Goal: Navigation & Orientation: Find specific page/section

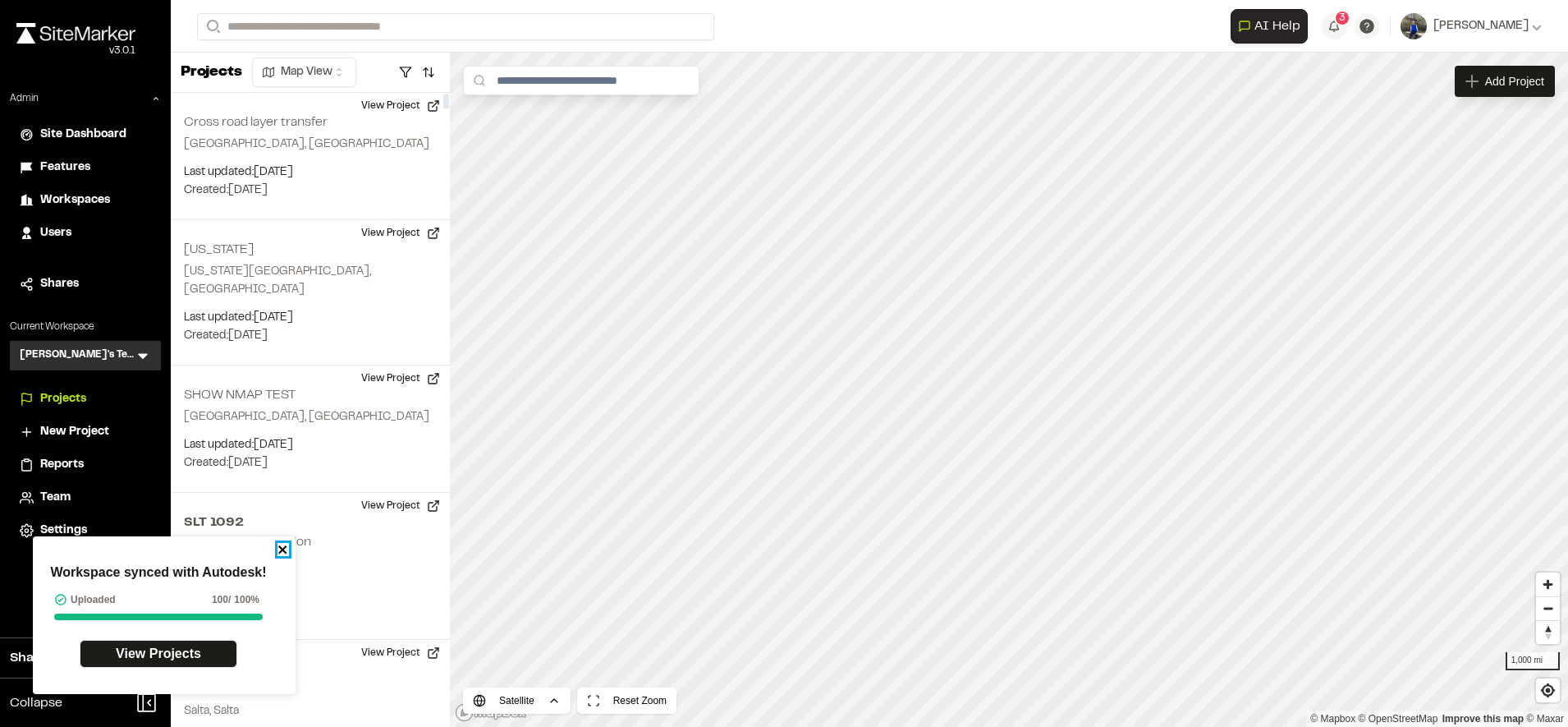
click at [287, 551] on icon "close" at bounding box center [283, 549] width 11 height 13
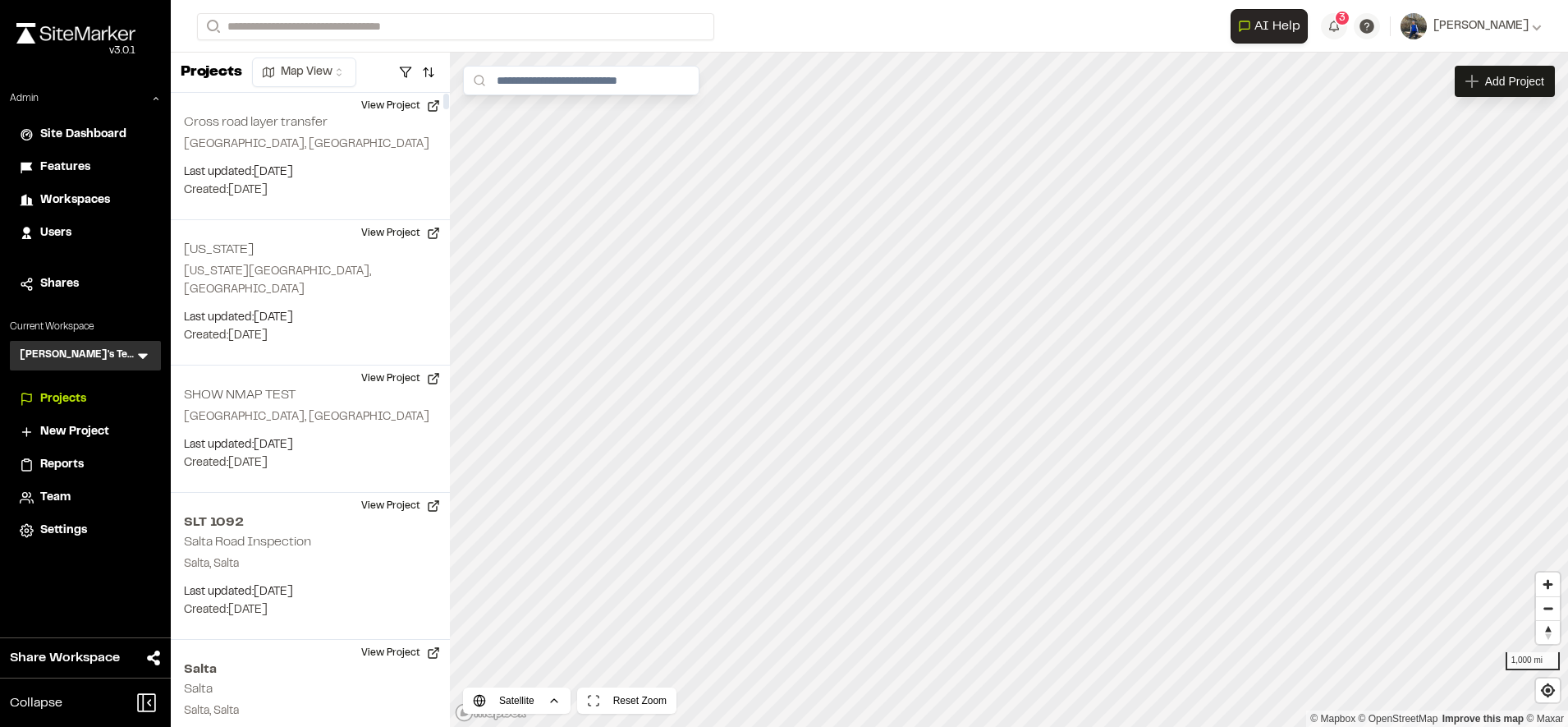
click at [75, 468] on span "Reports" at bounding box center [62, 465] width 44 height 18
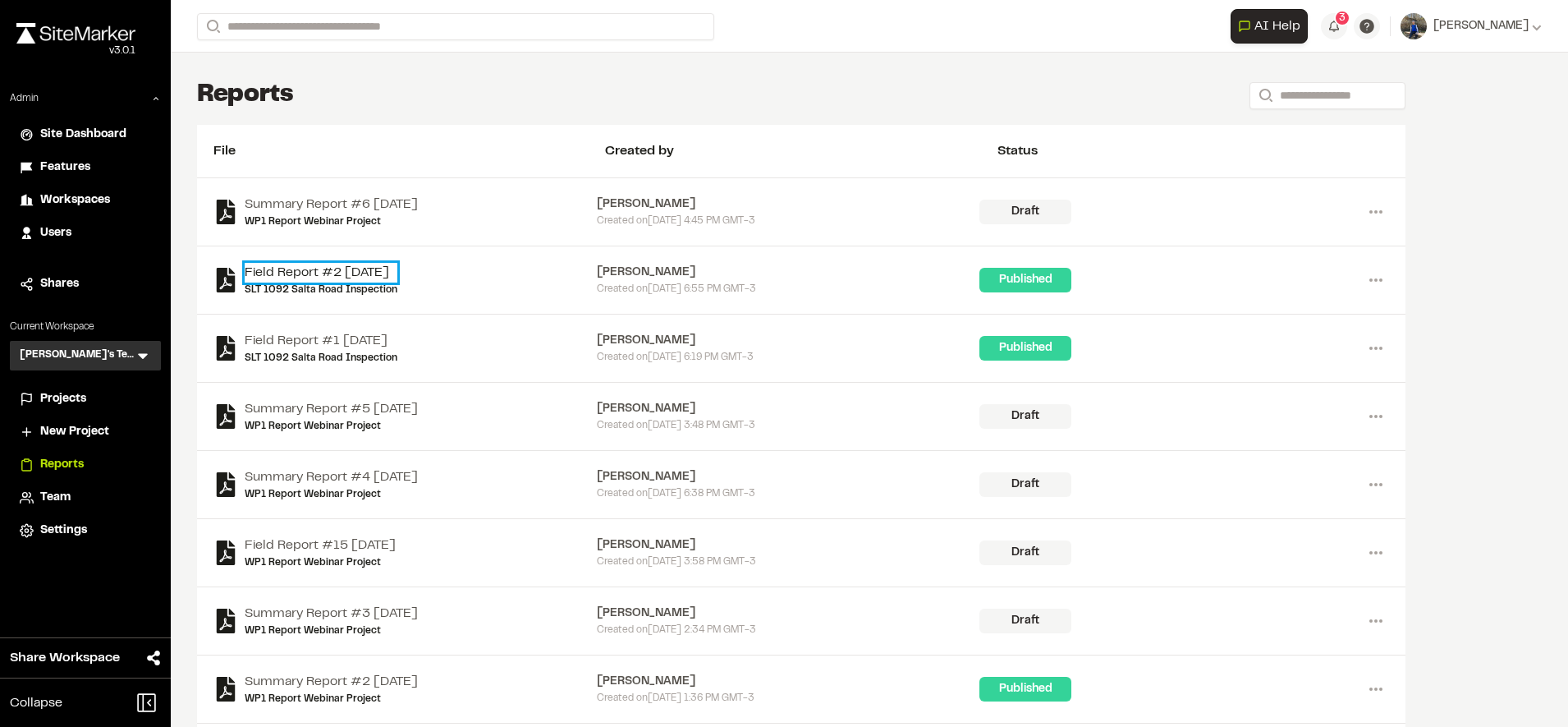
click at [397, 273] on link "Field Report #2 2025-09-29" at bounding box center [321, 273] width 153 height 20
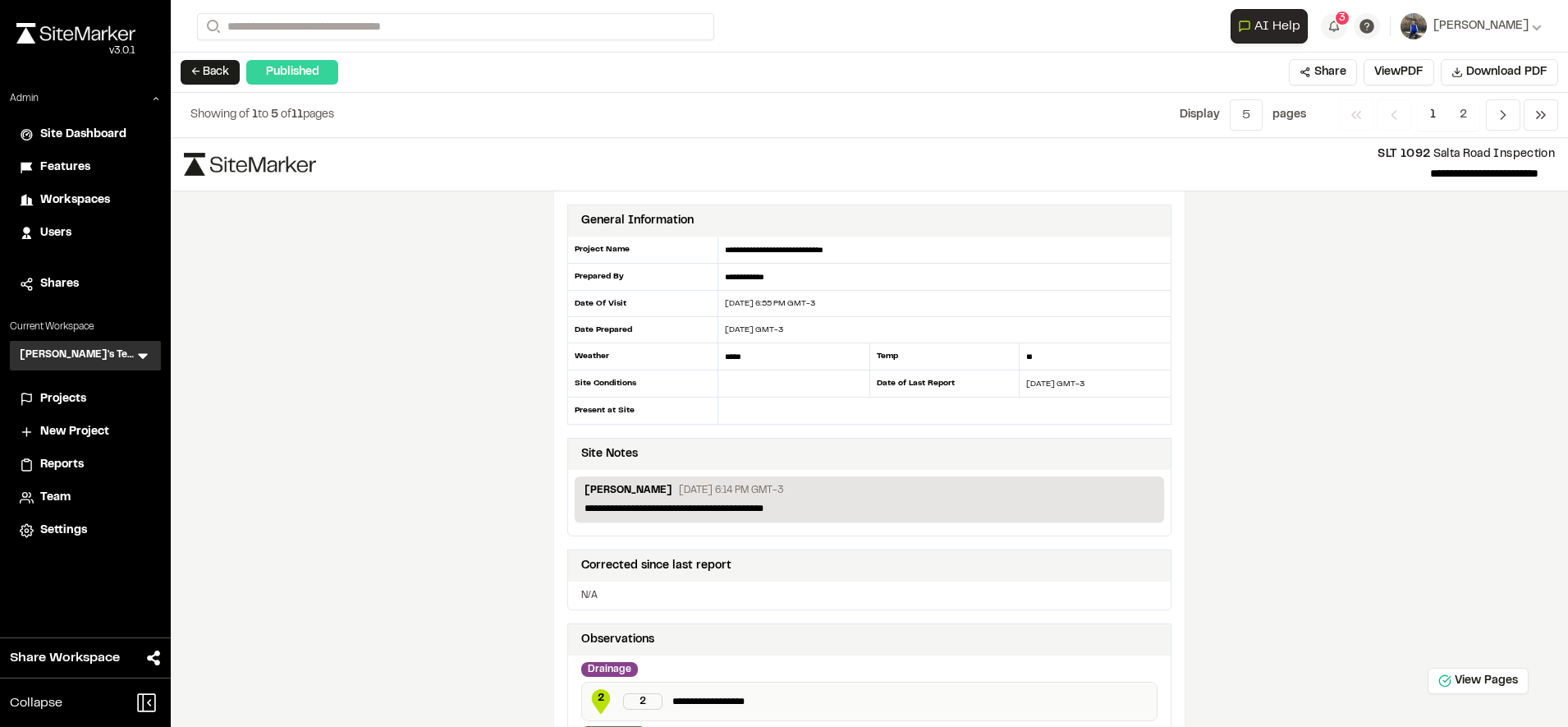
scroll to position [175, 0]
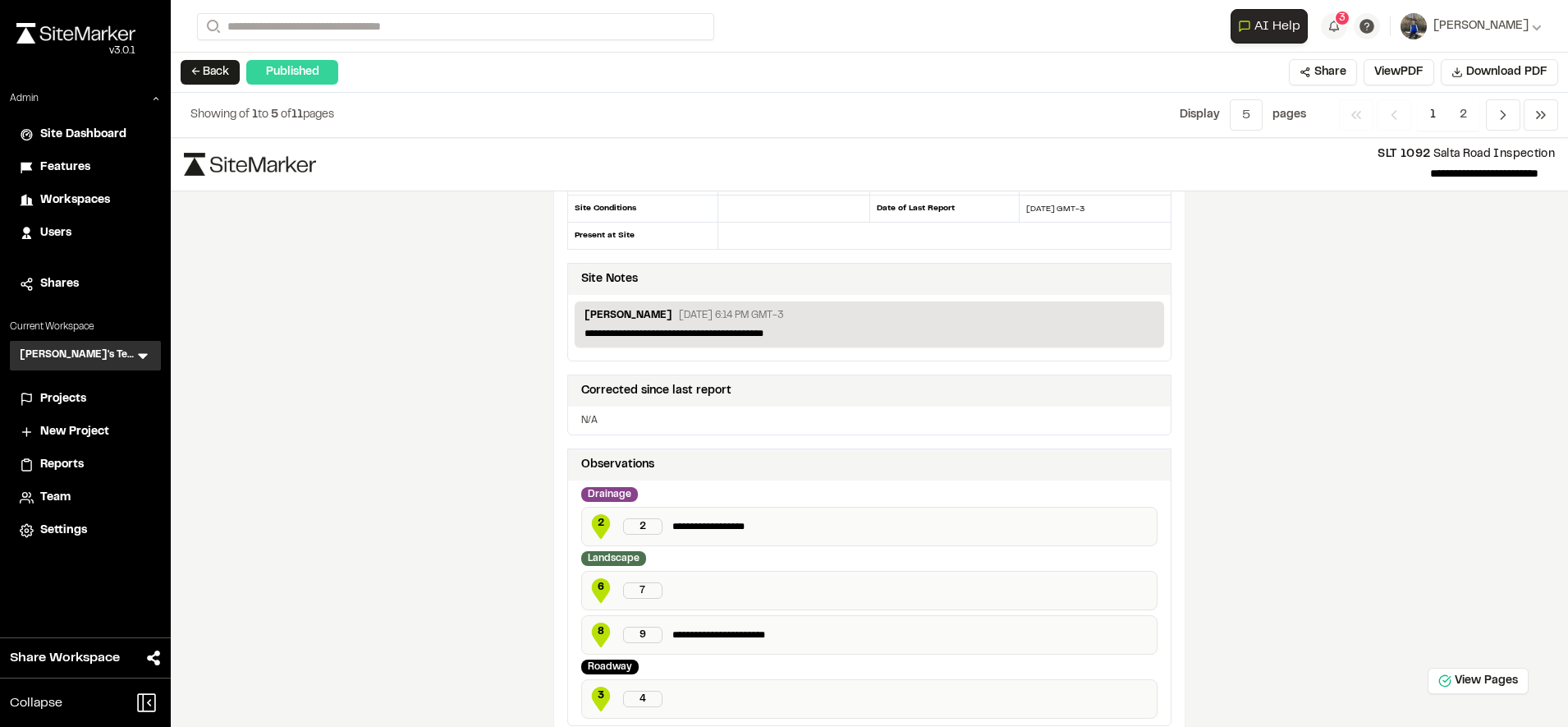
click at [590, 528] on span "2" at bounding box center [601, 523] width 24 height 15
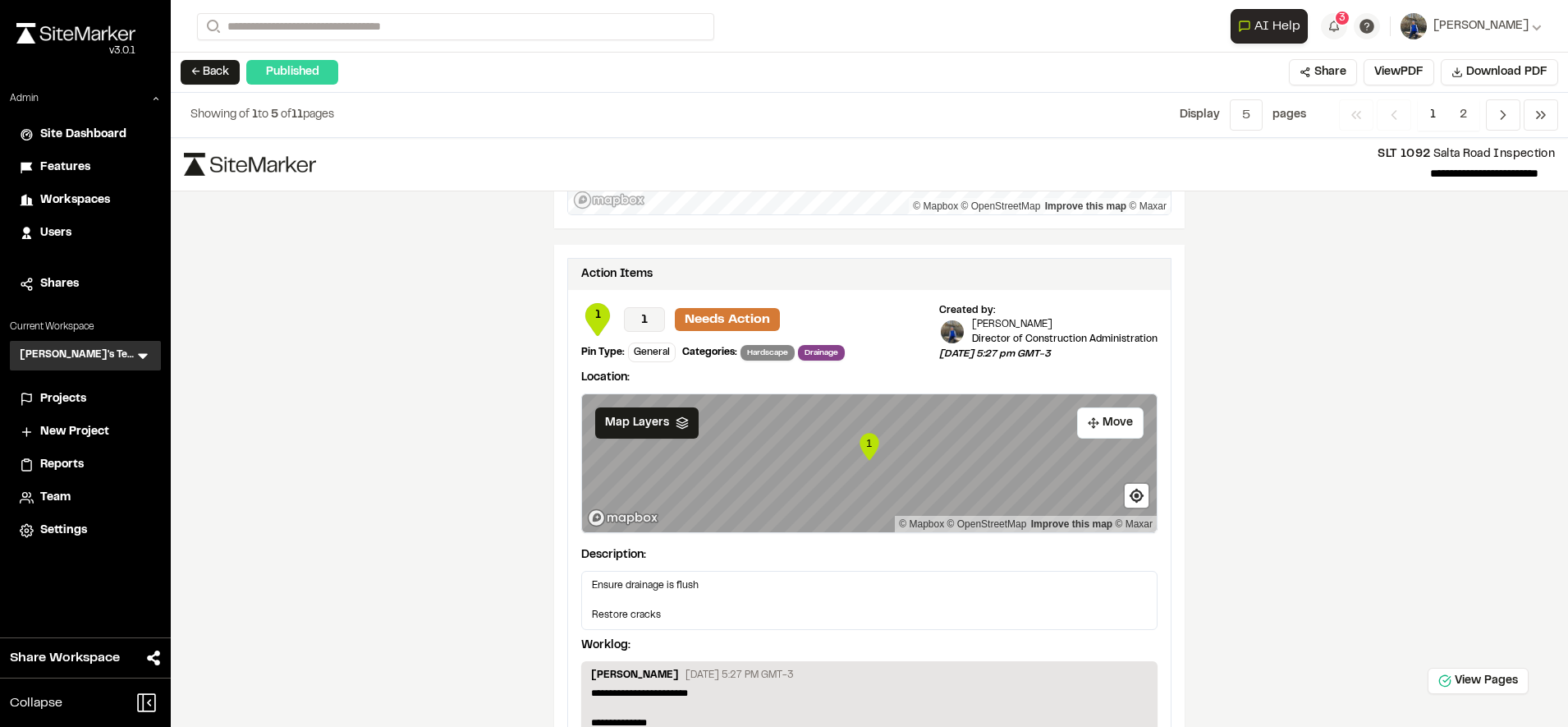
scroll to position [1863, 0]
click at [864, 453] on icon "Map marker" at bounding box center [869, 447] width 19 height 27
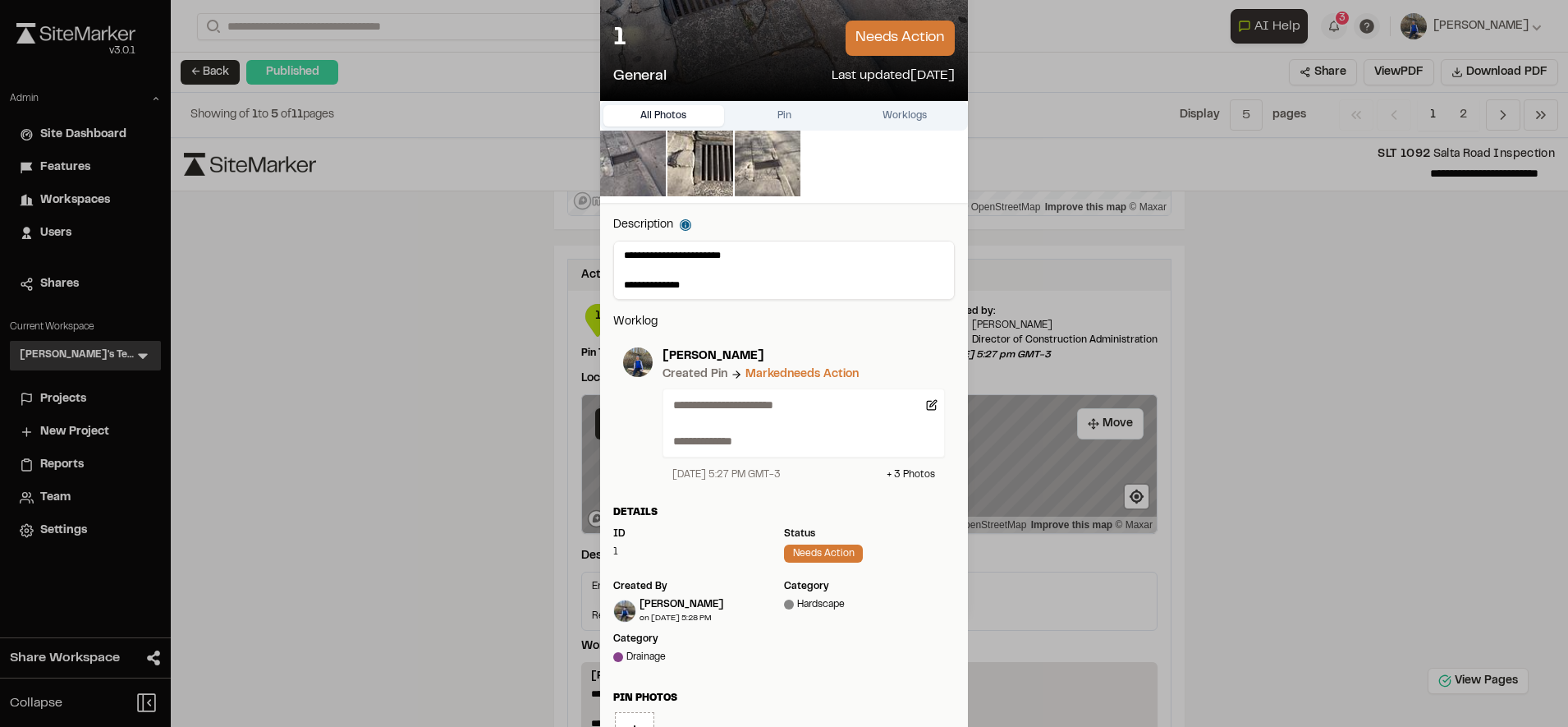
scroll to position [0, 0]
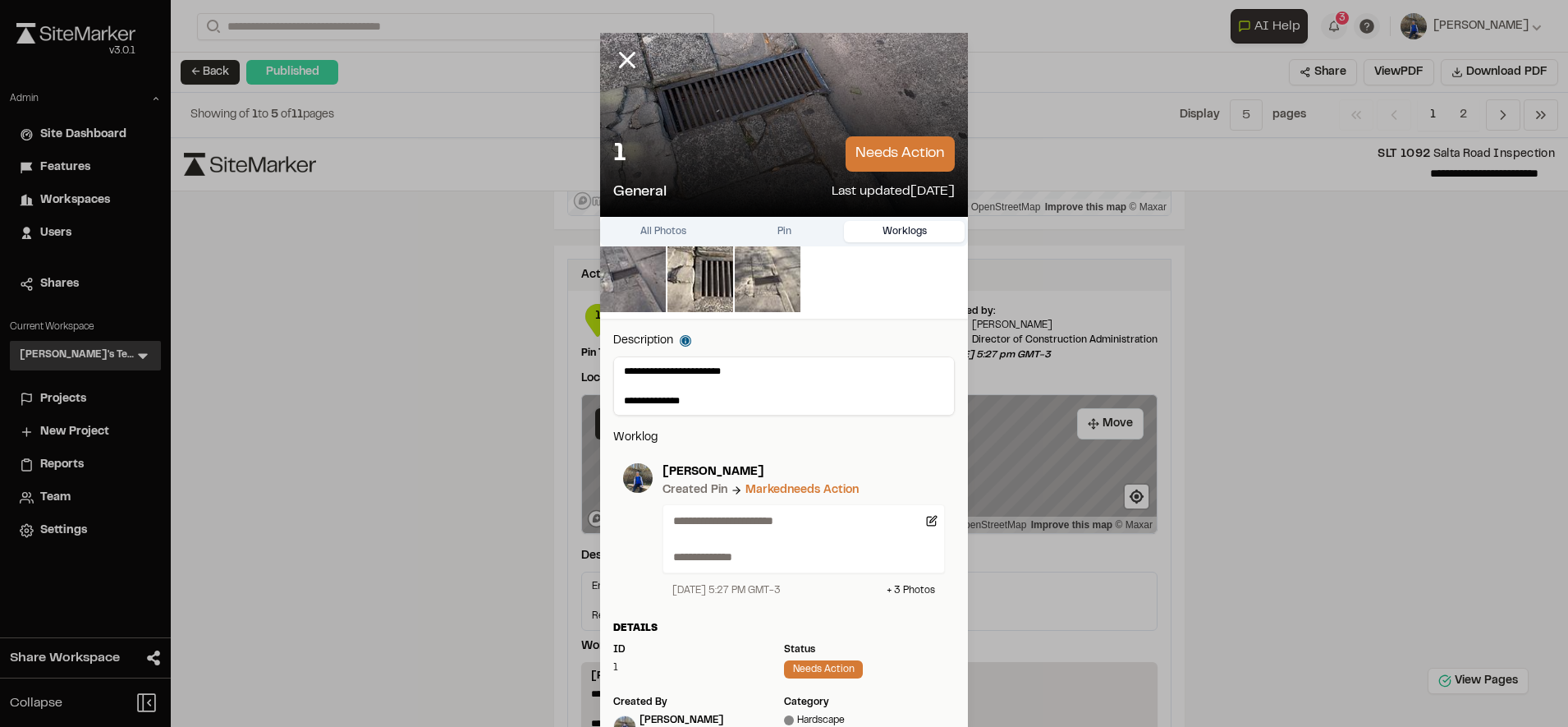
click at [895, 228] on button "Worklogs" at bounding box center [904, 232] width 121 height 21
click at [613, 50] on icon at bounding box center [627, 60] width 28 height 28
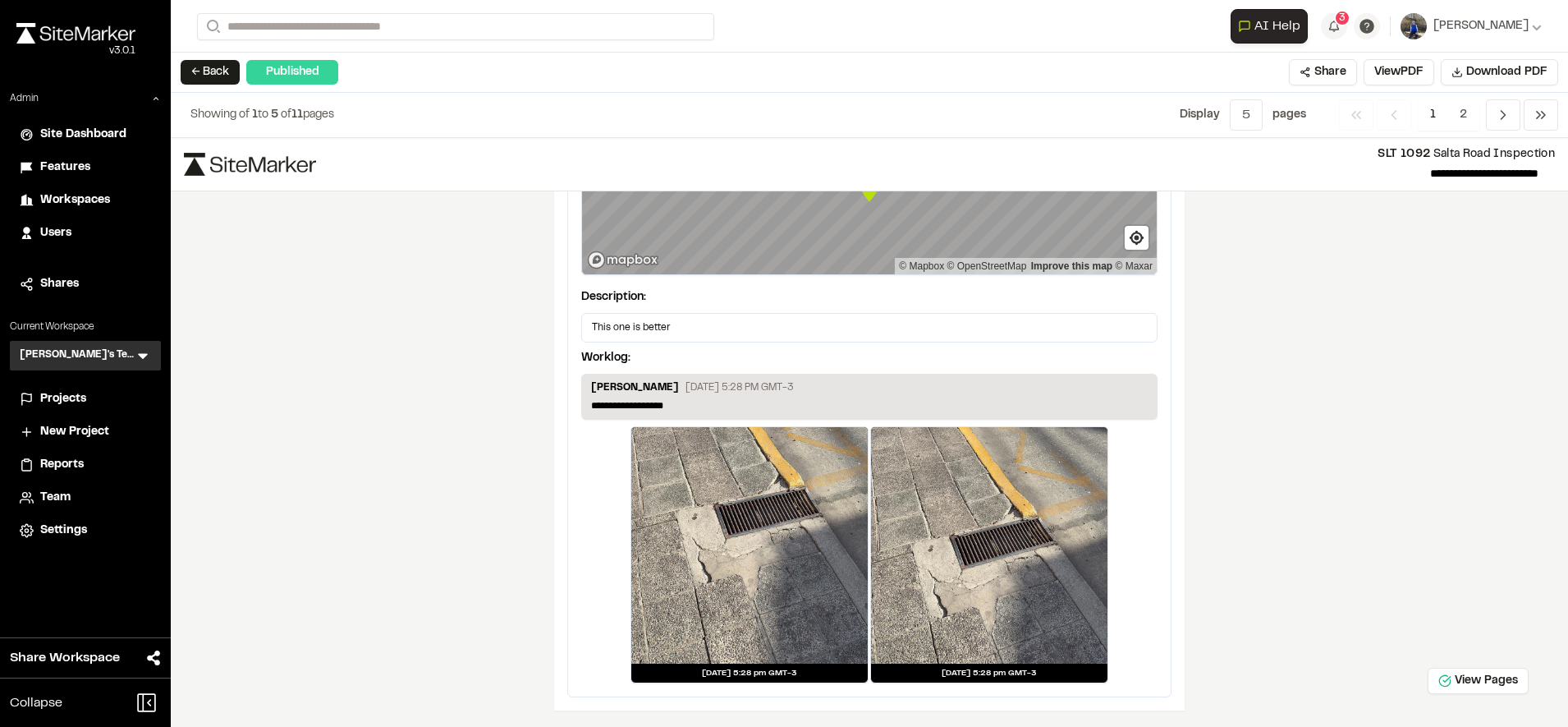
scroll to position [2837, 0]
click at [1500, 114] on icon "Navigation" at bounding box center [1502, 114] width 17 height 17
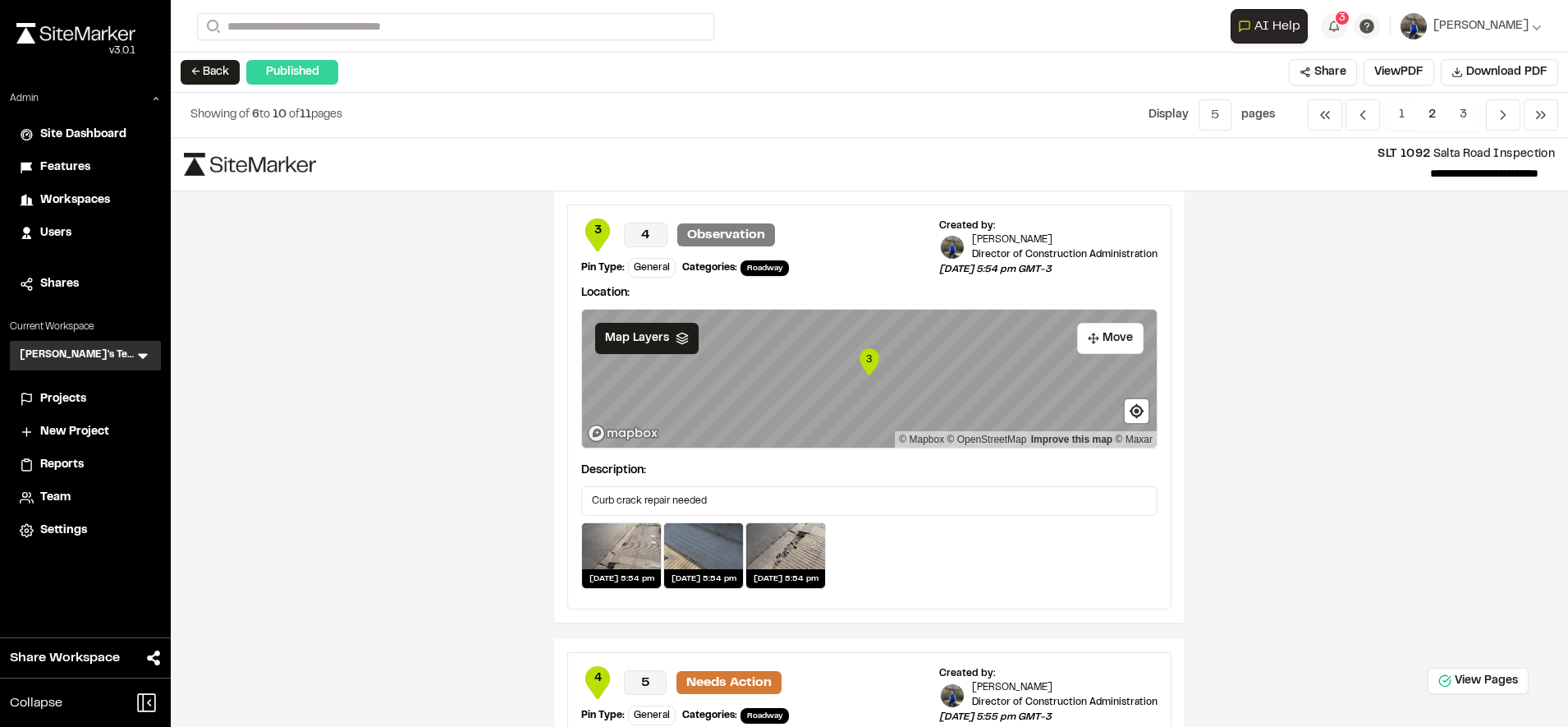
click at [597, 230] on span "3" at bounding box center [597, 231] width 33 height 18
click at [589, 232] on span "3" at bounding box center [597, 231] width 33 height 18
click at [864, 371] on icon "Map marker" at bounding box center [869, 361] width 19 height 27
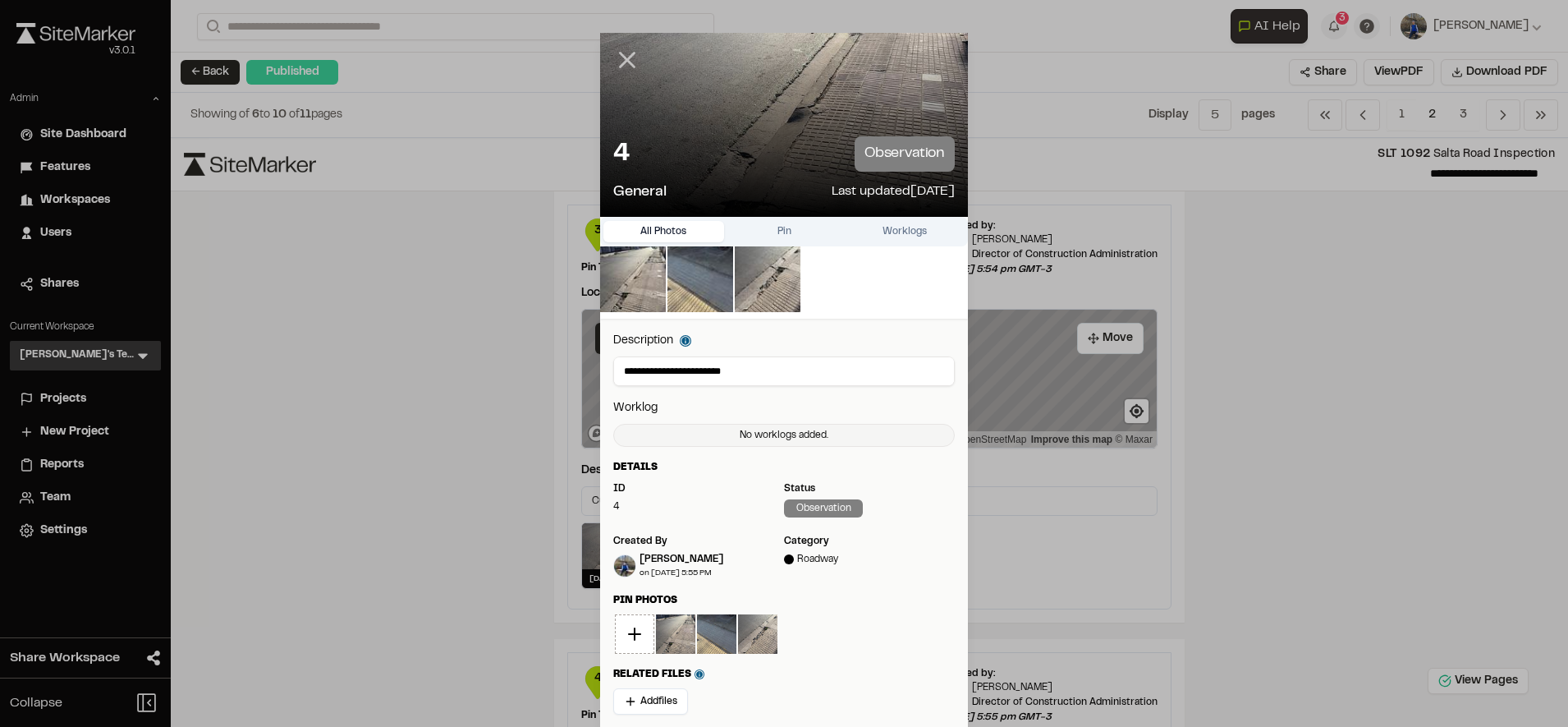
click at [618, 65] on icon at bounding box center [627, 60] width 28 height 28
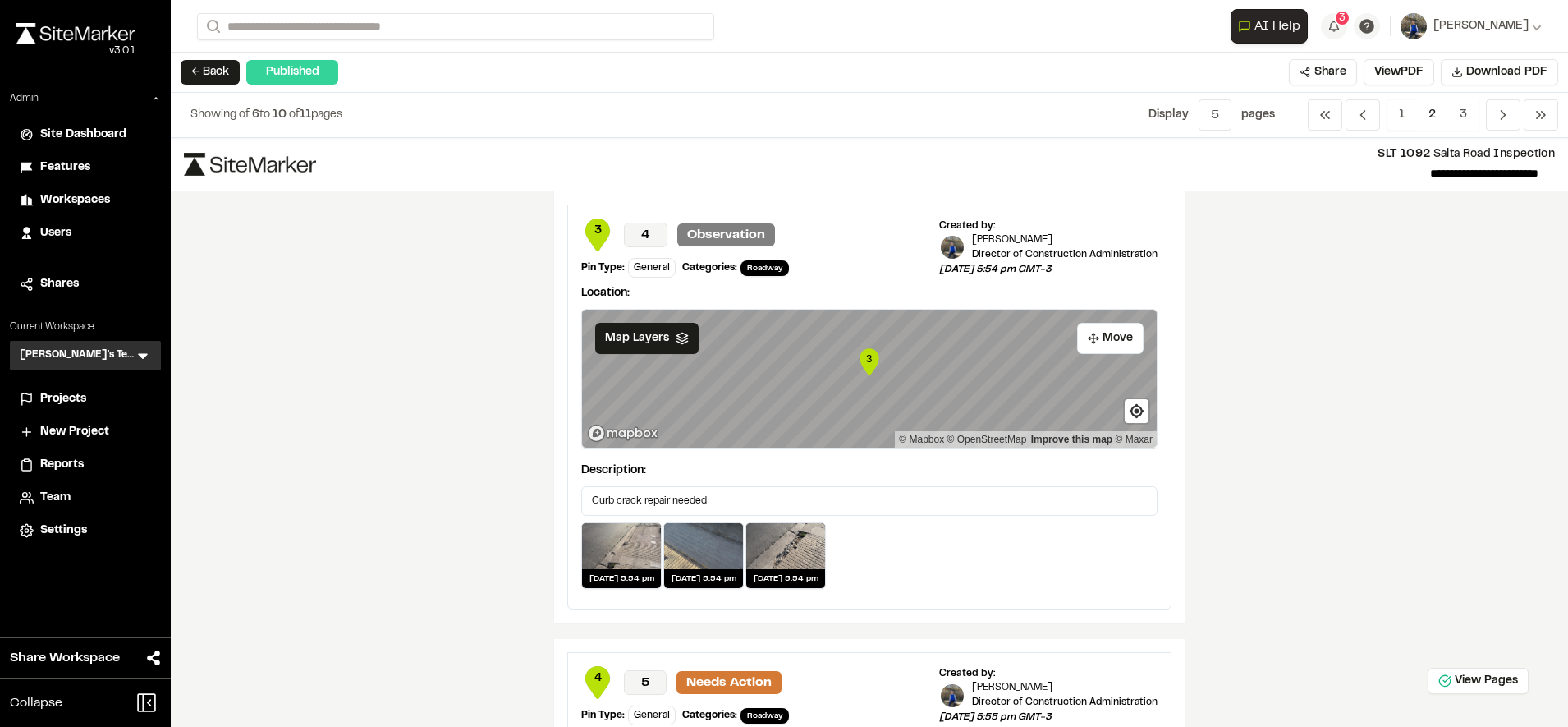
click at [585, 232] on span "3" at bounding box center [597, 231] width 33 height 18
click at [593, 677] on span "4" at bounding box center [597, 678] width 33 height 18
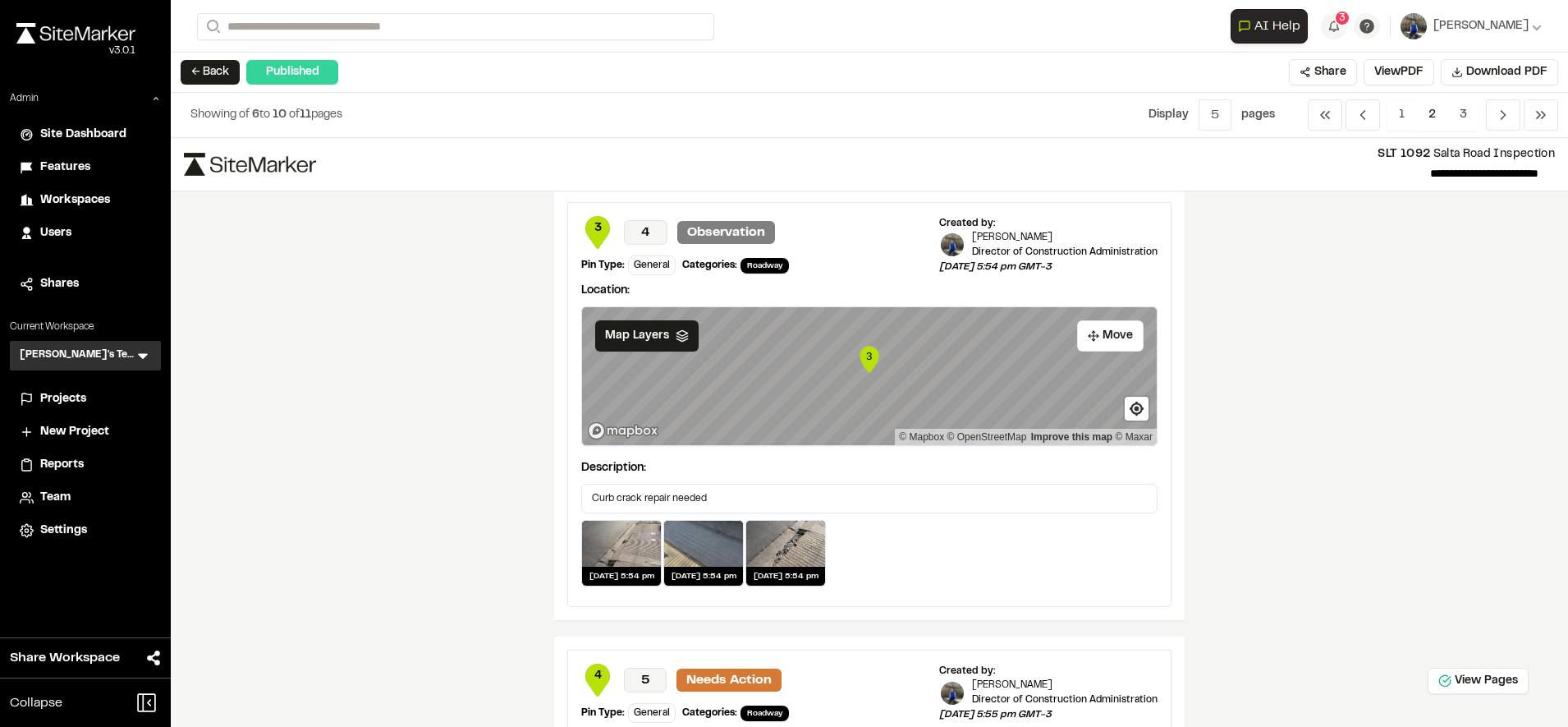
click at [588, 217] on icon at bounding box center [597, 232] width 24 height 33
click at [591, 225] on span "3" at bounding box center [597, 228] width 33 height 18
click at [583, 226] on span "3" at bounding box center [597, 228] width 33 height 18
click at [594, 226] on span "3" at bounding box center [597, 228] width 33 height 18
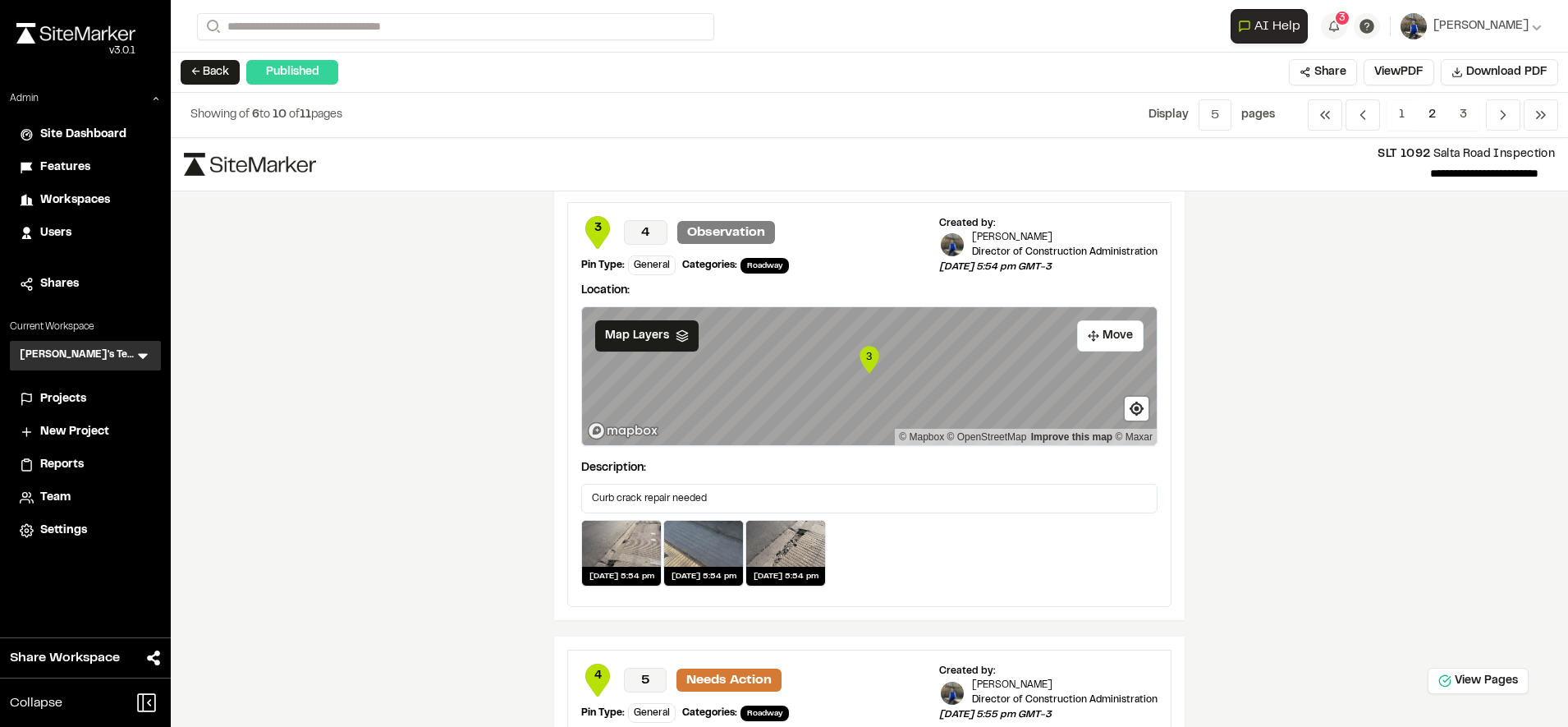
click at [594, 226] on span "3" at bounding box center [597, 228] width 33 height 18
click at [591, 229] on span "3" at bounding box center [597, 228] width 33 height 18
click at [866, 355] on text "3" at bounding box center [868, 356] width 6 height 12
click at [591, 226] on span "3" at bounding box center [597, 228] width 33 height 18
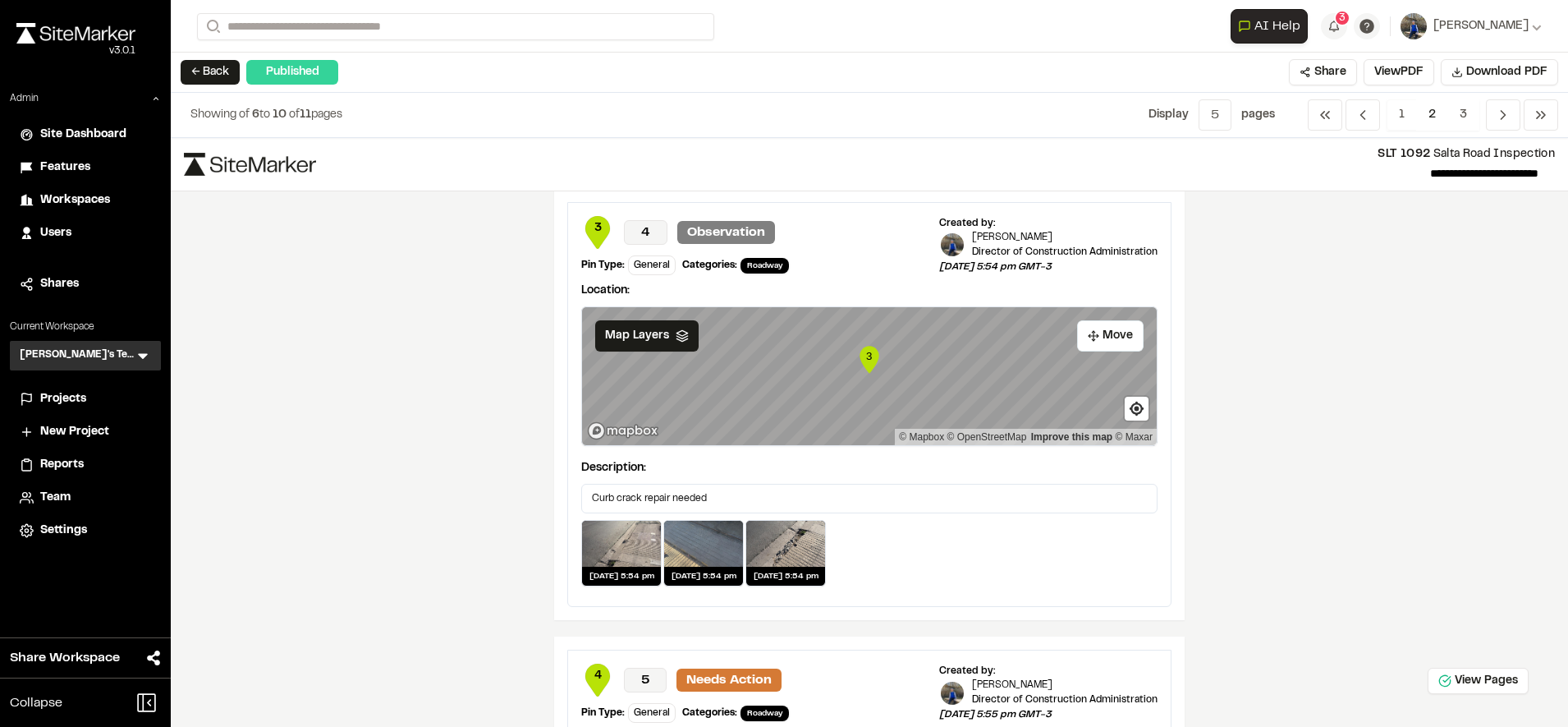
click at [591, 226] on span "3" at bounding box center [597, 228] width 33 height 18
click at [585, 228] on span "3" at bounding box center [597, 228] width 33 height 18
click at [866, 361] on text "3" at bounding box center [868, 356] width 6 height 12
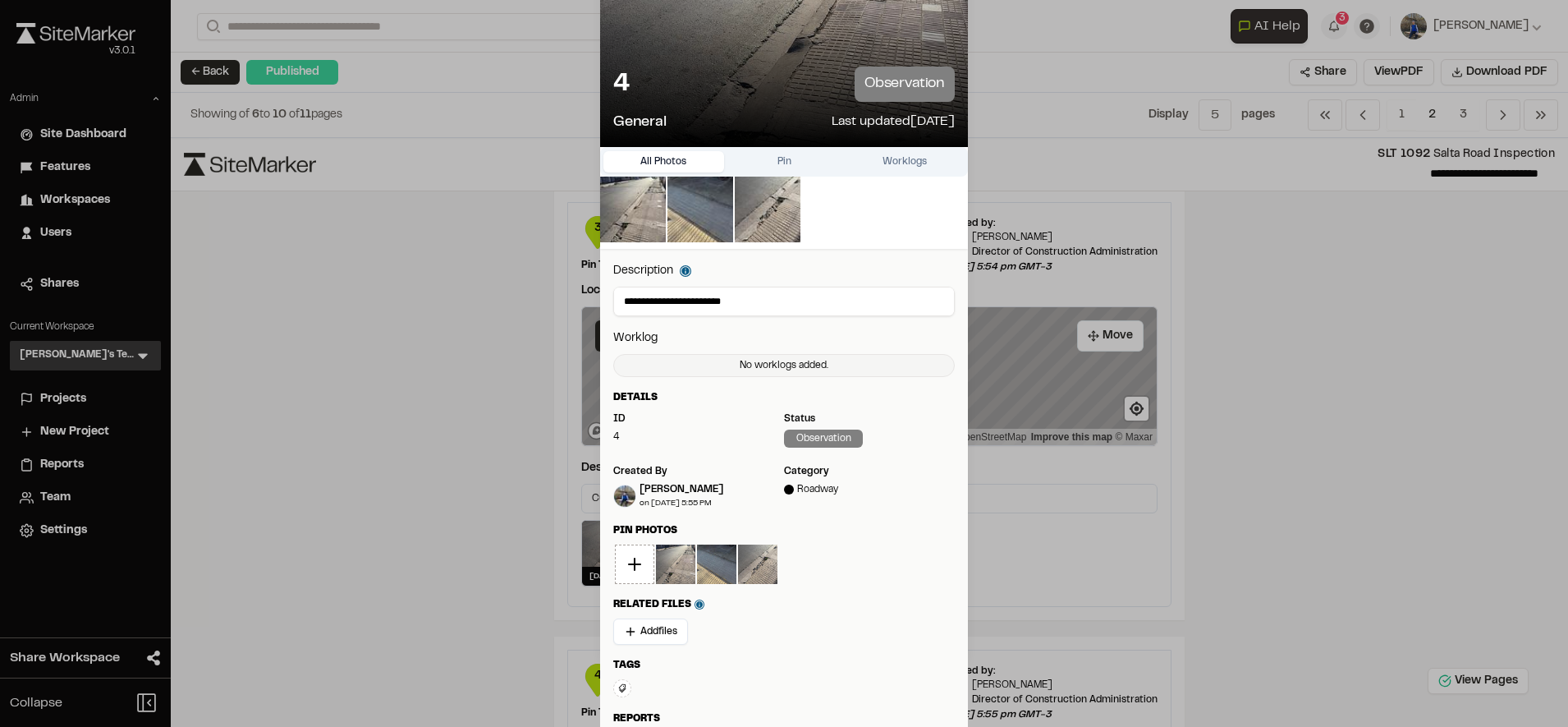
scroll to position [71, 0]
click at [796, 365] on div "No worklogs added." at bounding box center [784, 364] width 342 height 23
click at [855, 400] on div "Details" at bounding box center [784, 396] width 342 height 15
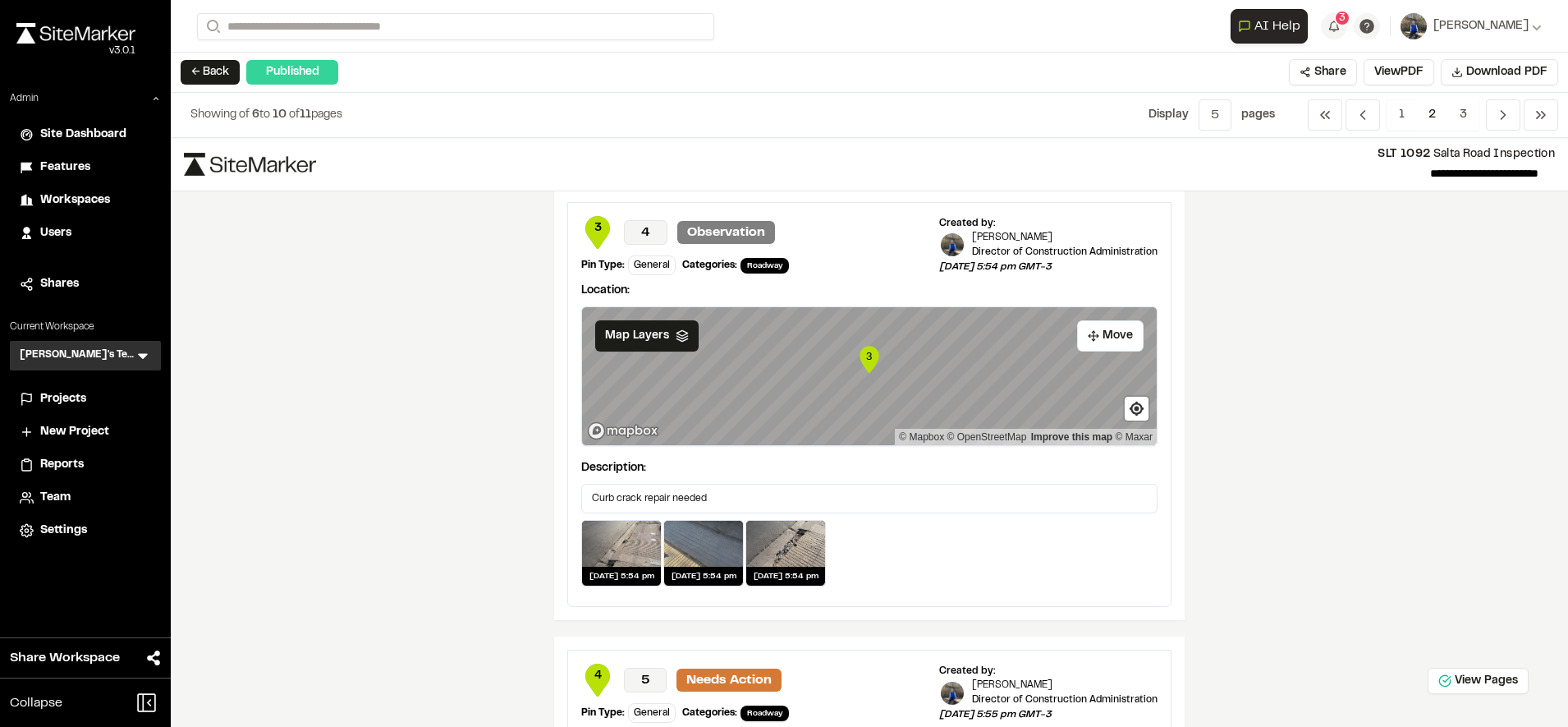
click at [68, 166] on span "Features" at bounding box center [65, 167] width 50 height 18
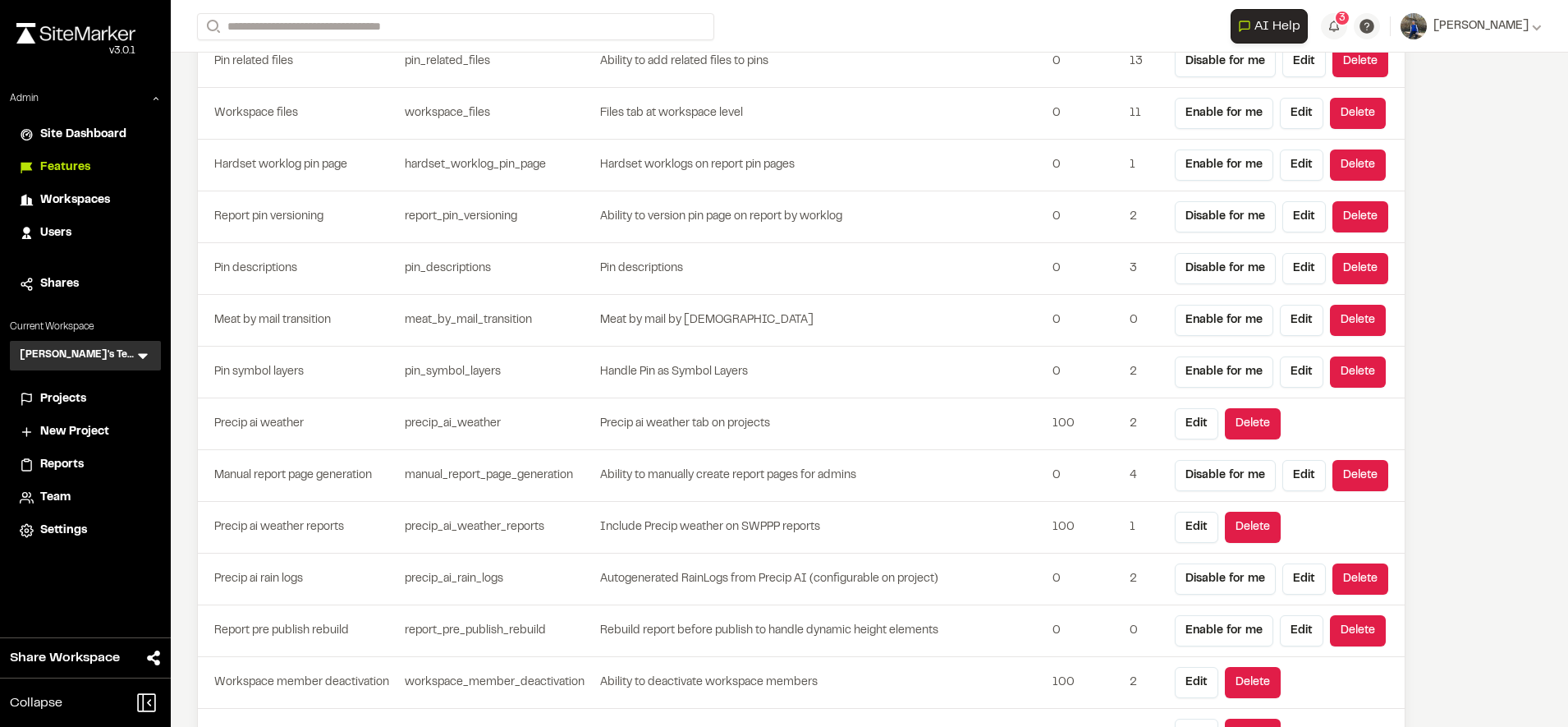
scroll to position [4394, 0]
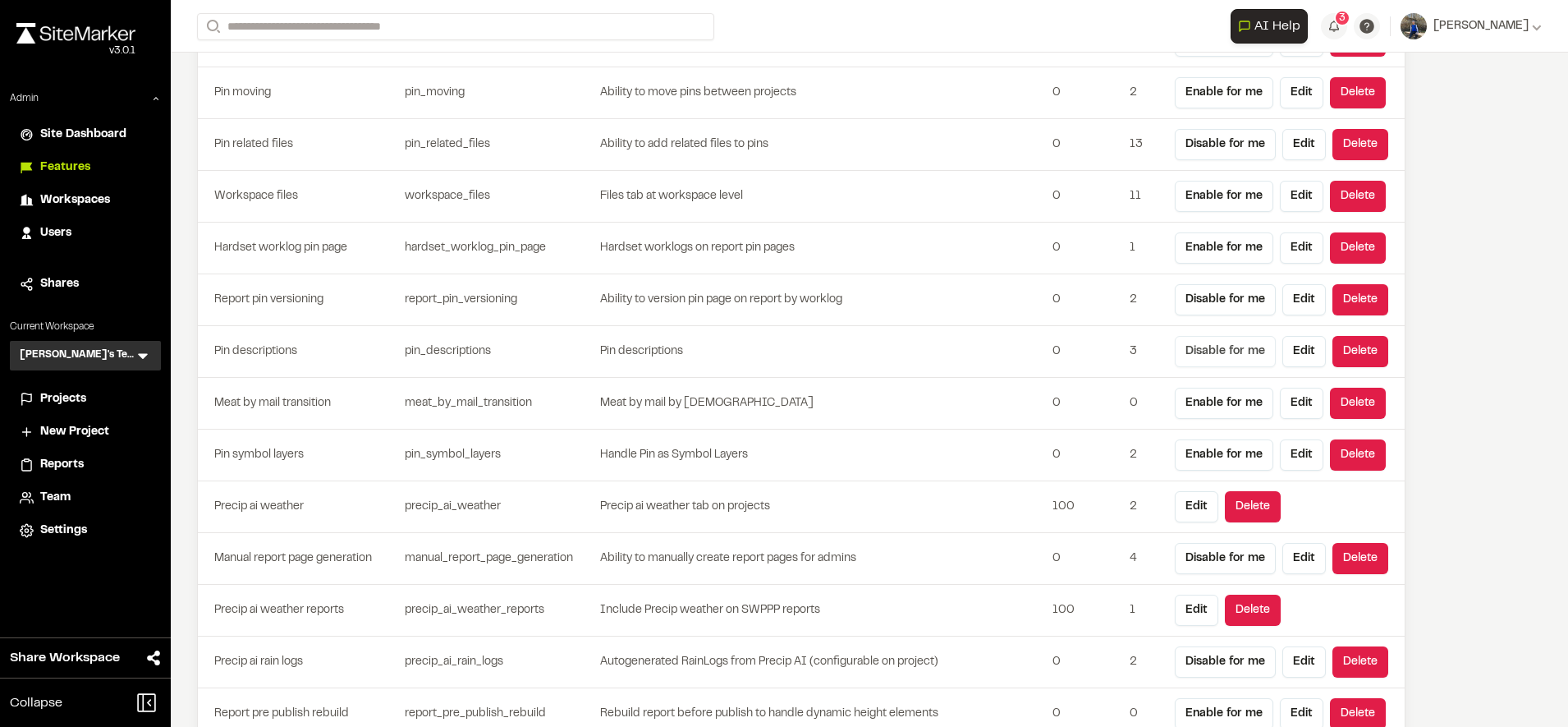
click at [1201, 358] on button "Disable for me" at bounding box center [1226, 351] width 101 height 31
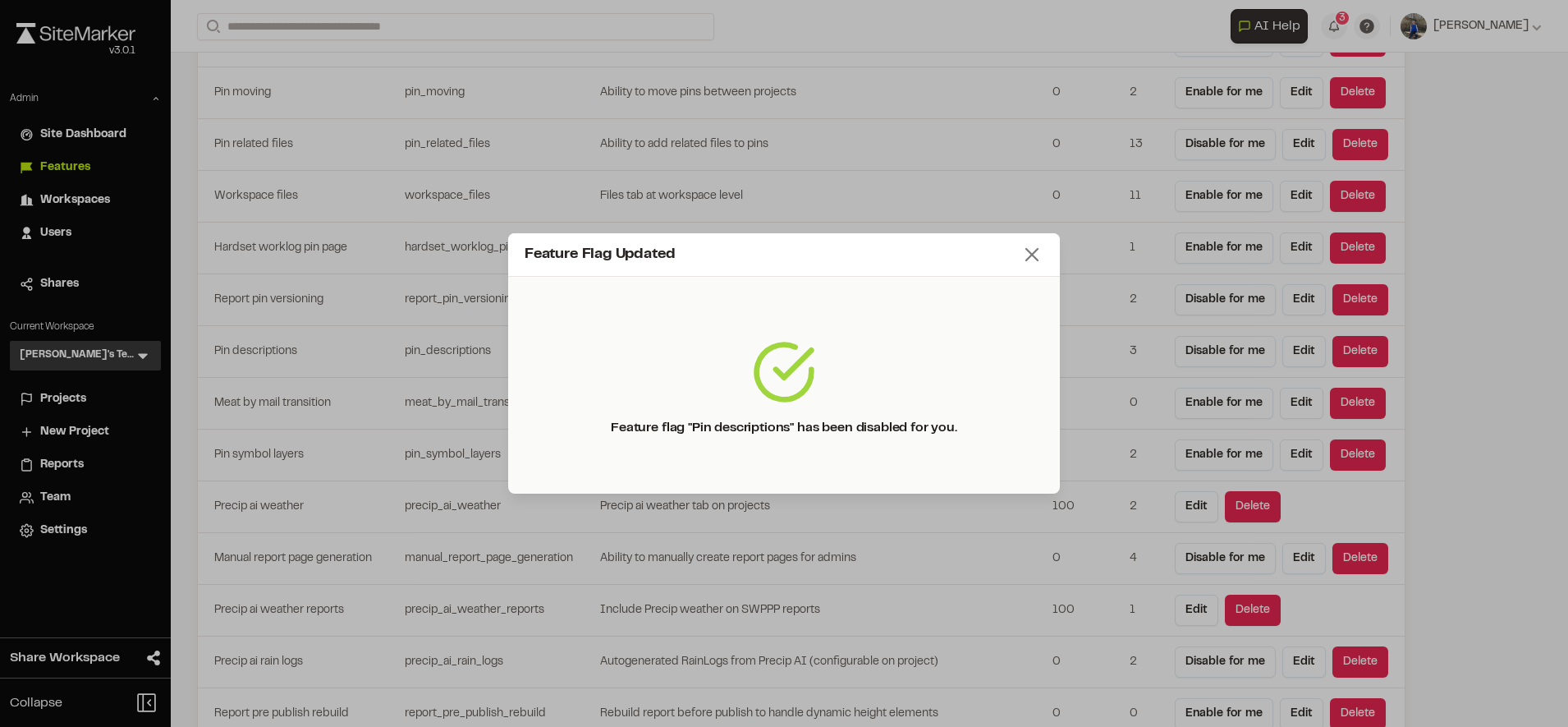
click at [1031, 242] on div "Feature Flag Updated" at bounding box center [784, 255] width 551 height 44
click at [1037, 259] on line at bounding box center [1032, 254] width 11 height 11
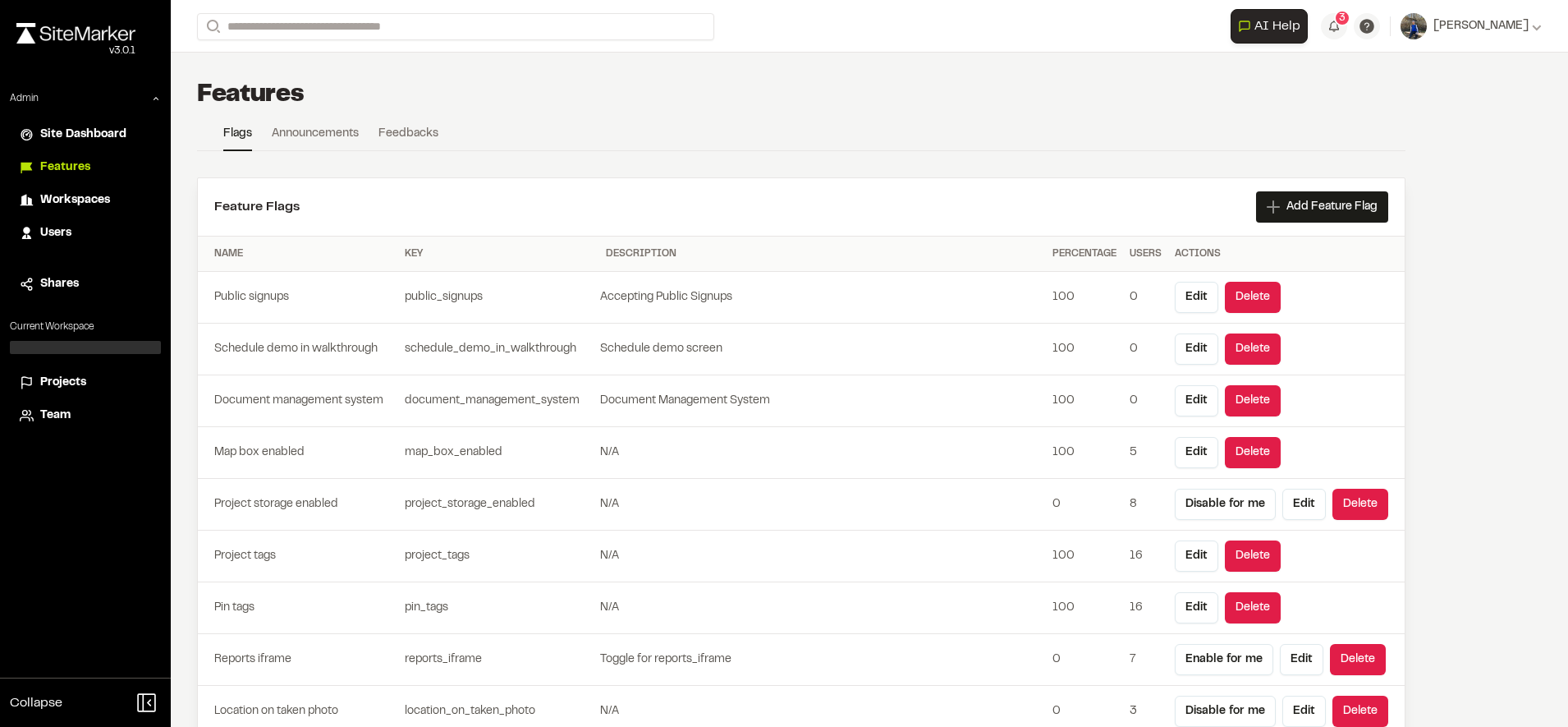
click at [62, 379] on span "Projects" at bounding box center [63, 383] width 46 height 18
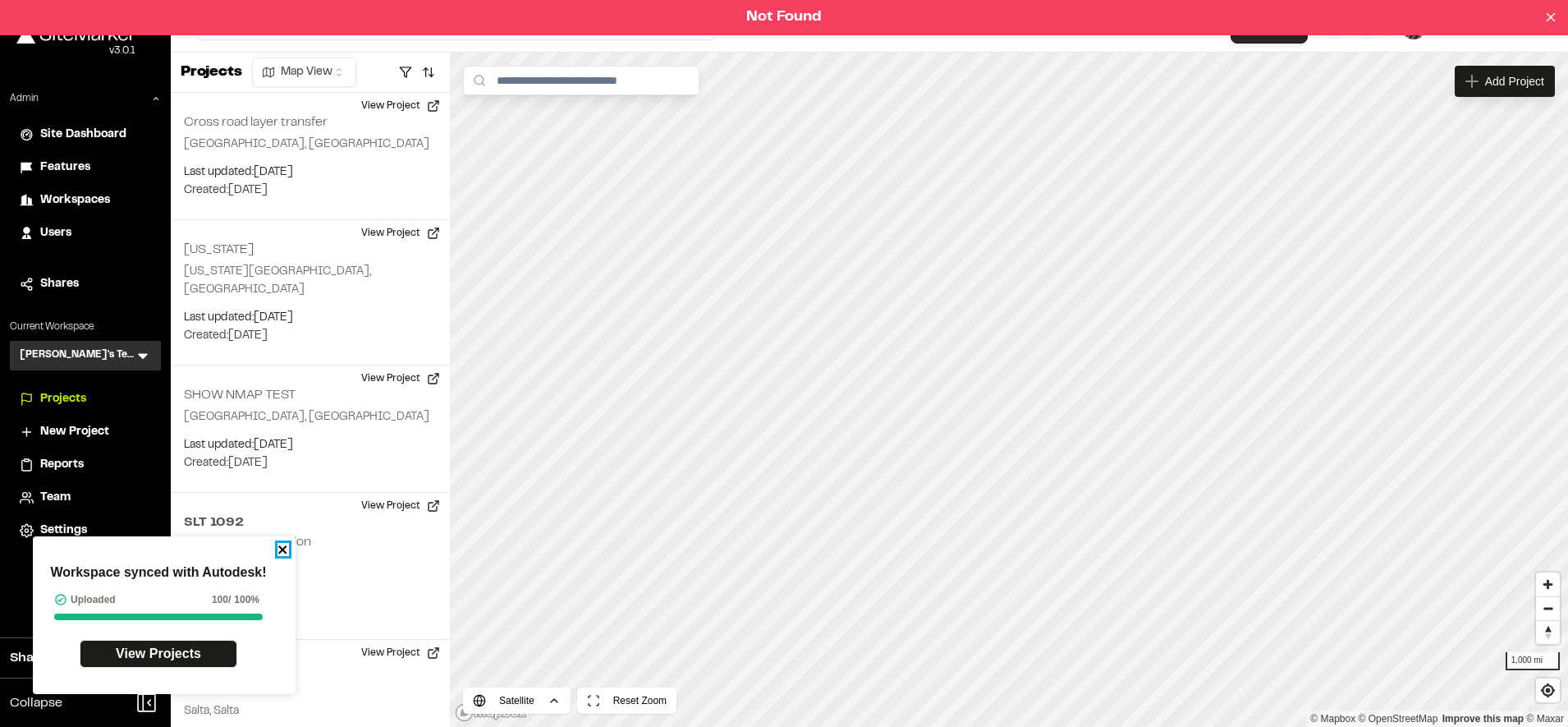
click at [280, 548] on icon "close" at bounding box center [282, 549] width 8 height 8
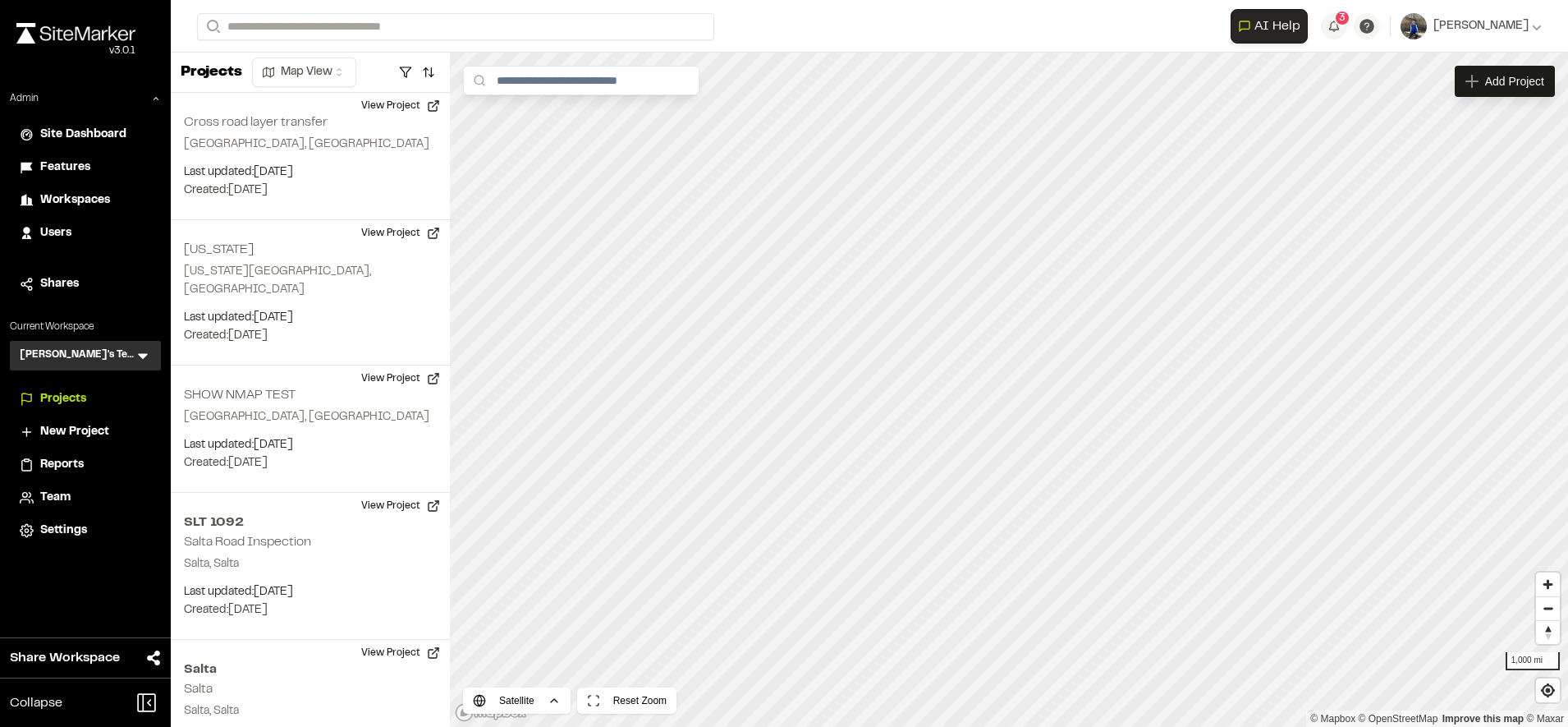
click at [61, 237] on span "Users" at bounding box center [56, 233] width 31 height 18
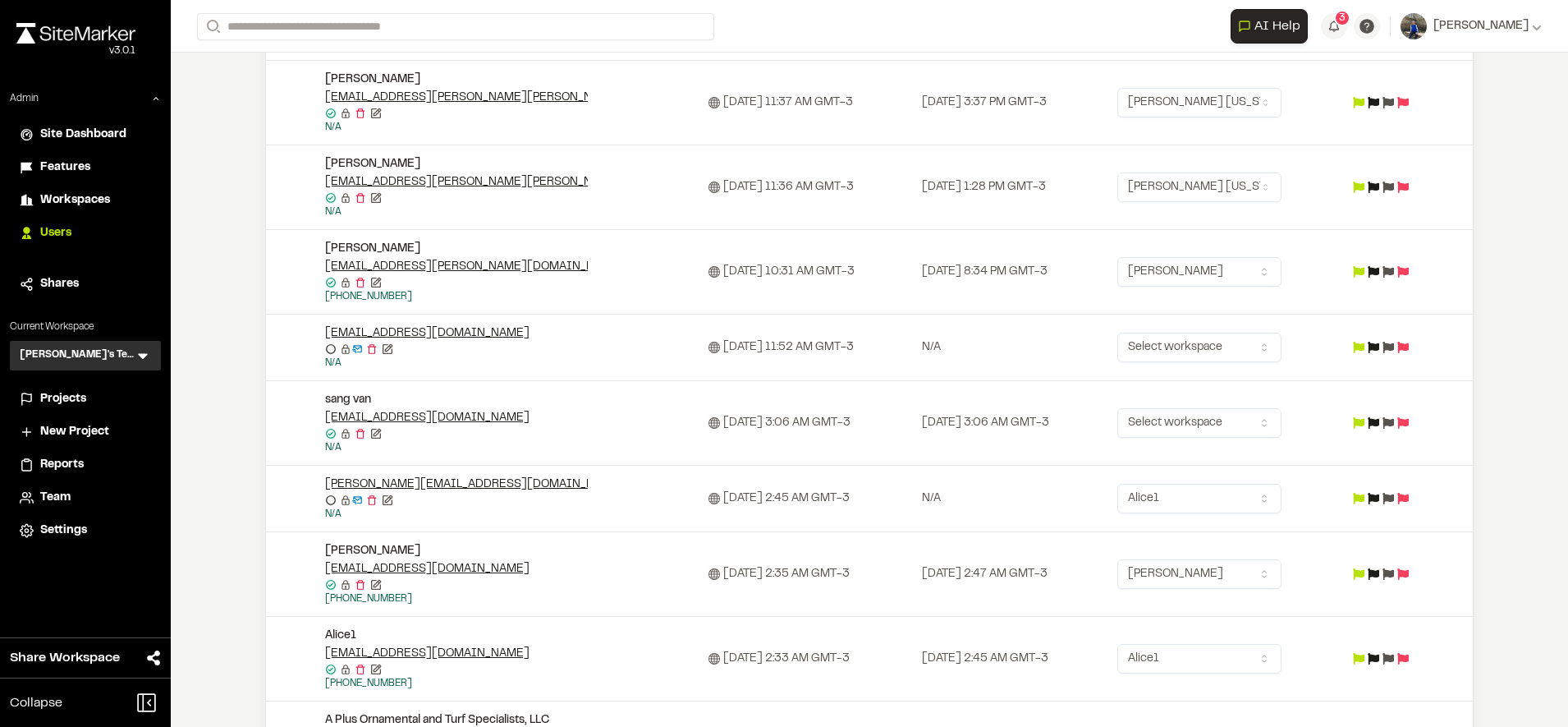
scroll to position [1028, 0]
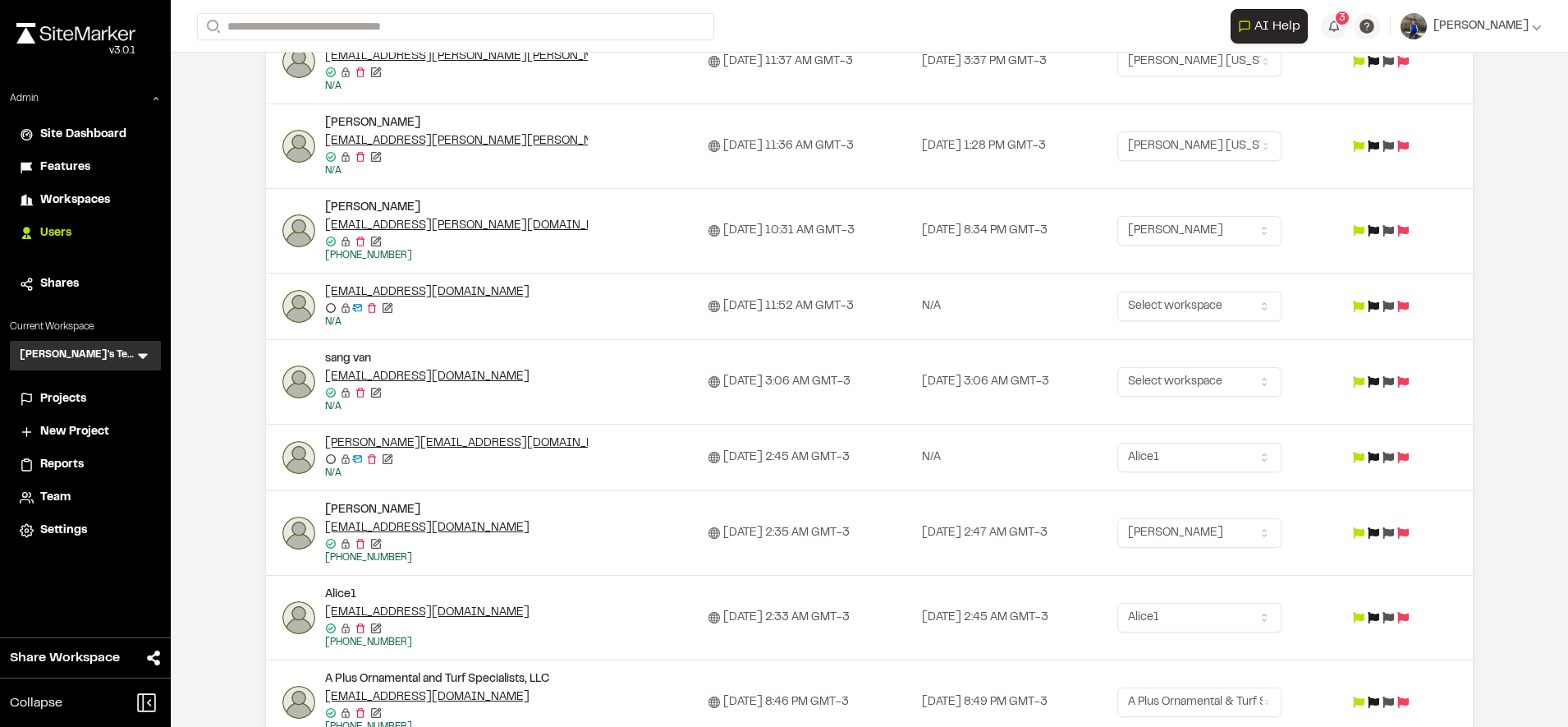
click at [115, 197] on div "Workspaces" at bounding box center [95, 200] width 111 height 18
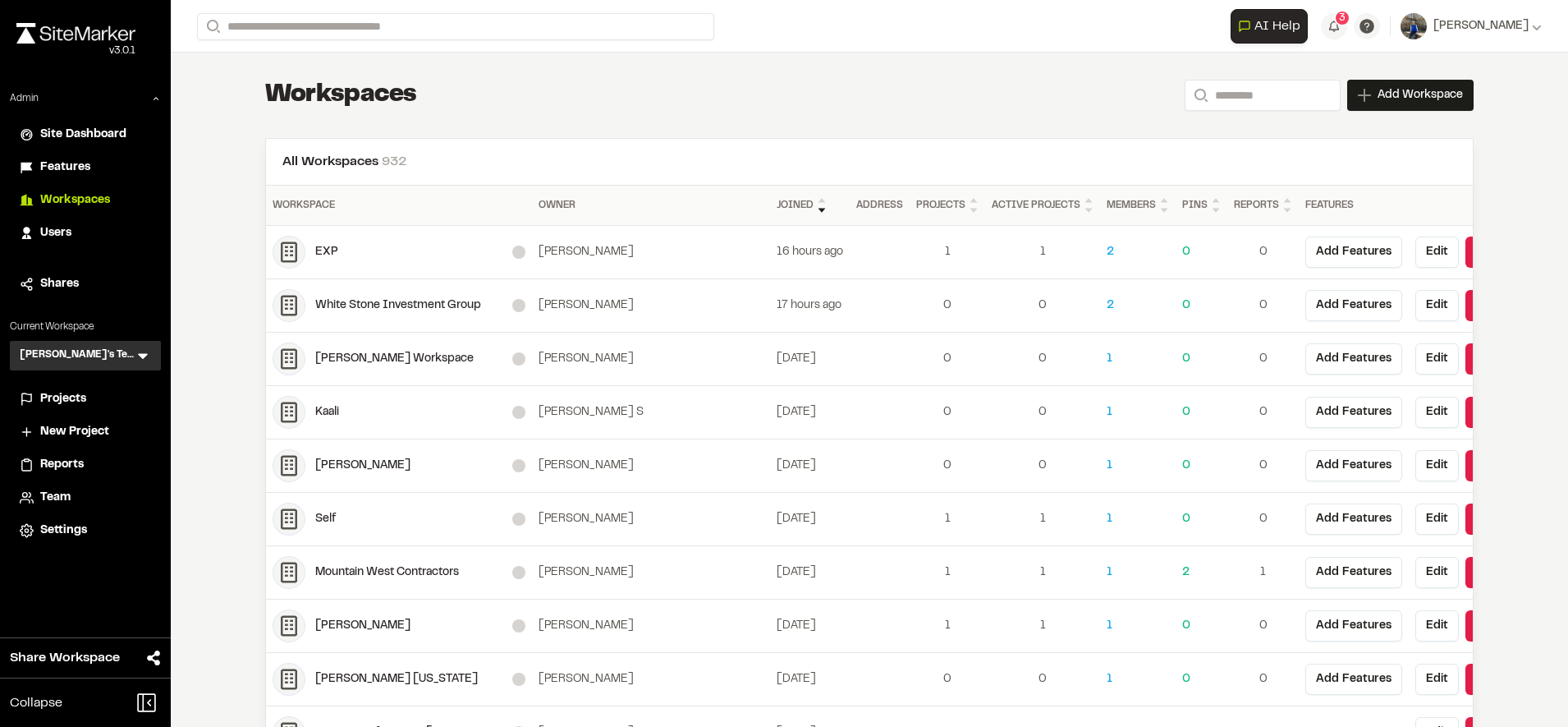
click at [1282, 111] on div "**********" at bounding box center [869, 95] width 1208 height 33
click at [1280, 100] on input "Search" at bounding box center [1262, 95] width 156 height 31
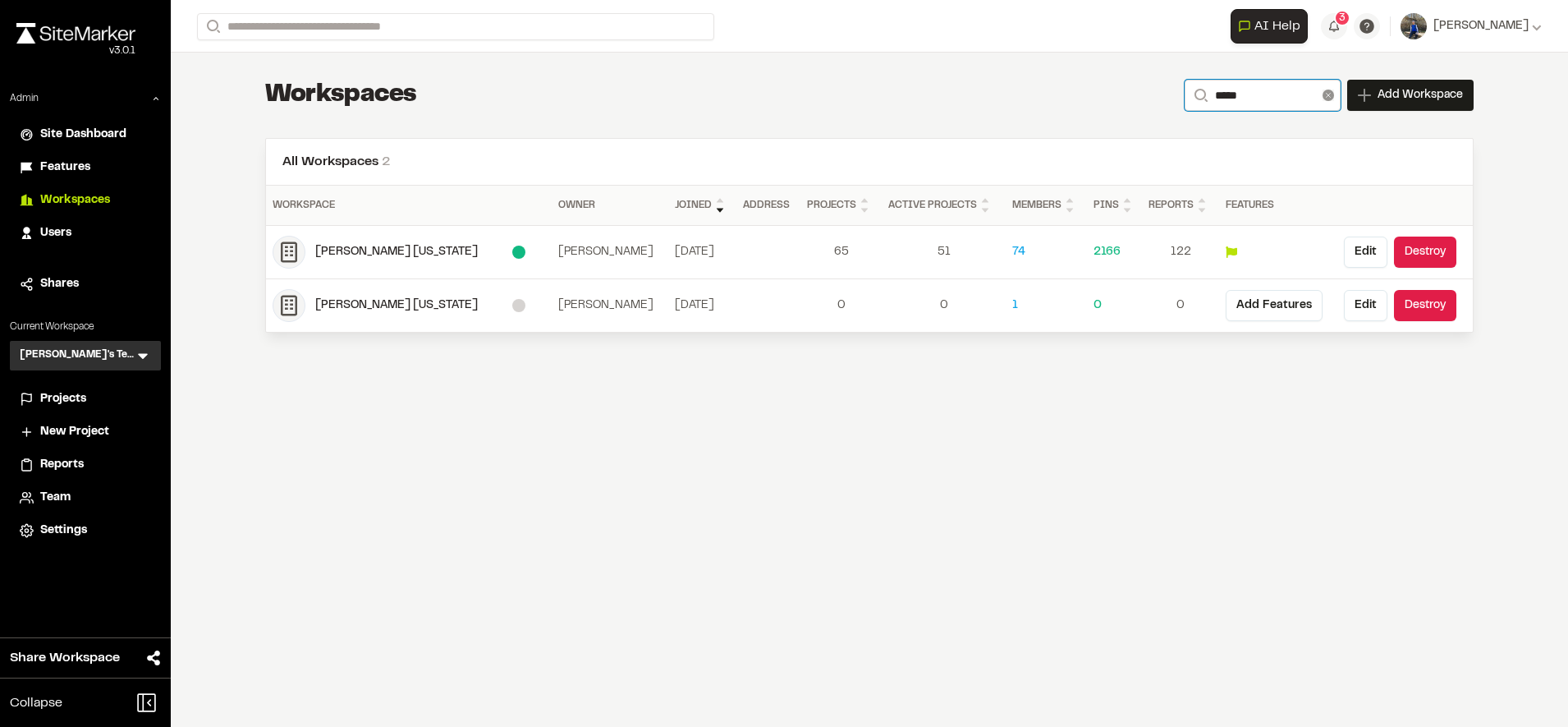
type input "*****"
click at [1328, 98] on icon at bounding box center [1328, 94] width 11 height 11
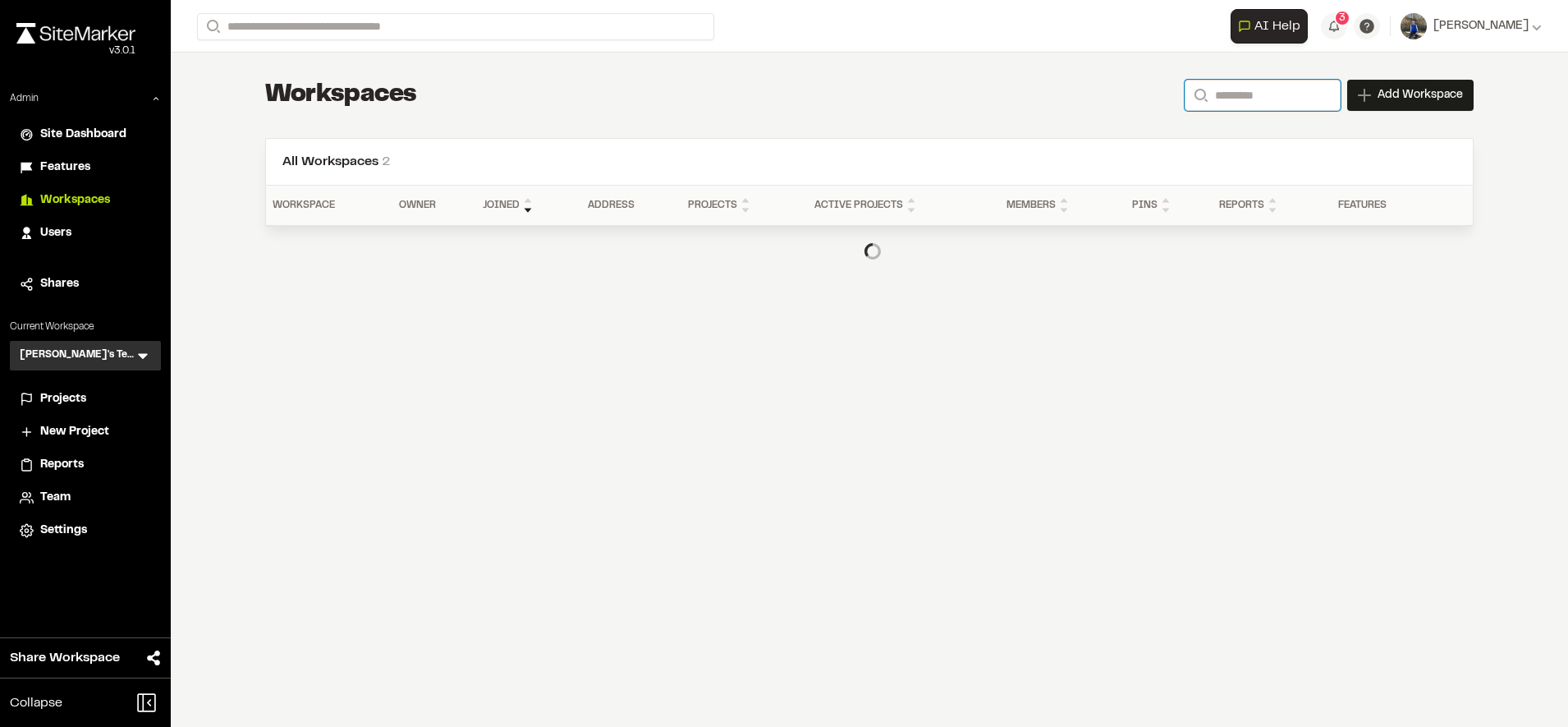
click at [1277, 93] on input "Search" at bounding box center [1262, 95] width 156 height 31
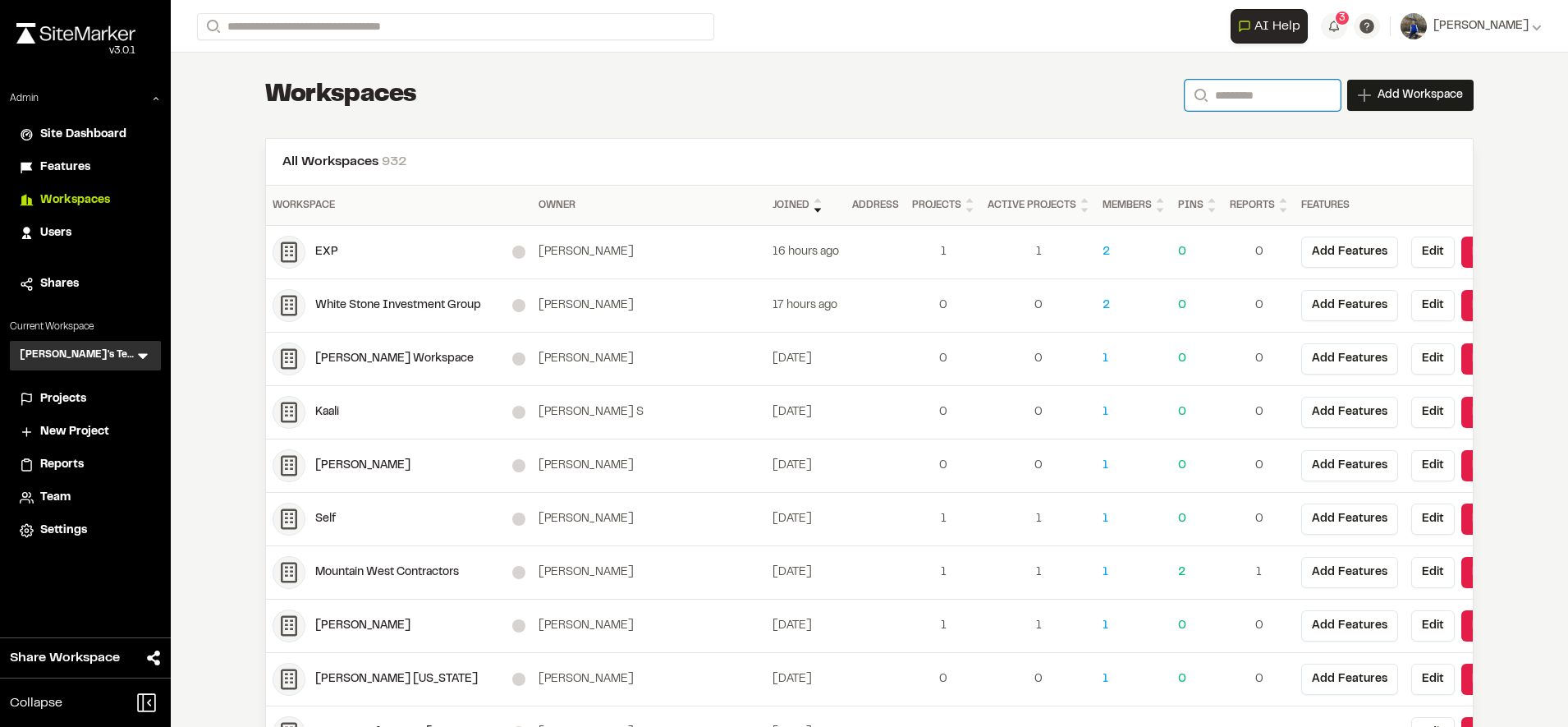
click at [1277, 93] on input "Search" at bounding box center [1262, 95] width 156 height 31
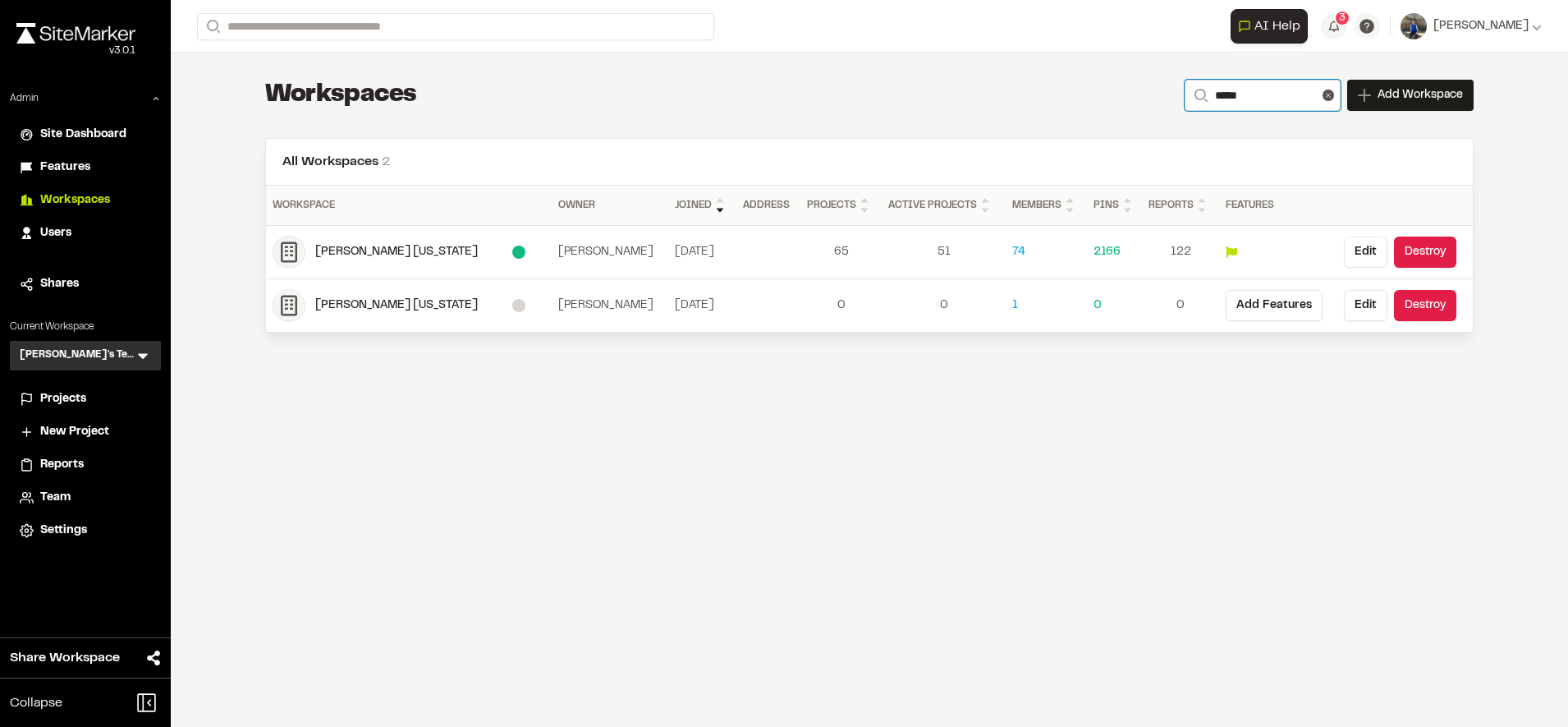
type input "*****"
click at [142, 350] on icon at bounding box center [142, 355] width 17 height 17
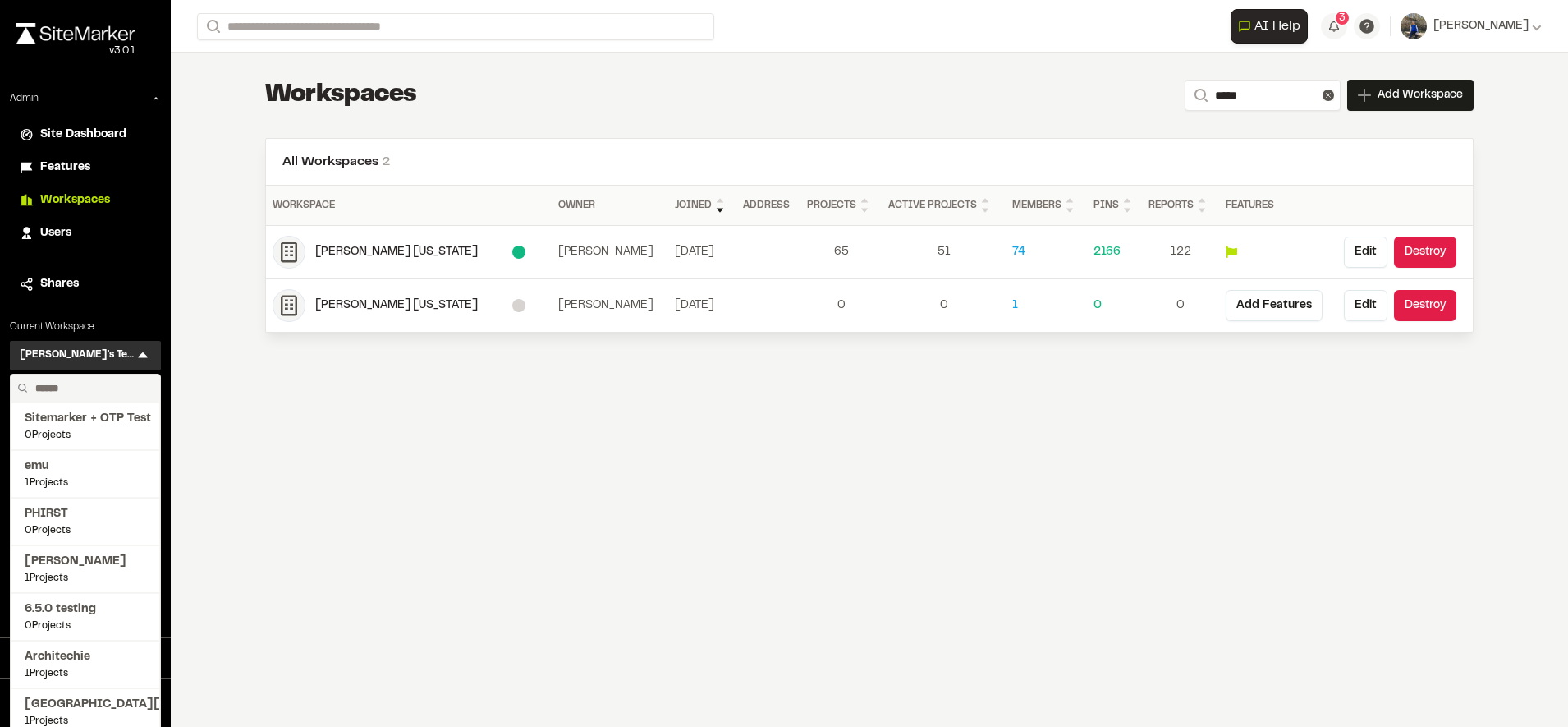
click at [67, 391] on input "text" at bounding box center [91, 388] width 125 height 28
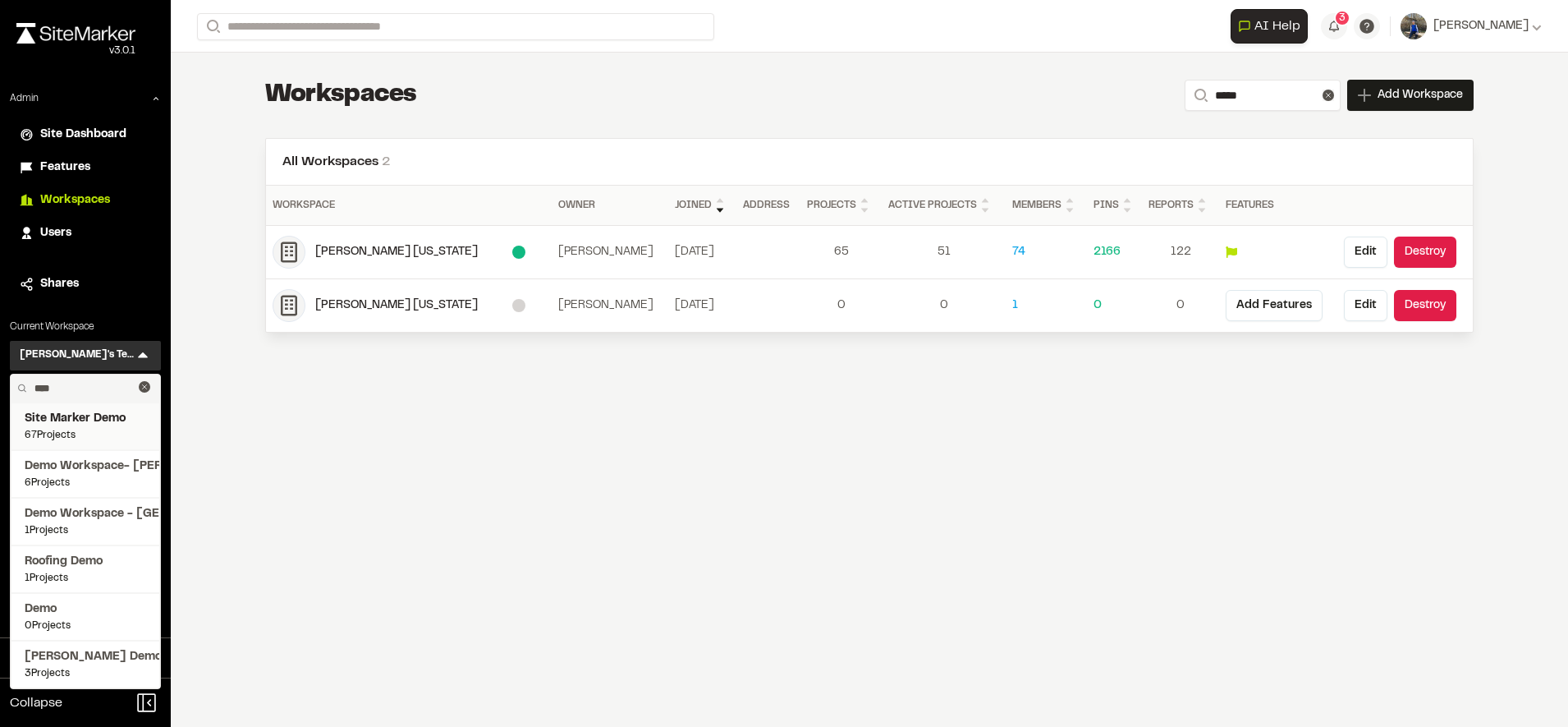
type input "****"
click at [91, 421] on span "Site Marker Demo" at bounding box center [85, 419] width 121 height 18
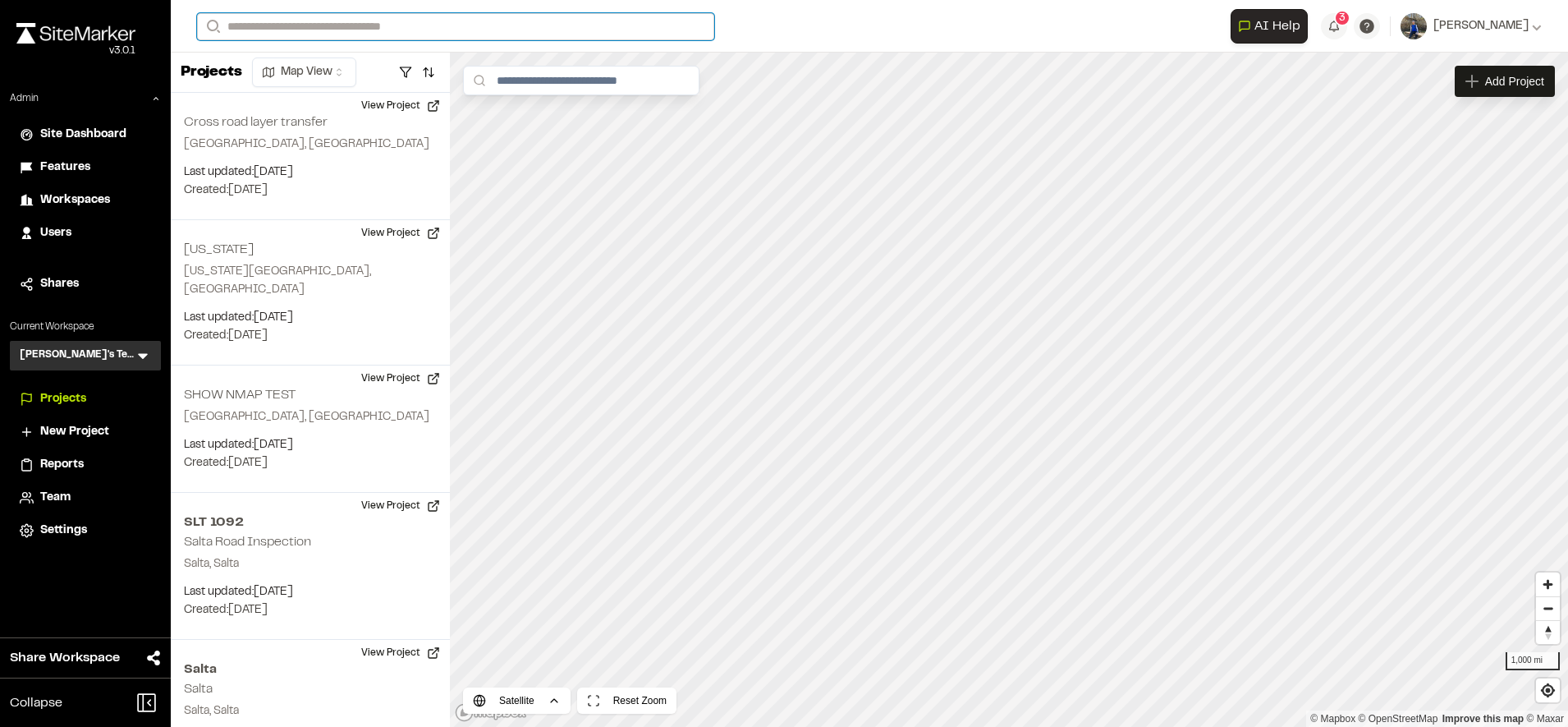
click at [392, 29] on input "Search" at bounding box center [456, 26] width 517 height 27
type input "******"
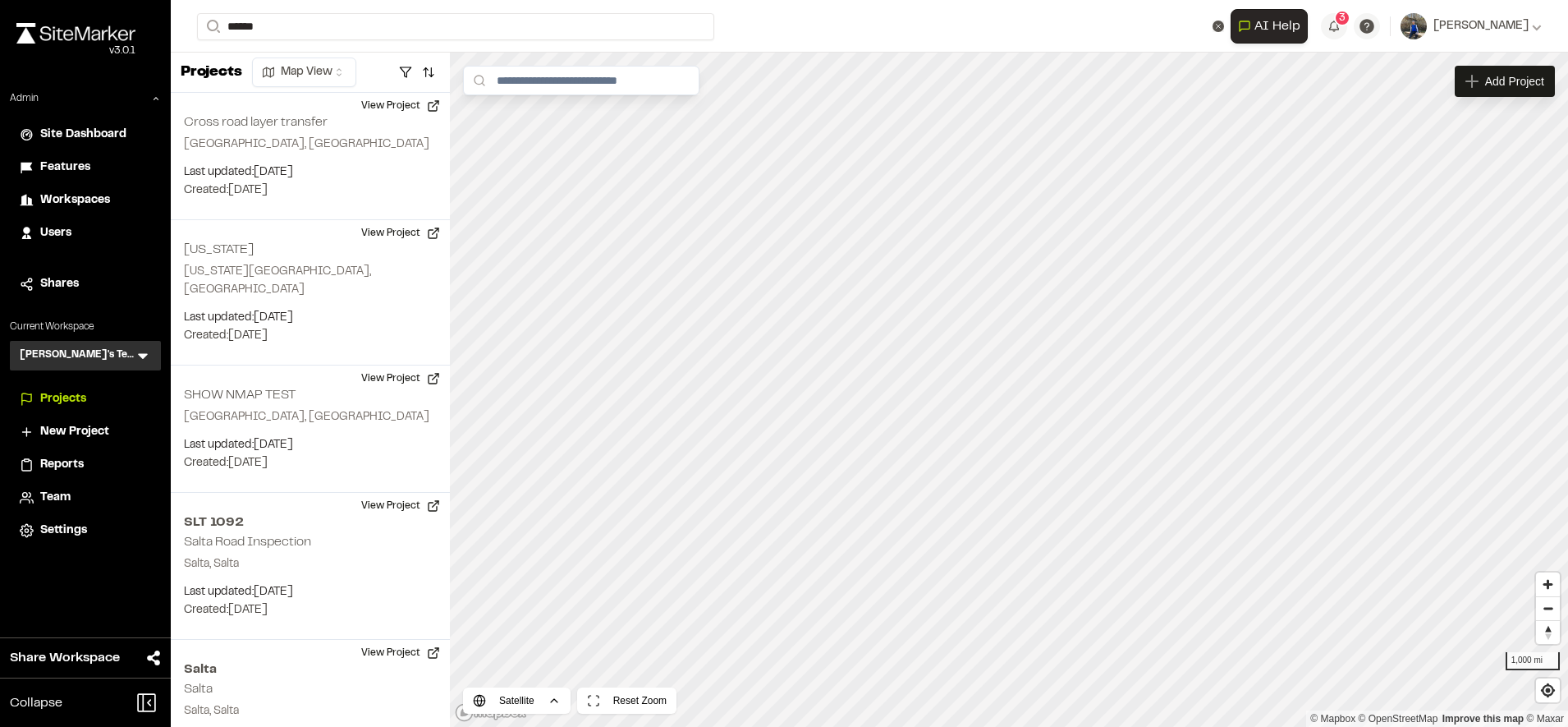
click at [468, 10] on div "**********" at bounding box center [869, 26] width 1344 height 52
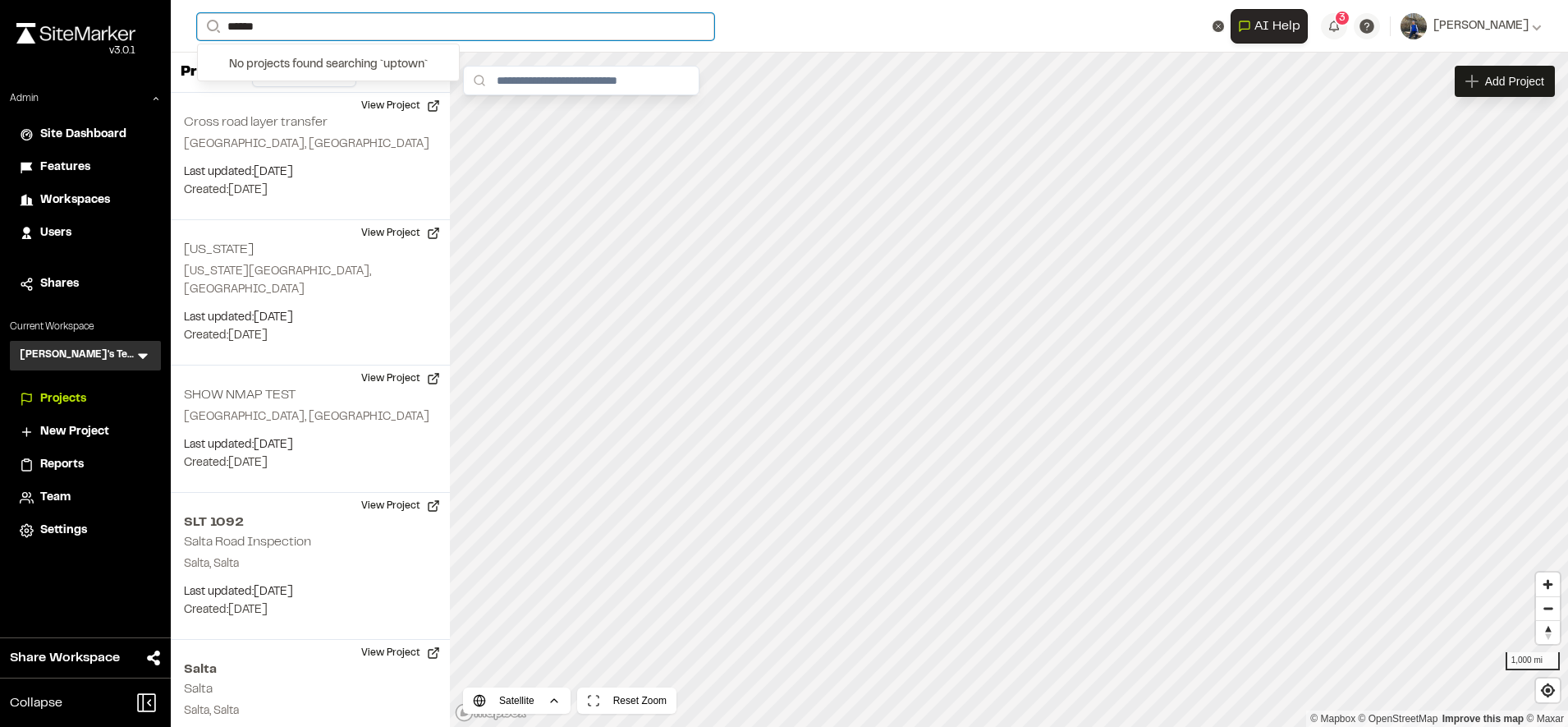
click at [465, 16] on input "******" at bounding box center [456, 26] width 517 height 27
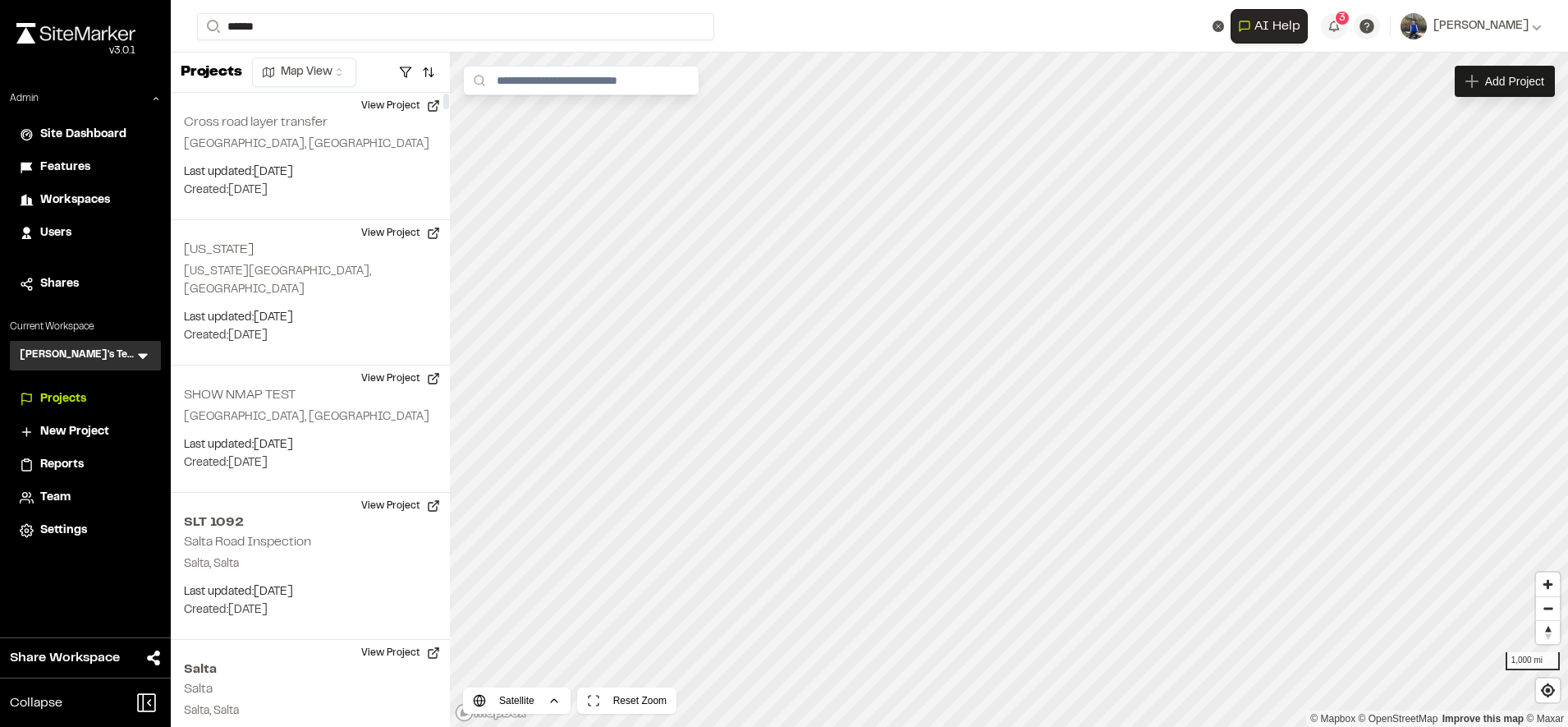
click at [145, 356] on icon at bounding box center [142, 357] width 10 height 6
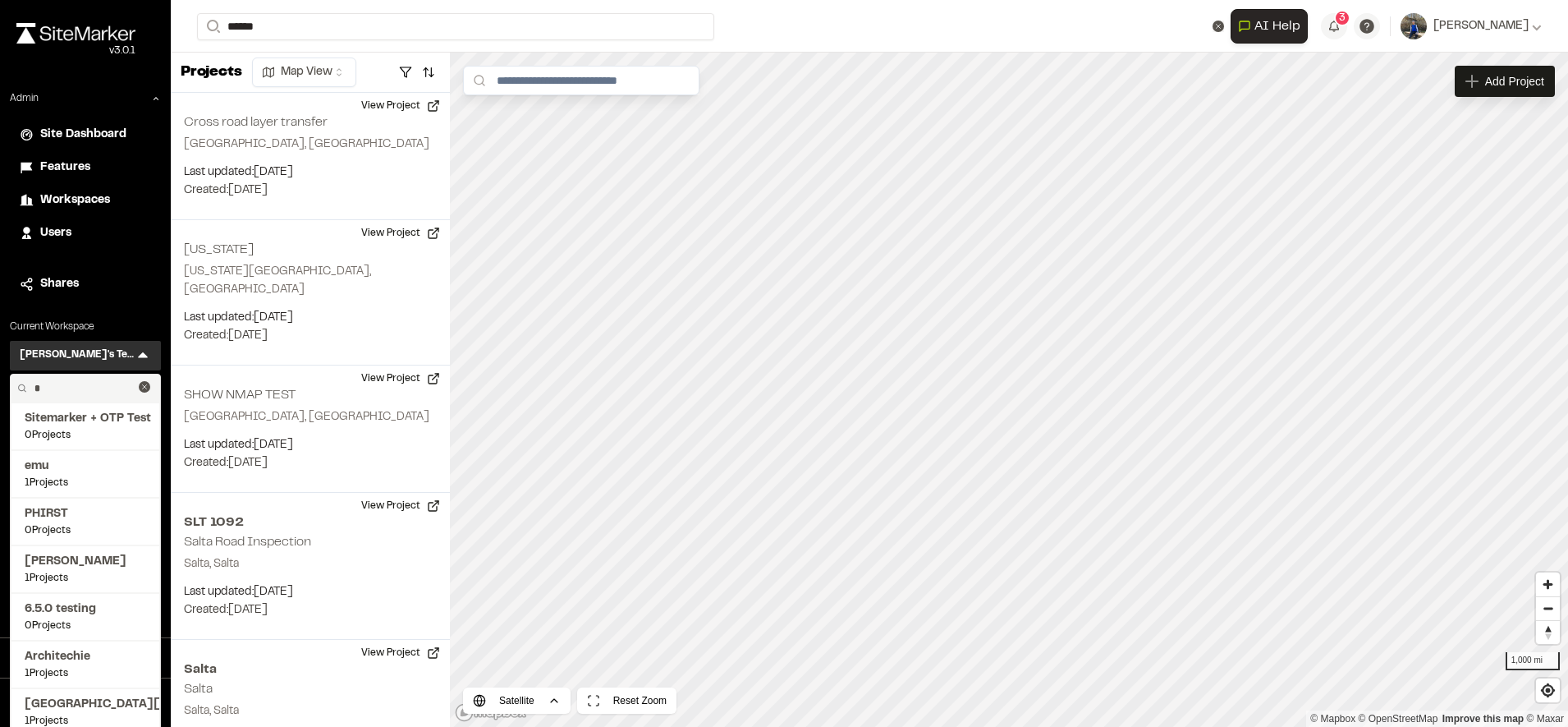
click at [86, 396] on input "*" at bounding box center [83, 388] width 111 height 28
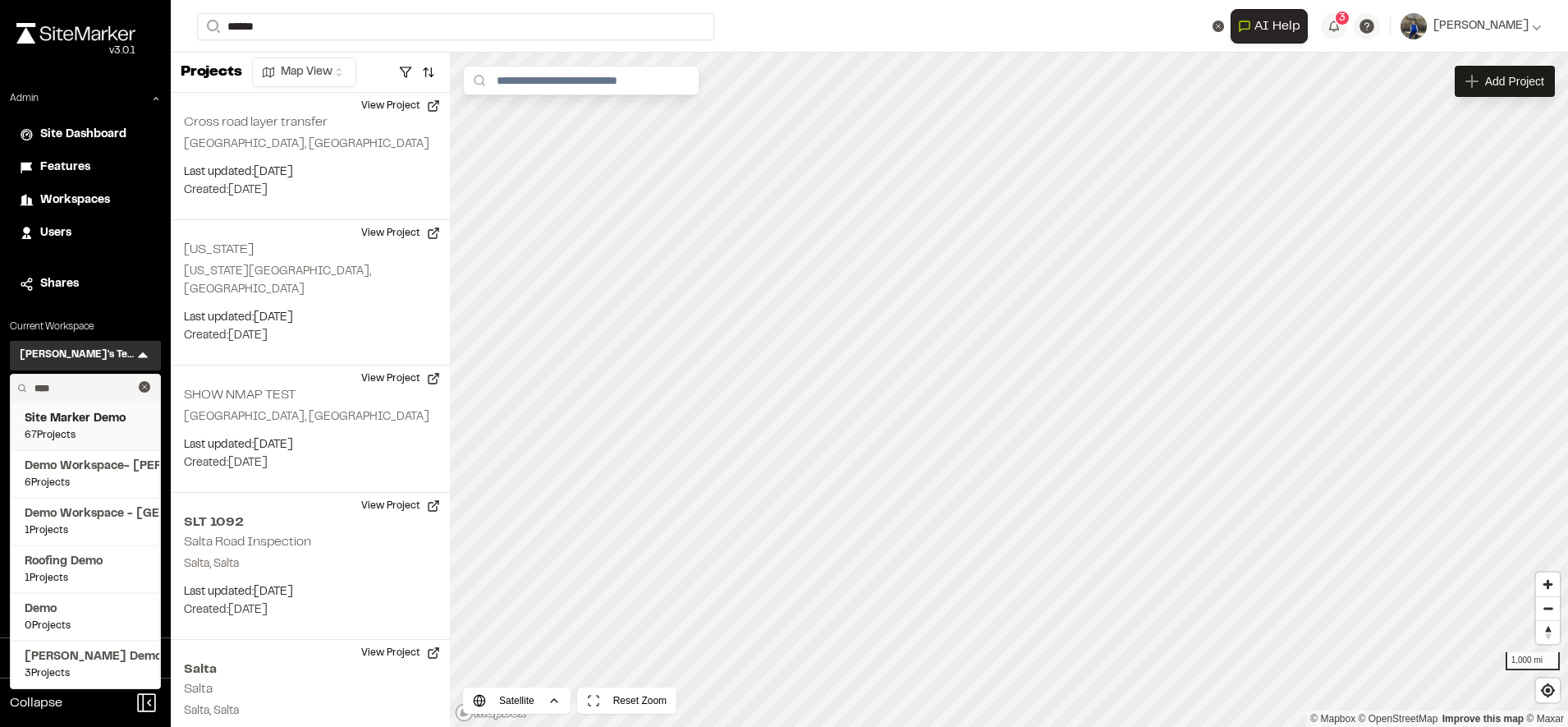
type input "****"
click at [81, 412] on span "Site Marker Demo" at bounding box center [85, 419] width 121 height 18
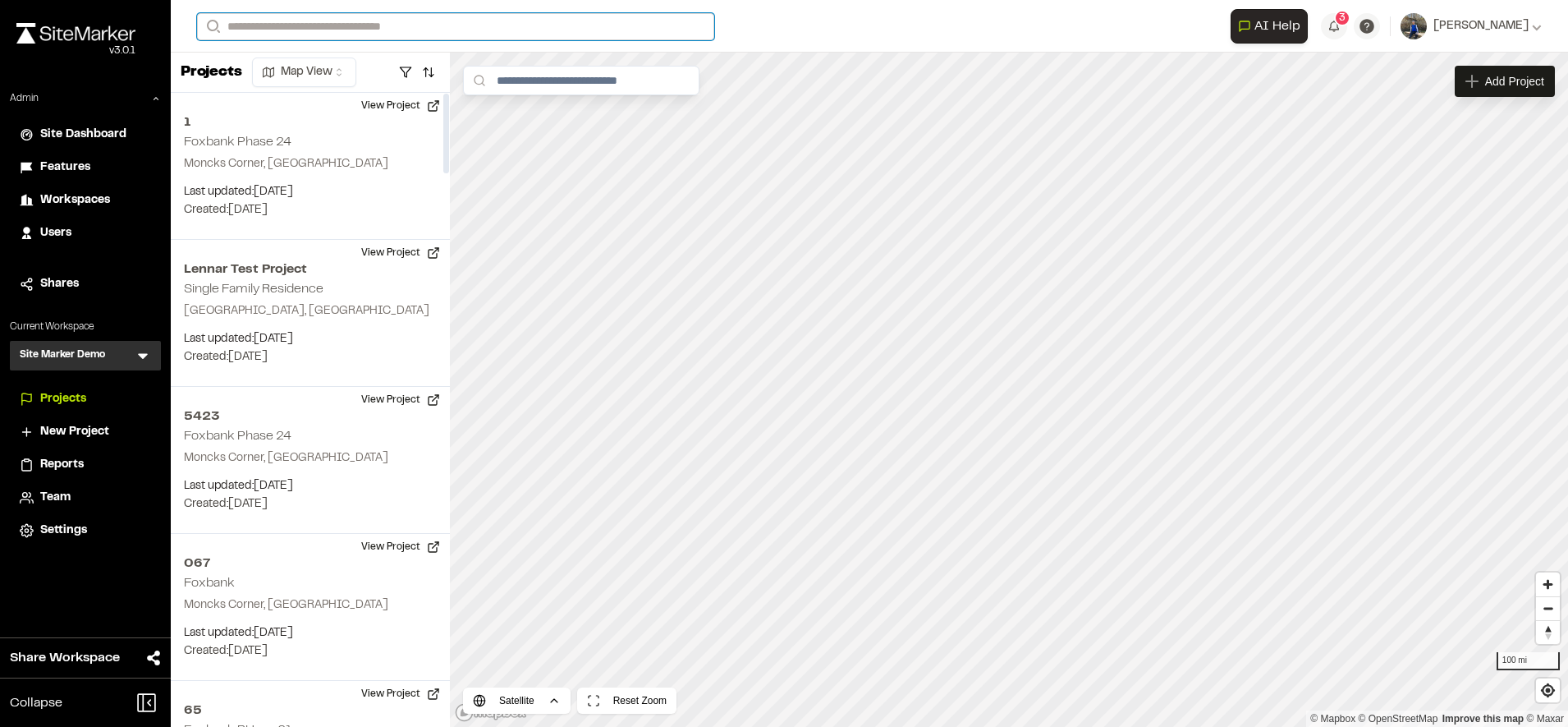
click at [375, 29] on input "Search" at bounding box center [456, 26] width 517 height 27
type input "******"
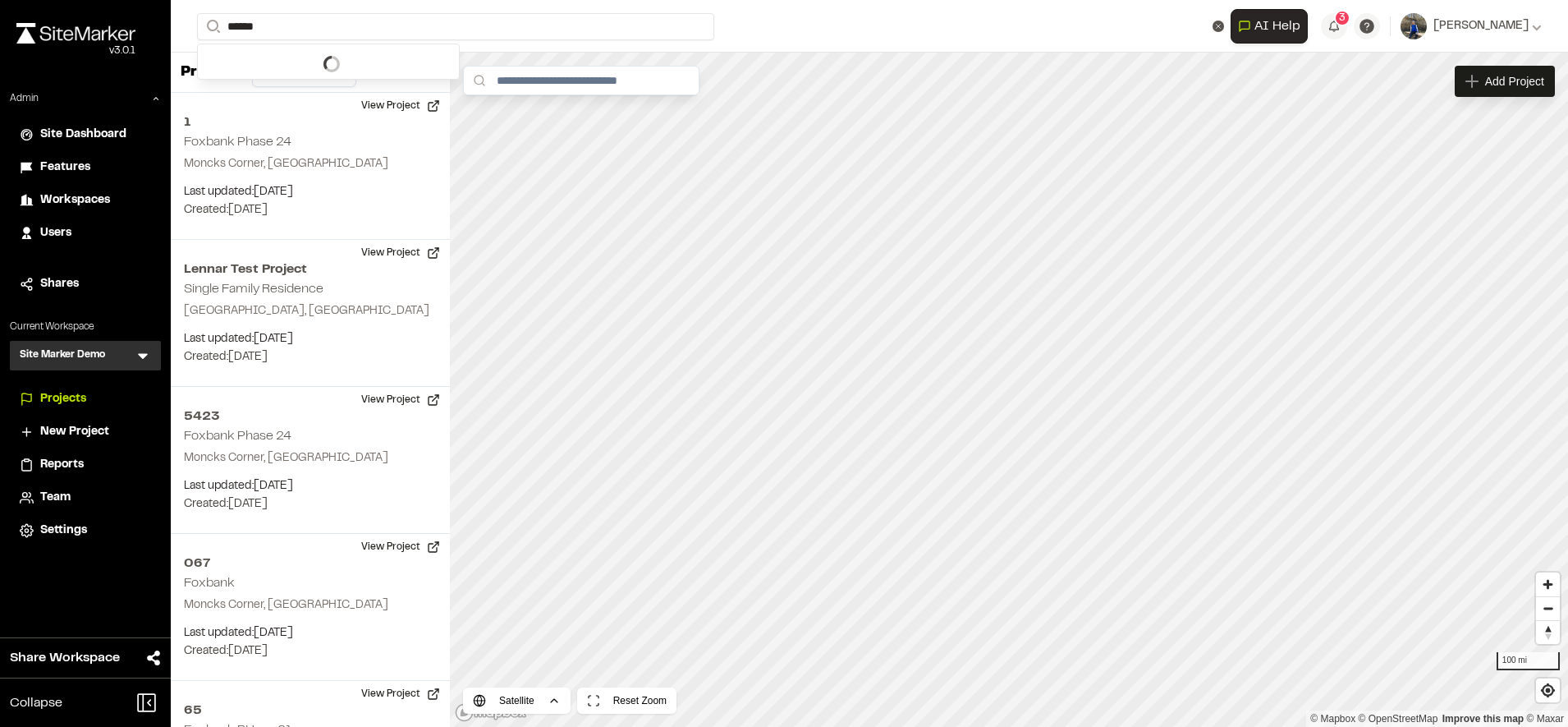
click at [358, 85] on div "Projects Map View" at bounding box center [309, 73] width 279 height 40
click at [339, 12] on div "**********" at bounding box center [869, 26] width 1344 height 52
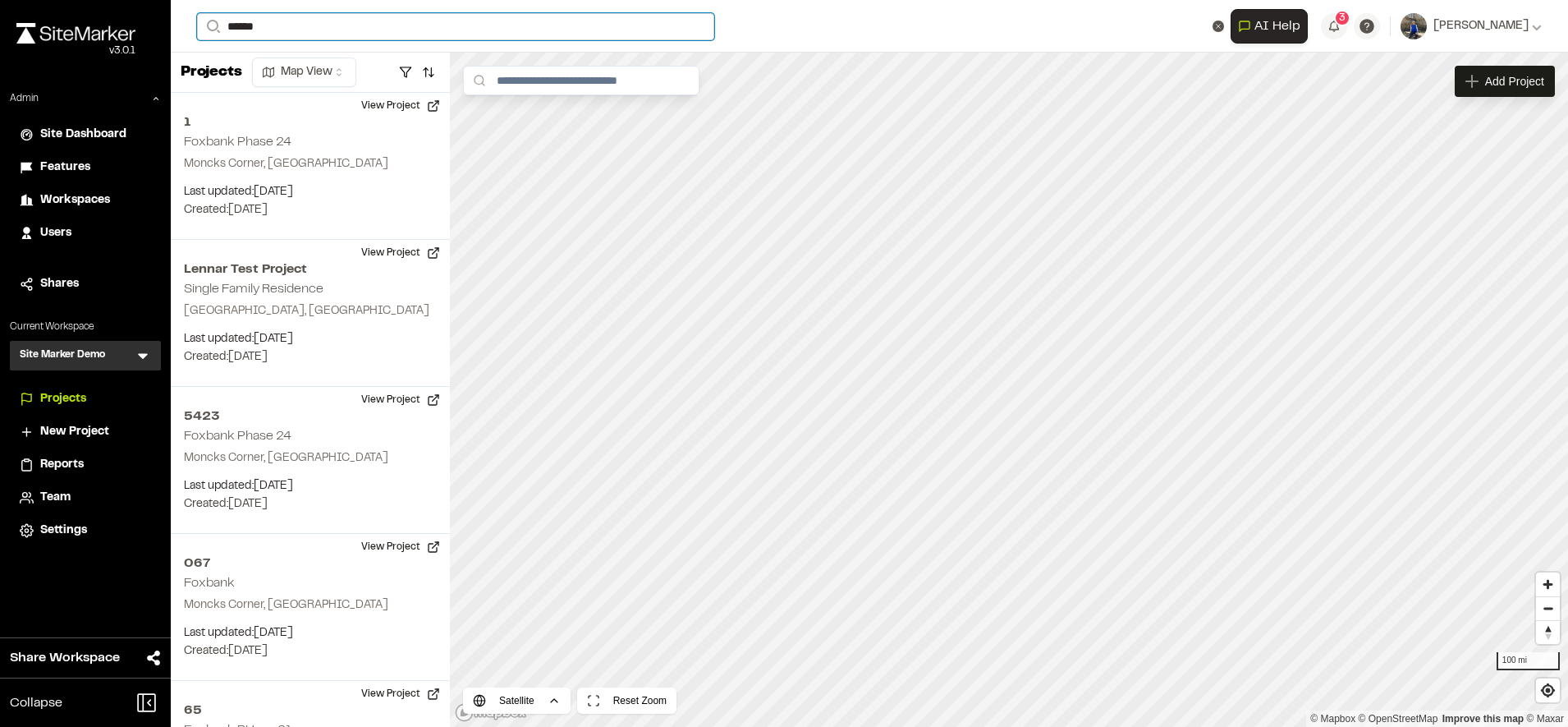
click at [336, 24] on input "******" at bounding box center [456, 26] width 517 height 27
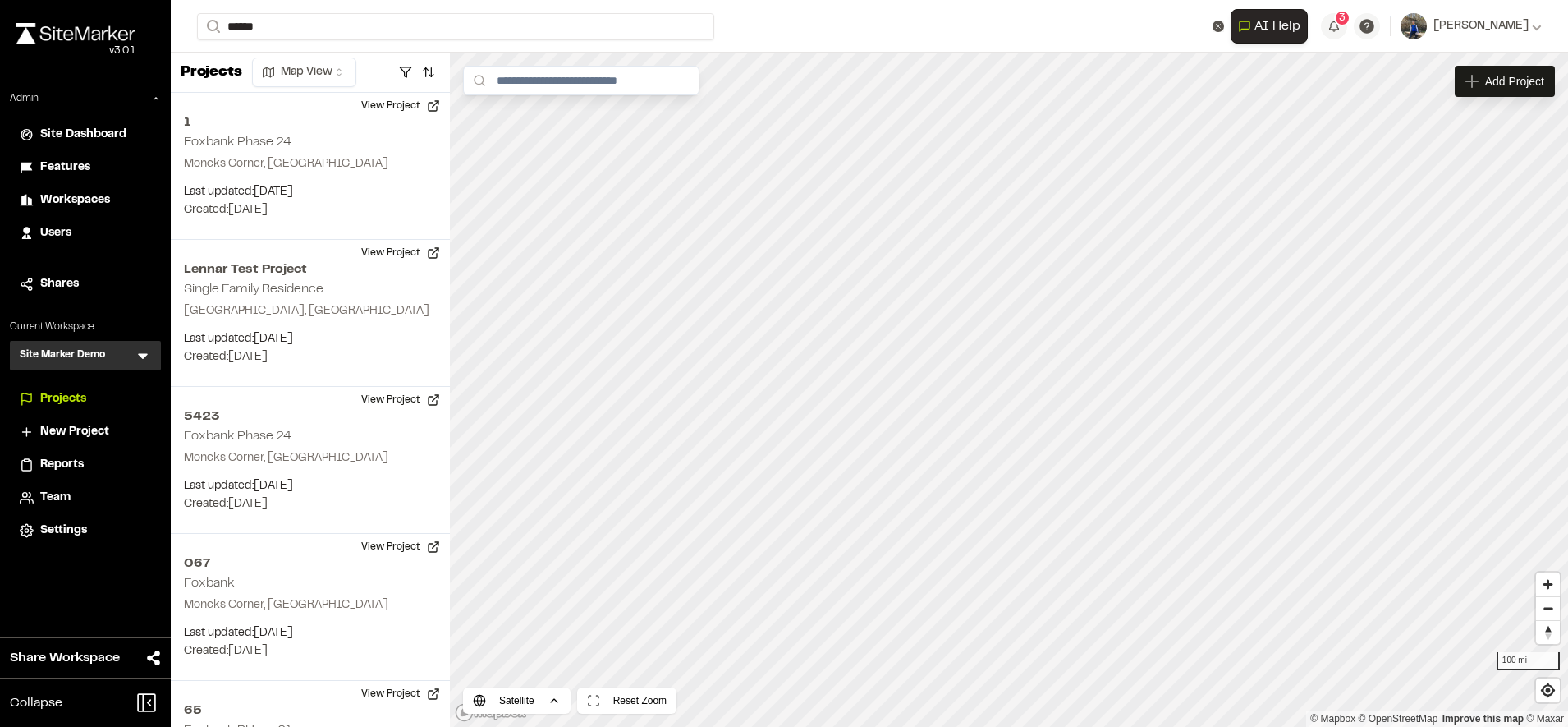
click at [333, 61] on p "TE123 364 Uptown Phase 3B" at bounding box center [328, 66] width 241 height 20
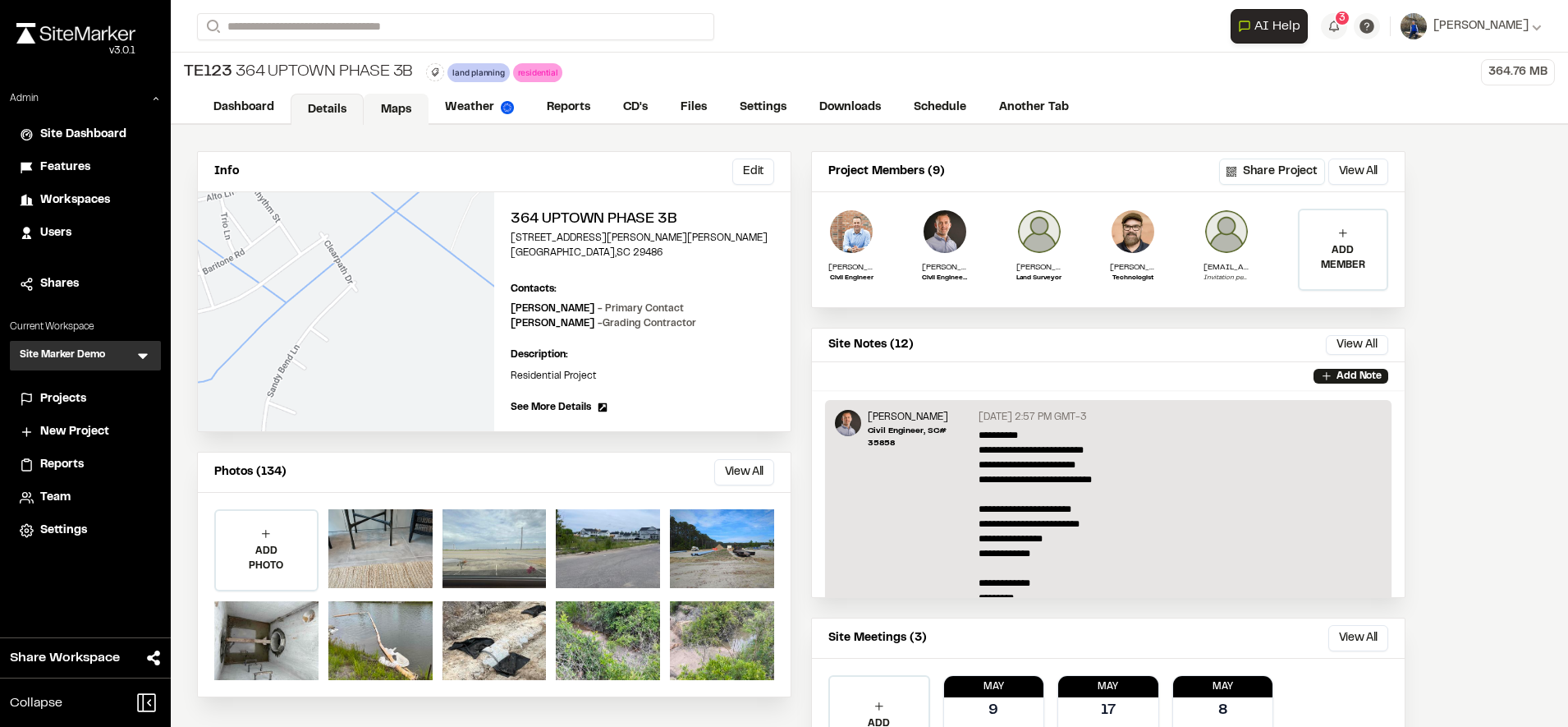
click at [408, 97] on link "Maps" at bounding box center [396, 109] width 65 height 31
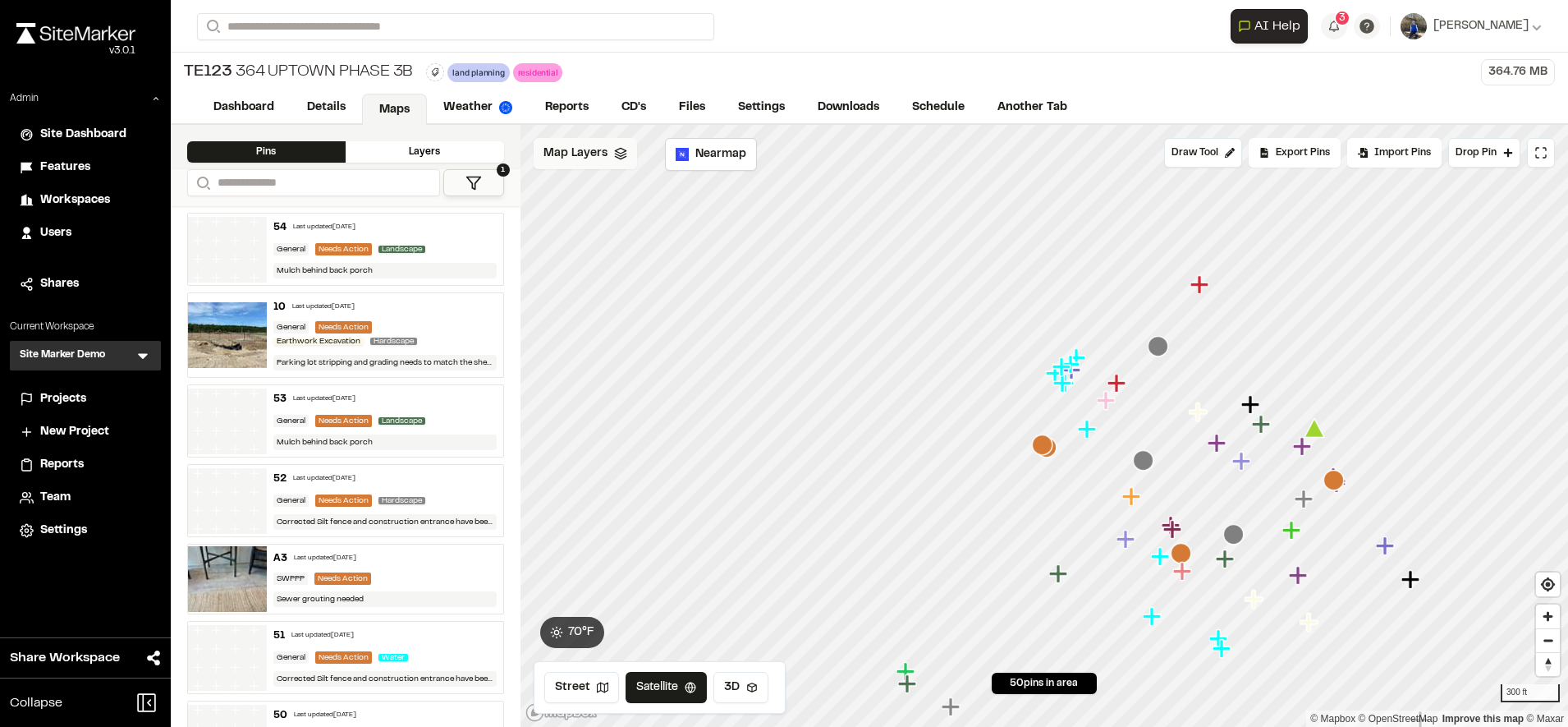
click at [569, 160] on span "Map Layers" at bounding box center [575, 153] width 64 height 18
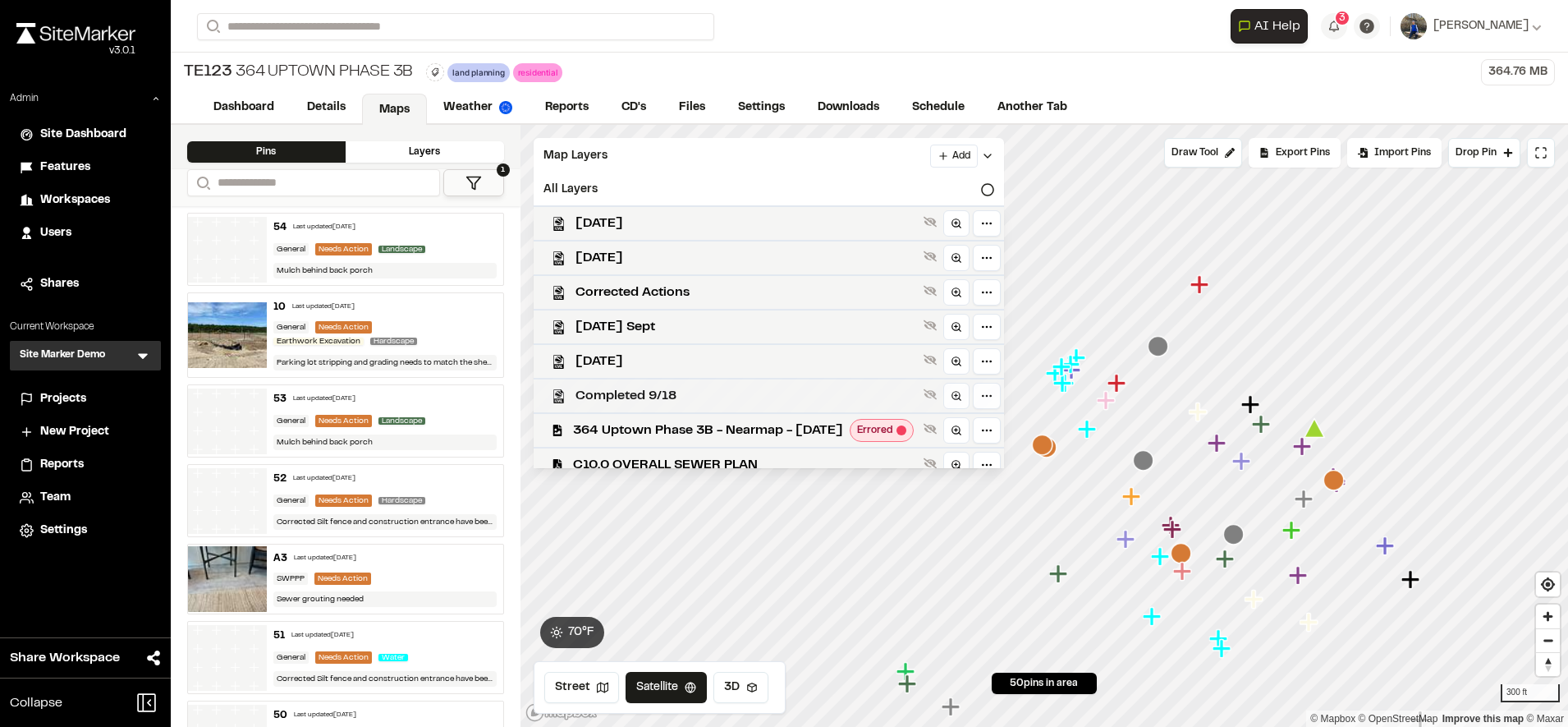
scroll to position [29, 0]
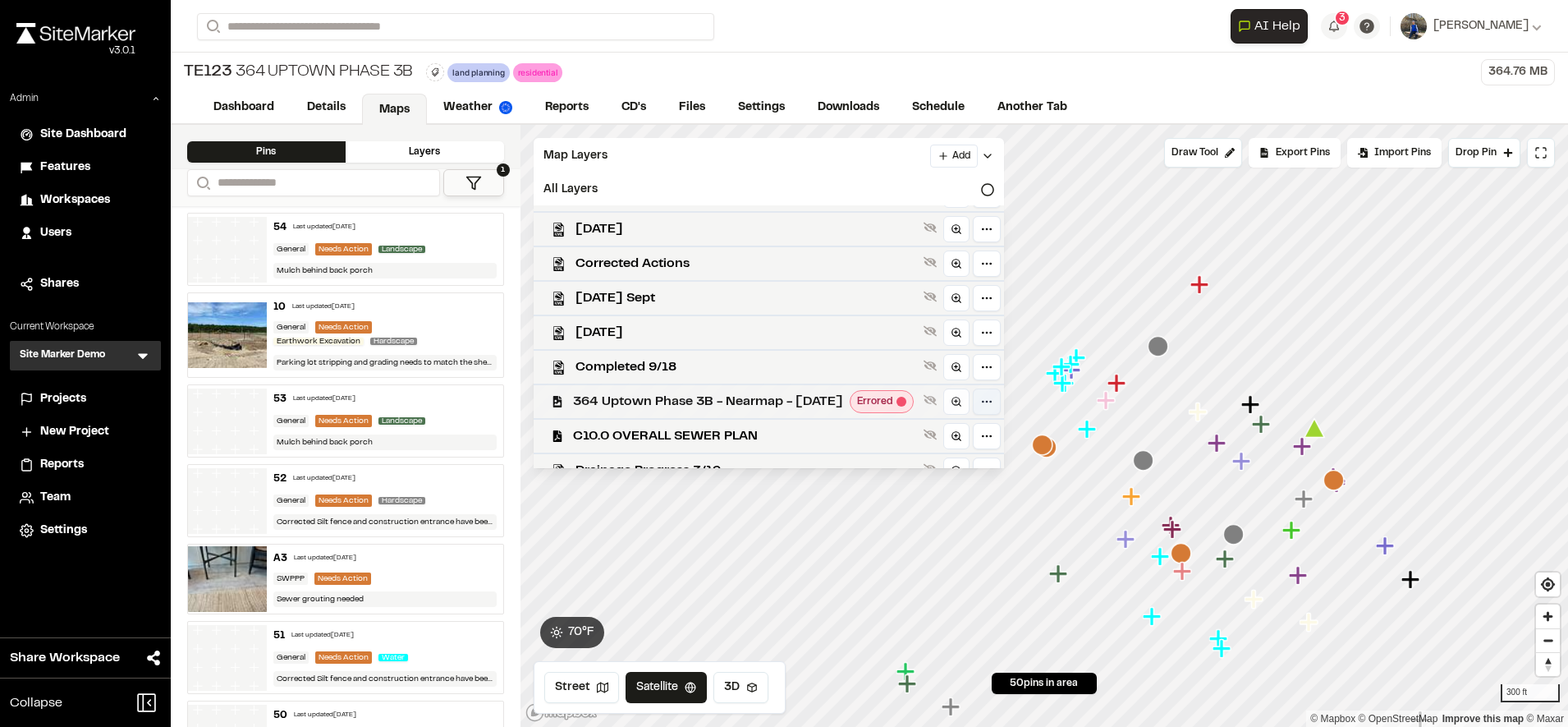
click at [1014, 405] on html "Close sidebar v 3.0.1 Admin Site Dashboard Features Workspaces Users Shares Cur…" at bounding box center [784, 364] width 1568 height 727
click at [770, 404] on html "Close sidebar v 3.0.1 Admin Site Dashboard Features Workspaces Users Shares Cur…" at bounding box center [784, 364] width 1568 height 727
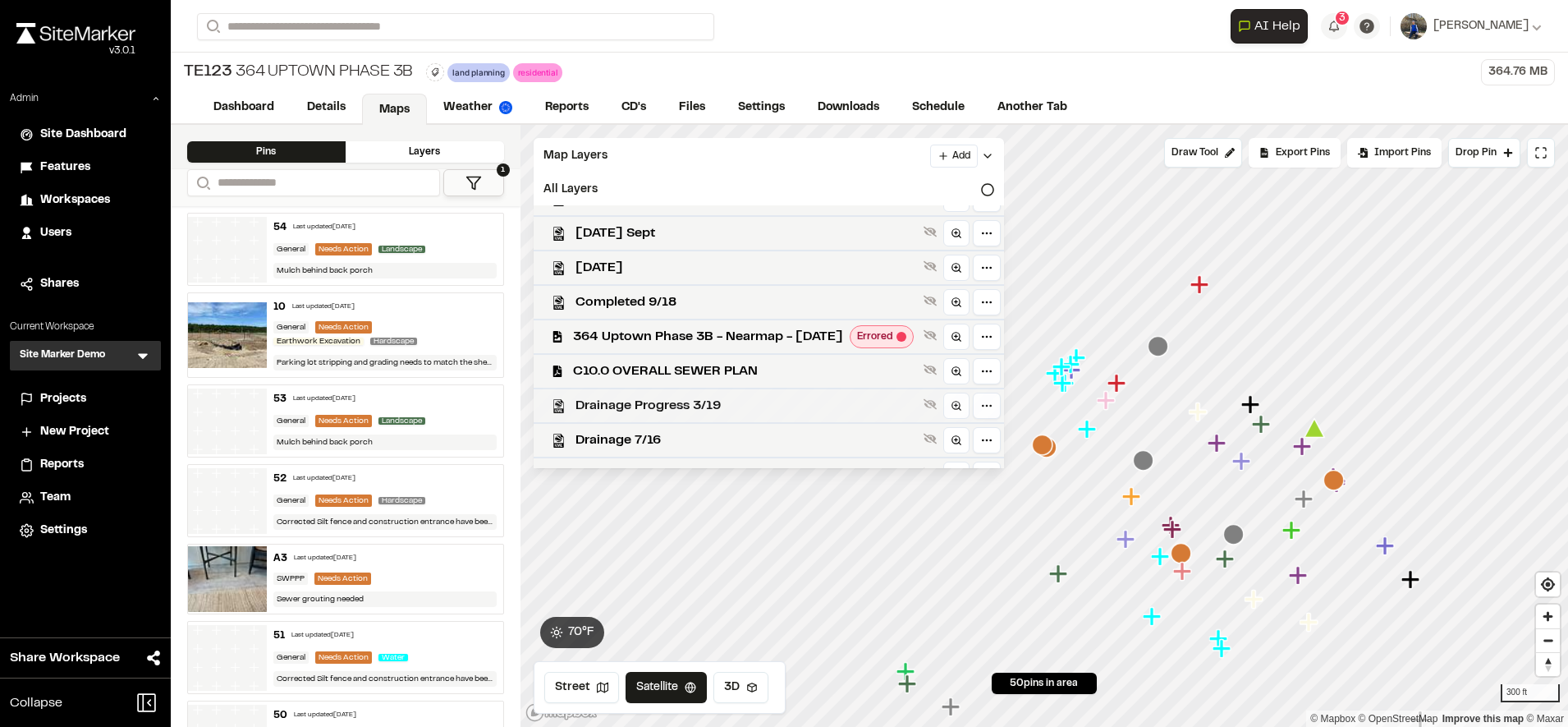
scroll to position [89, 0]
click at [1013, 340] on html "Close sidebar v 3.0.1 Admin Site Dashboard Features Workspaces Users Shares Cur…" at bounding box center [784, 364] width 1568 height 727
click at [927, 372] on div "Edit" at bounding box center [961, 375] width 136 height 28
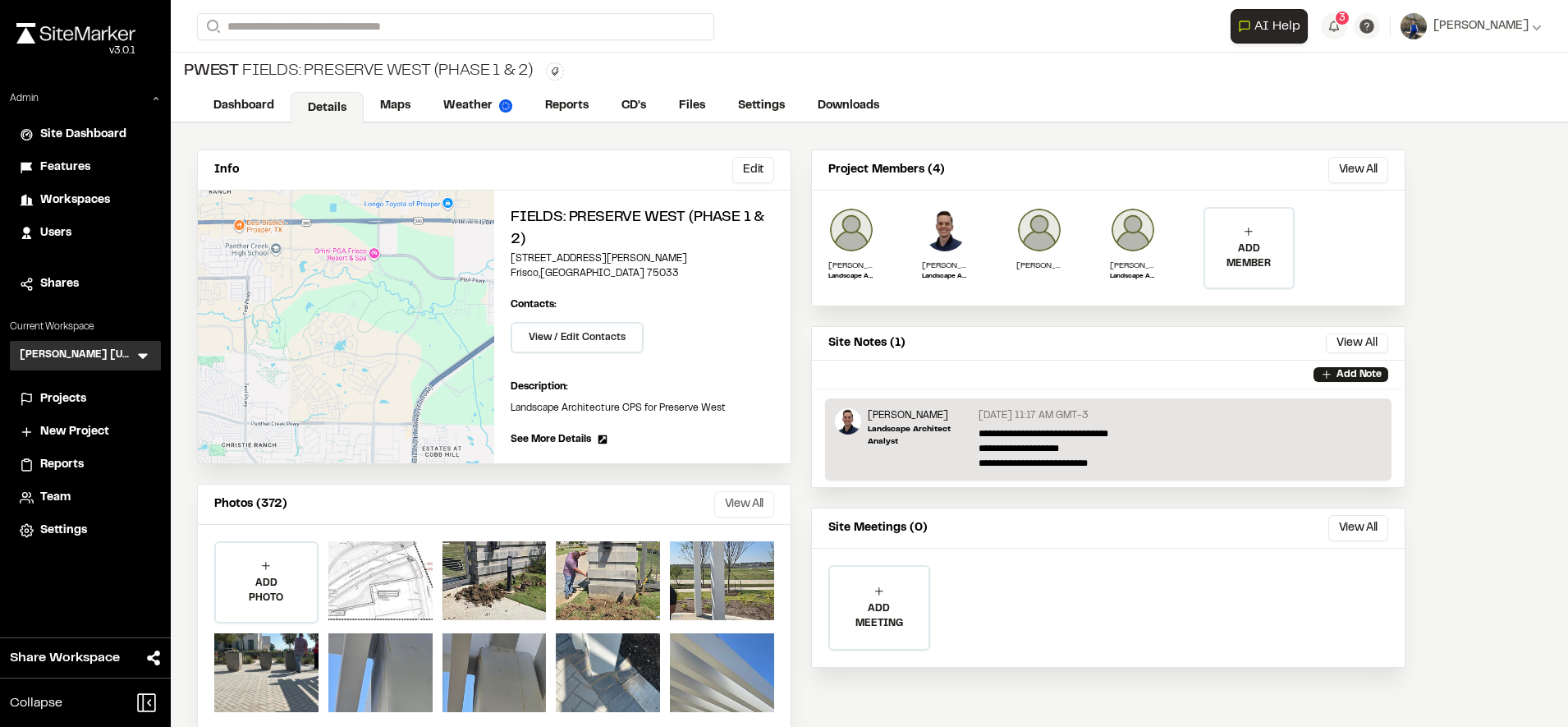
click at [728, 500] on button "View All" at bounding box center [743, 504] width 60 height 26
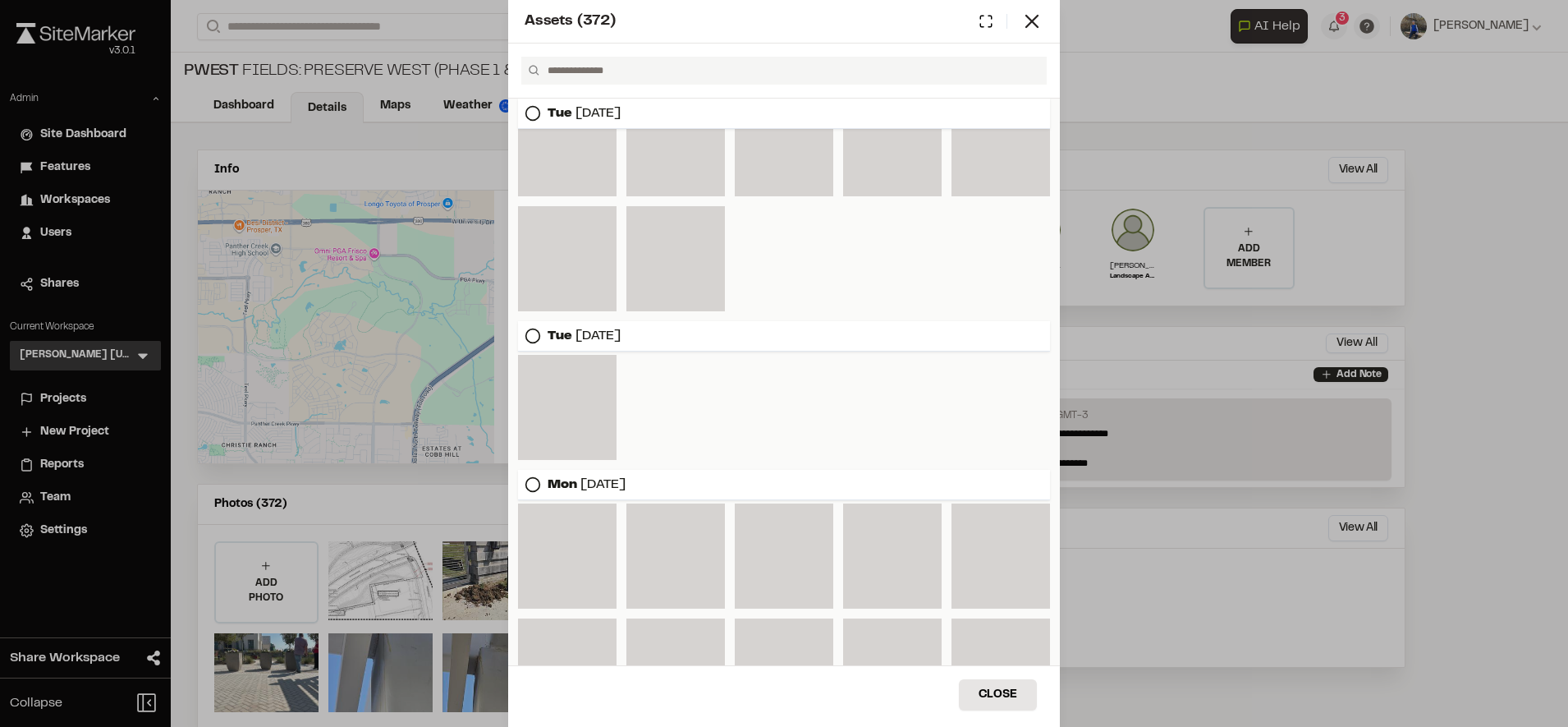
scroll to position [6751, 0]
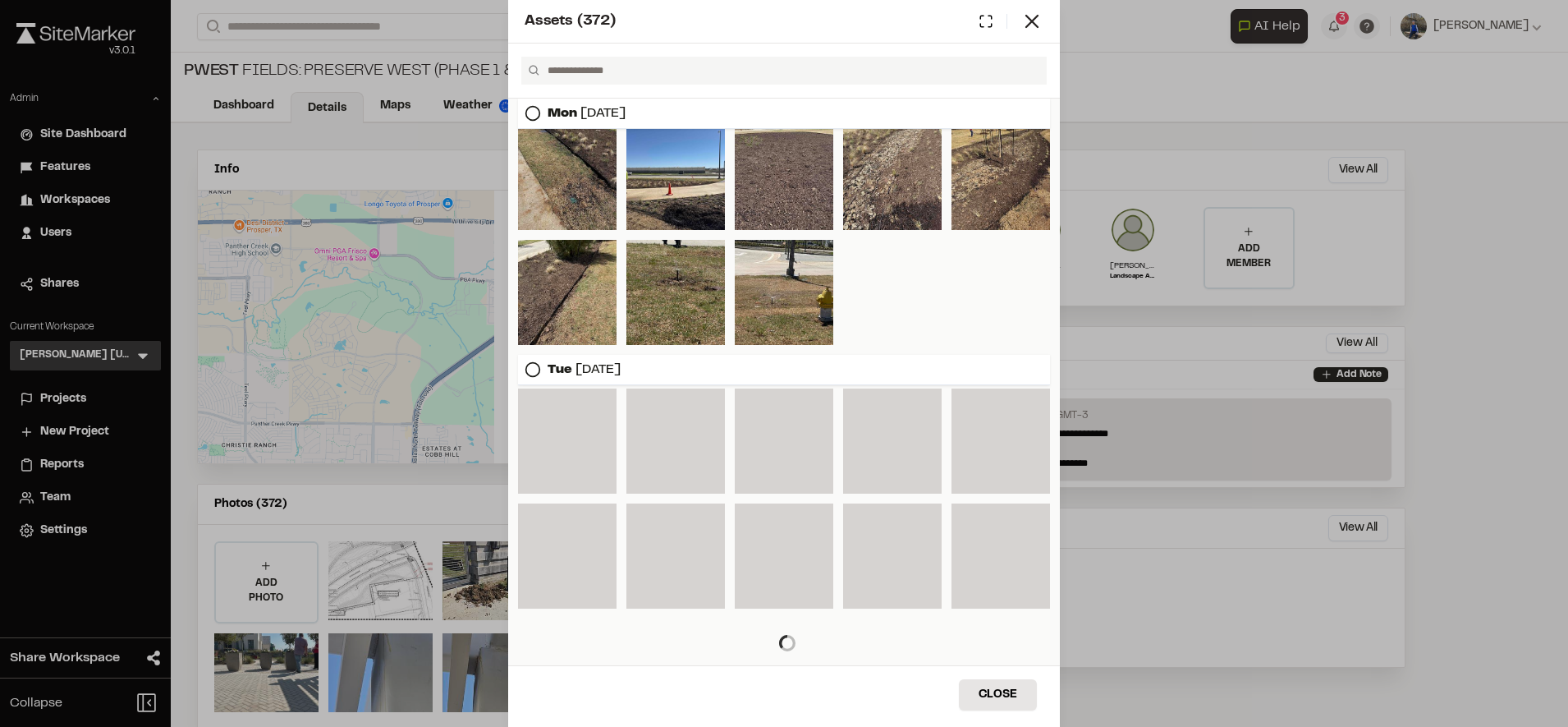
click at [794, 67] on input "text" at bounding box center [790, 71] width 499 height 28
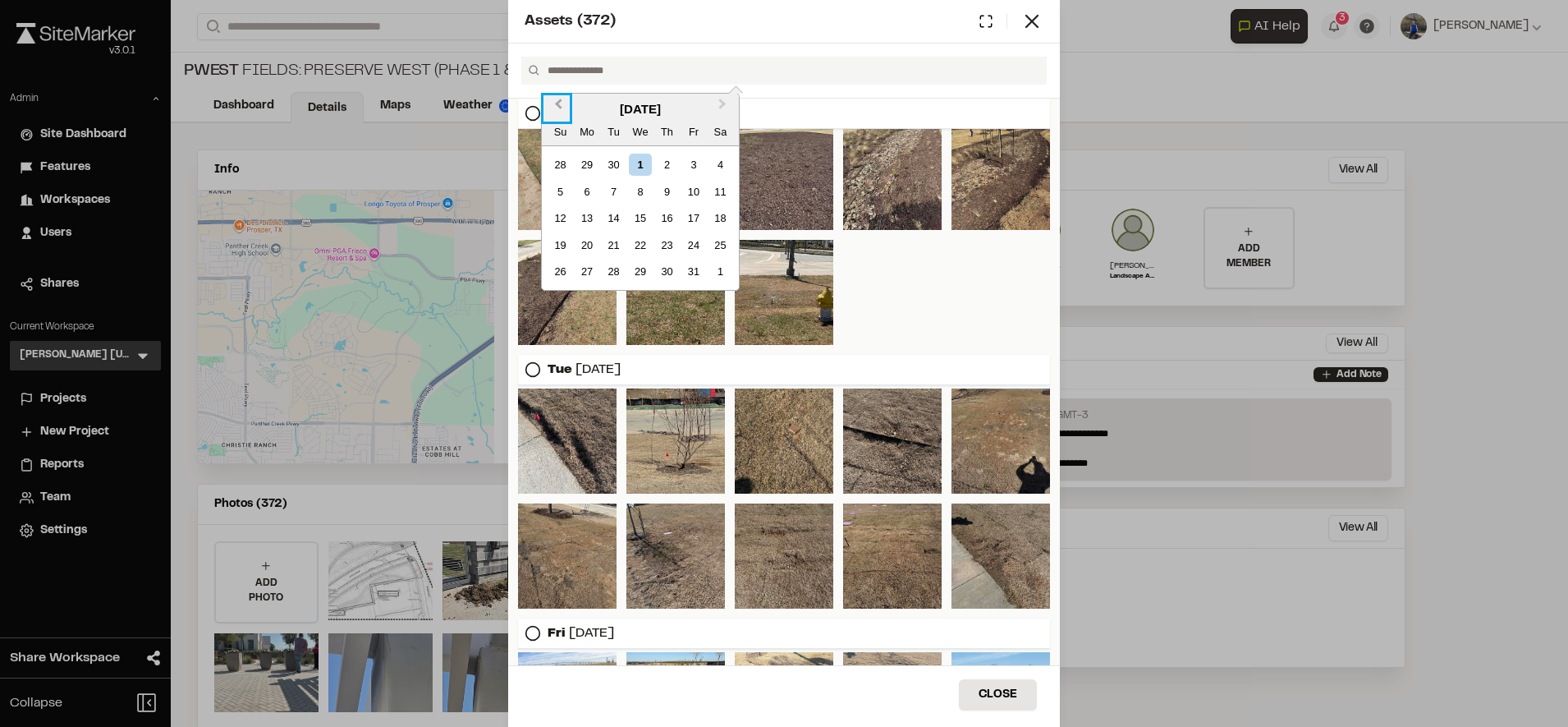
click at [554, 102] on button "Previous Month" at bounding box center [556, 108] width 26 height 26
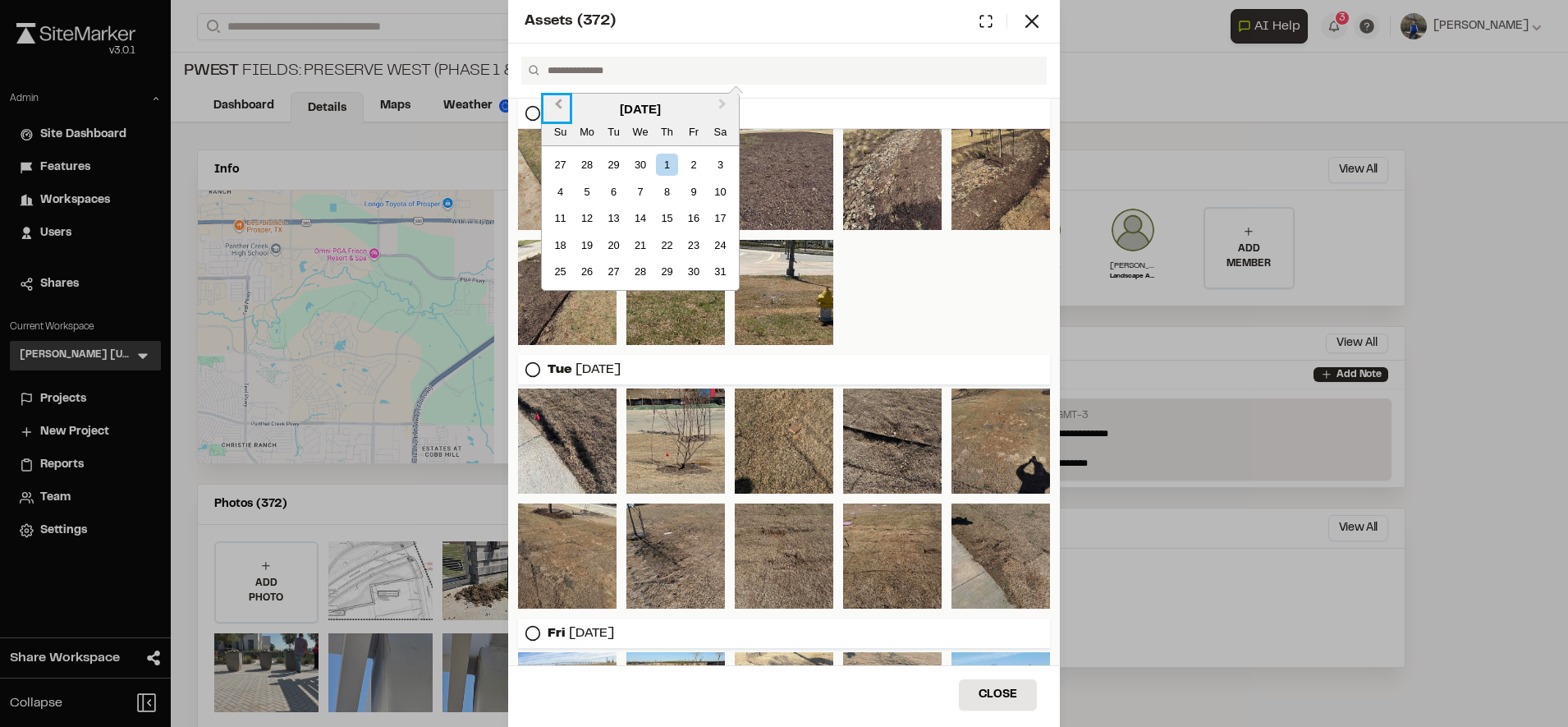
click at [554, 102] on button "Previous Month" at bounding box center [556, 108] width 26 height 26
click at [612, 271] on div "28" at bounding box center [613, 271] width 22 height 22
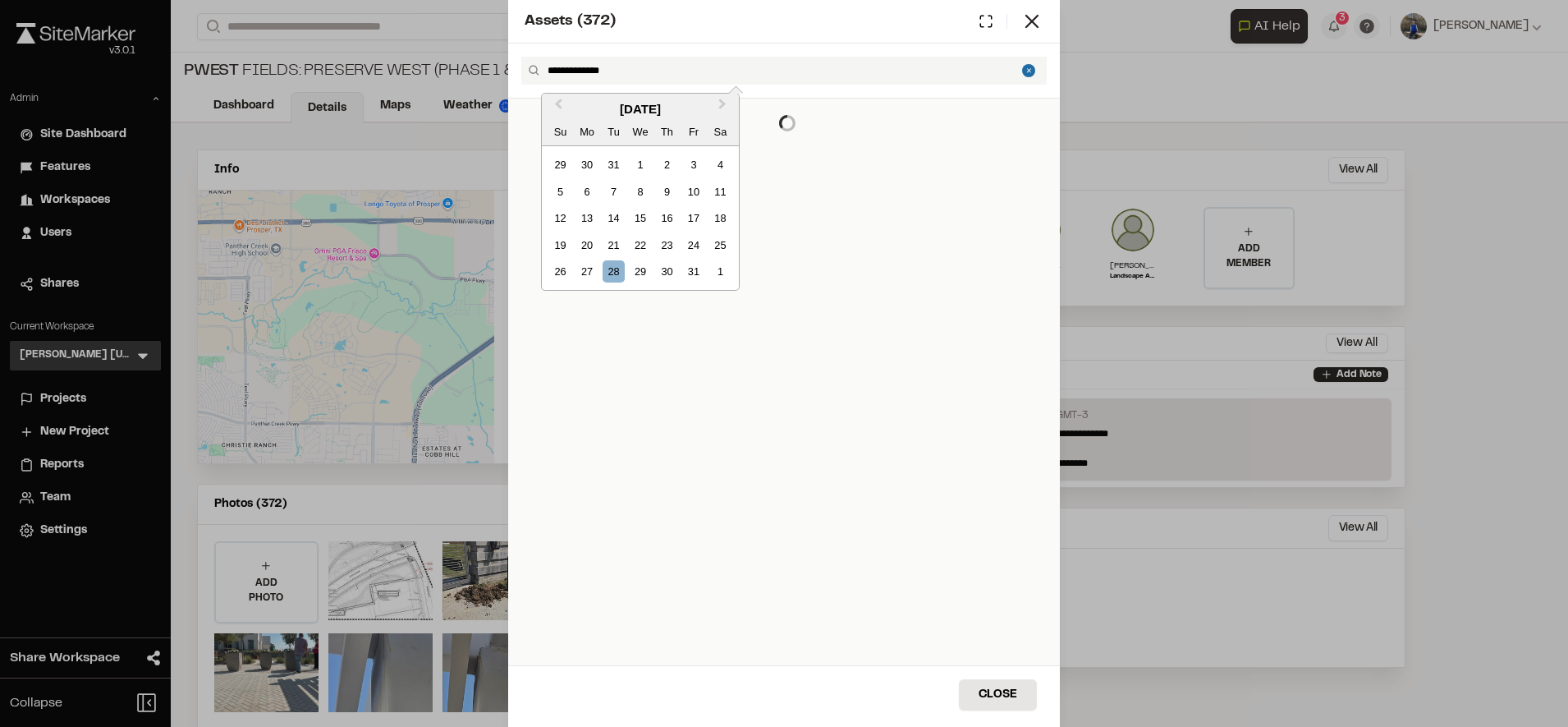
scroll to position [0, 0]
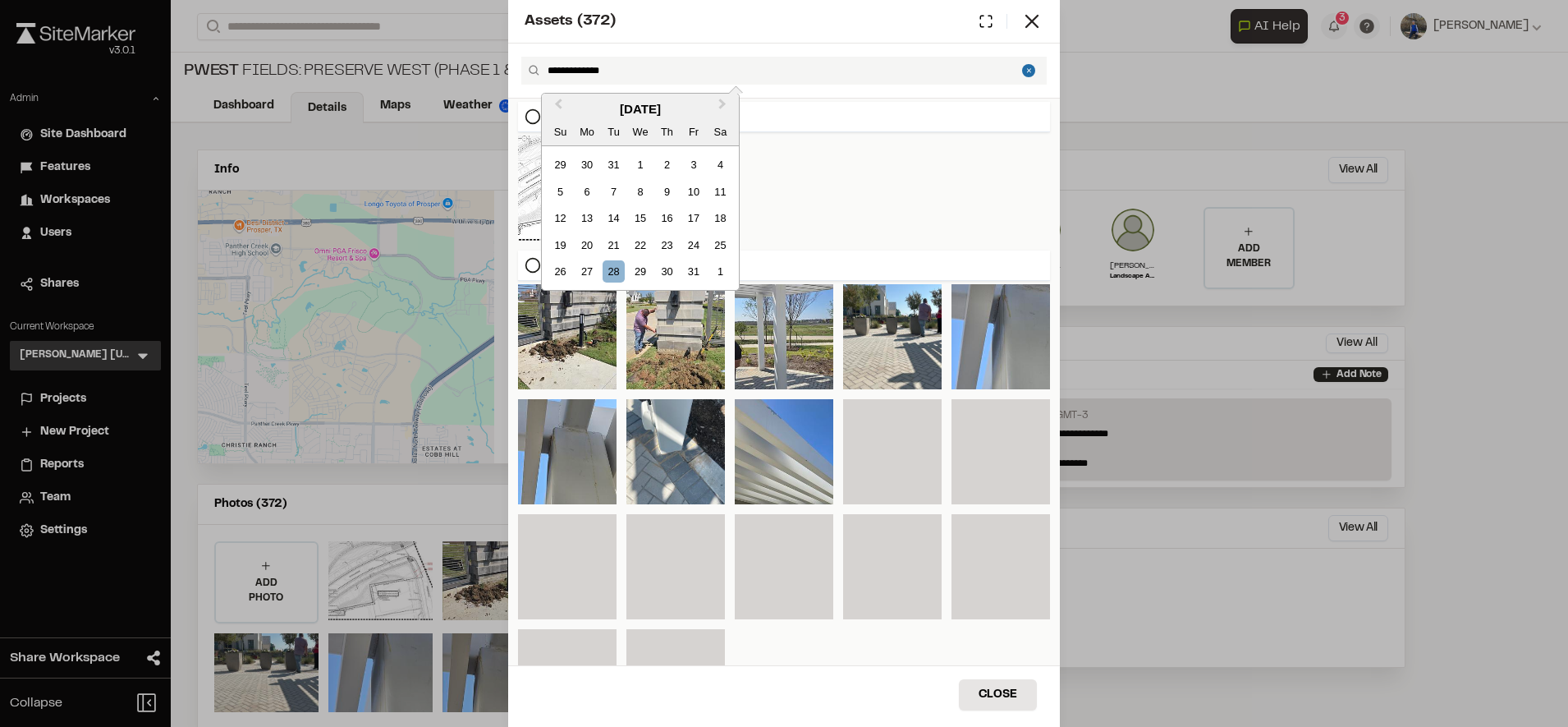
click at [863, 142] on div at bounding box center [784, 188] width 532 height 105
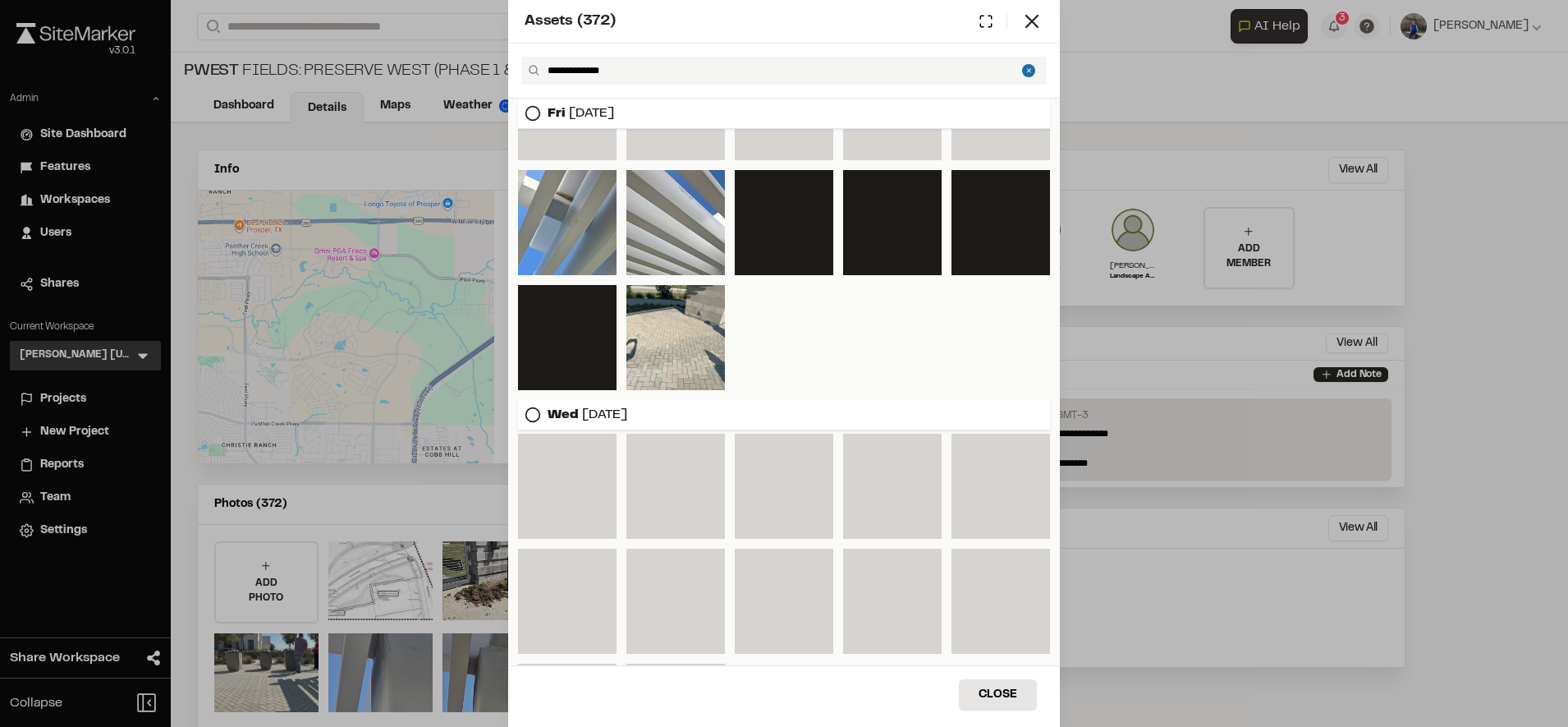
scroll to position [468, 0]
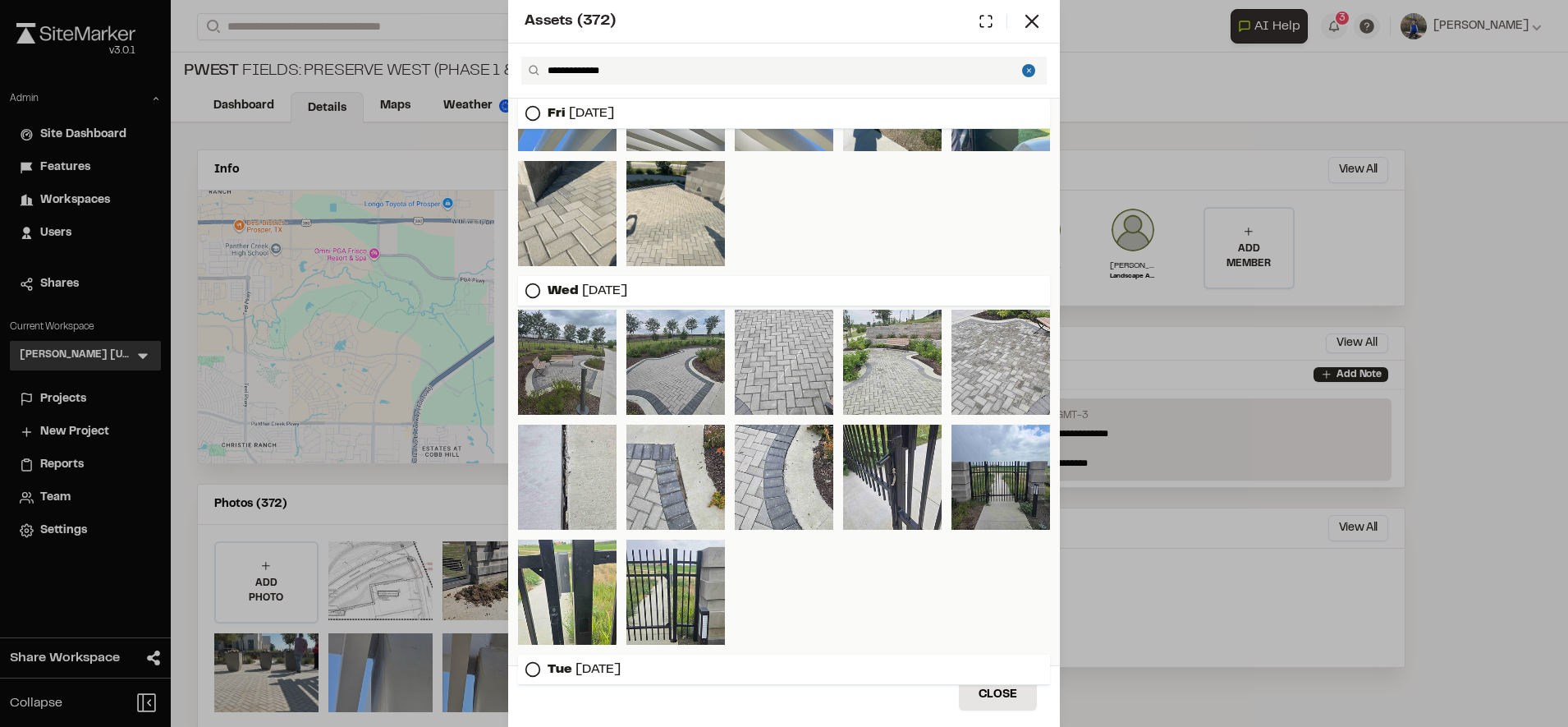
click at [753, 71] on input "**********" at bounding box center [790, 71] width 499 height 28
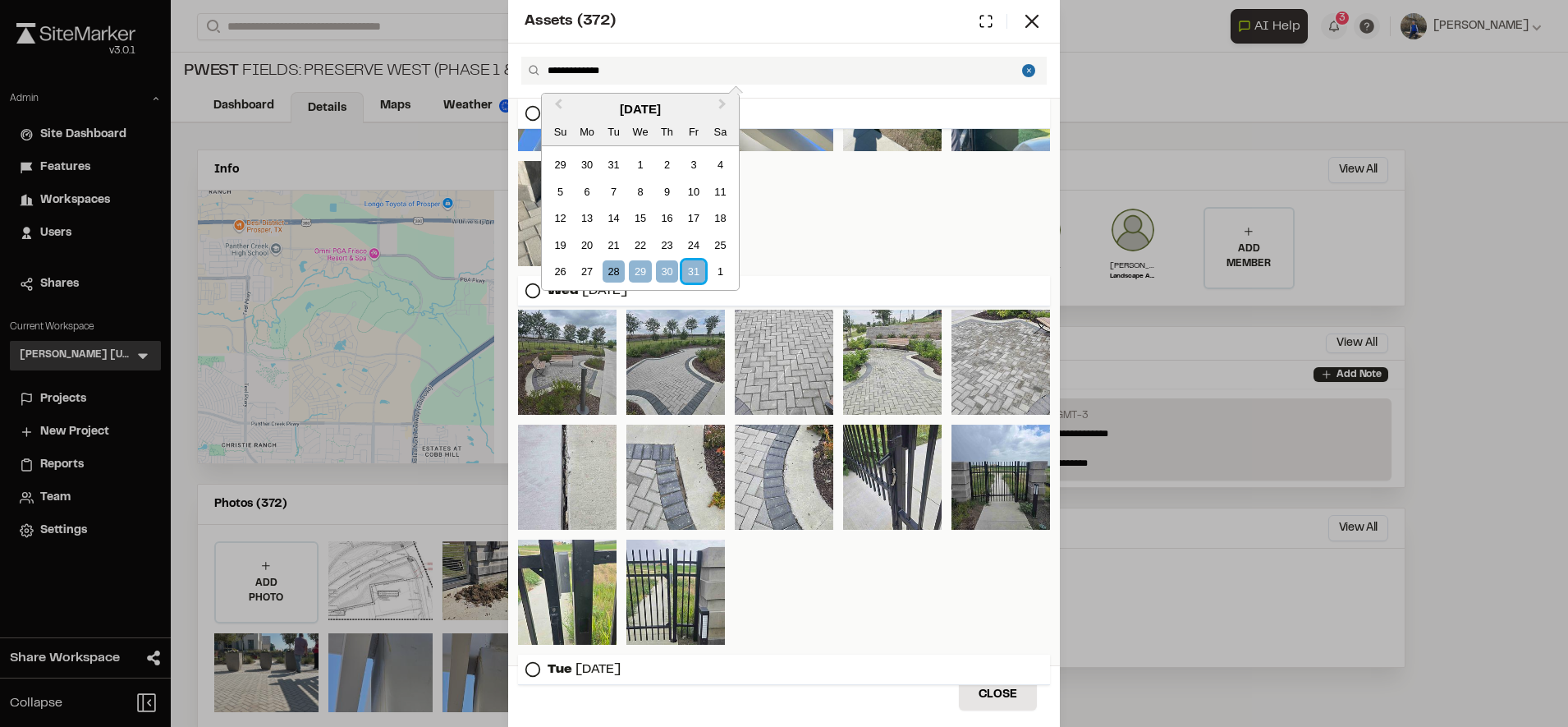
click at [690, 266] on div "31" at bounding box center [693, 271] width 22 height 22
type input "**********"
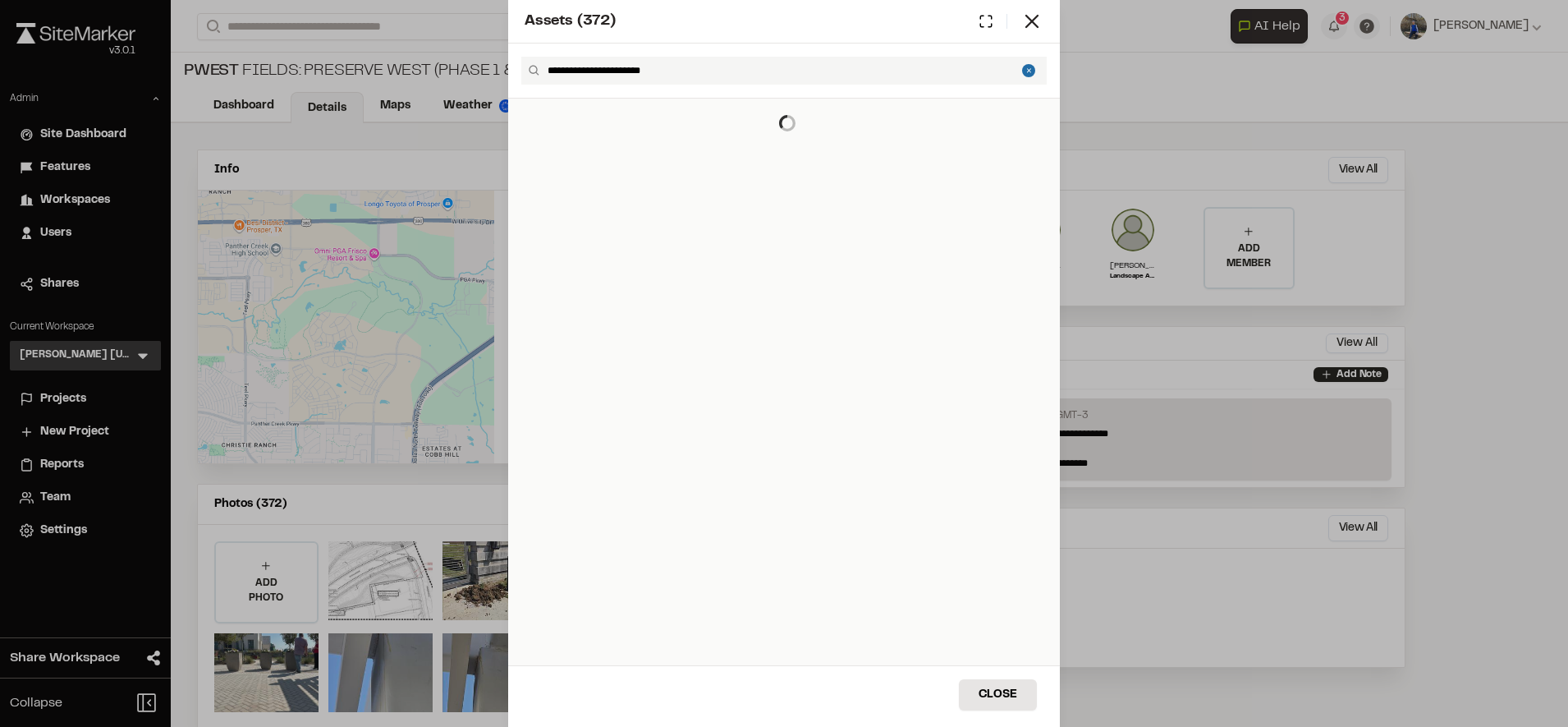
scroll to position [0, 0]
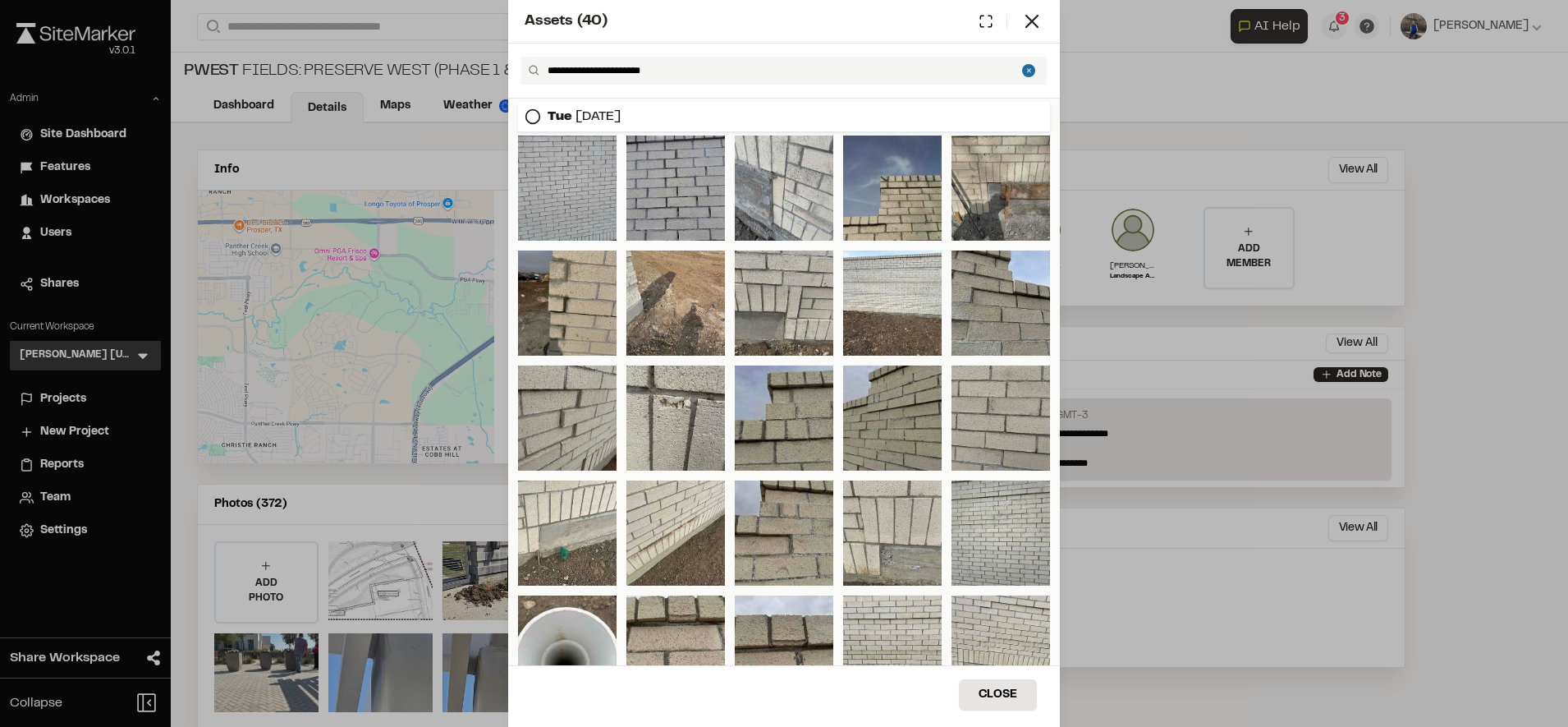
click at [854, 45] on div "**********" at bounding box center [784, 71] width 551 height 55
click at [798, 402] on div at bounding box center [784, 418] width 99 height 105
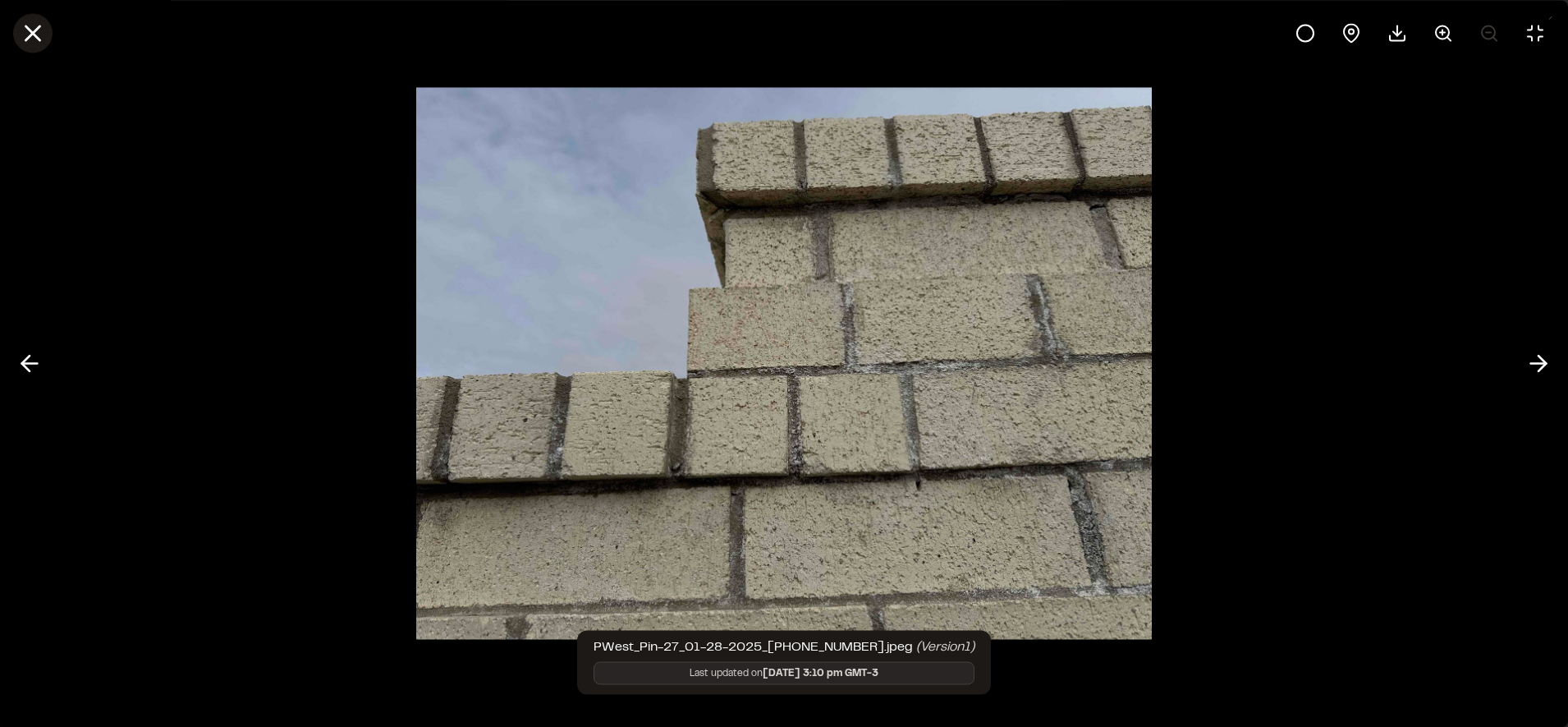
click at [46, 39] on icon at bounding box center [33, 33] width 28 height 28
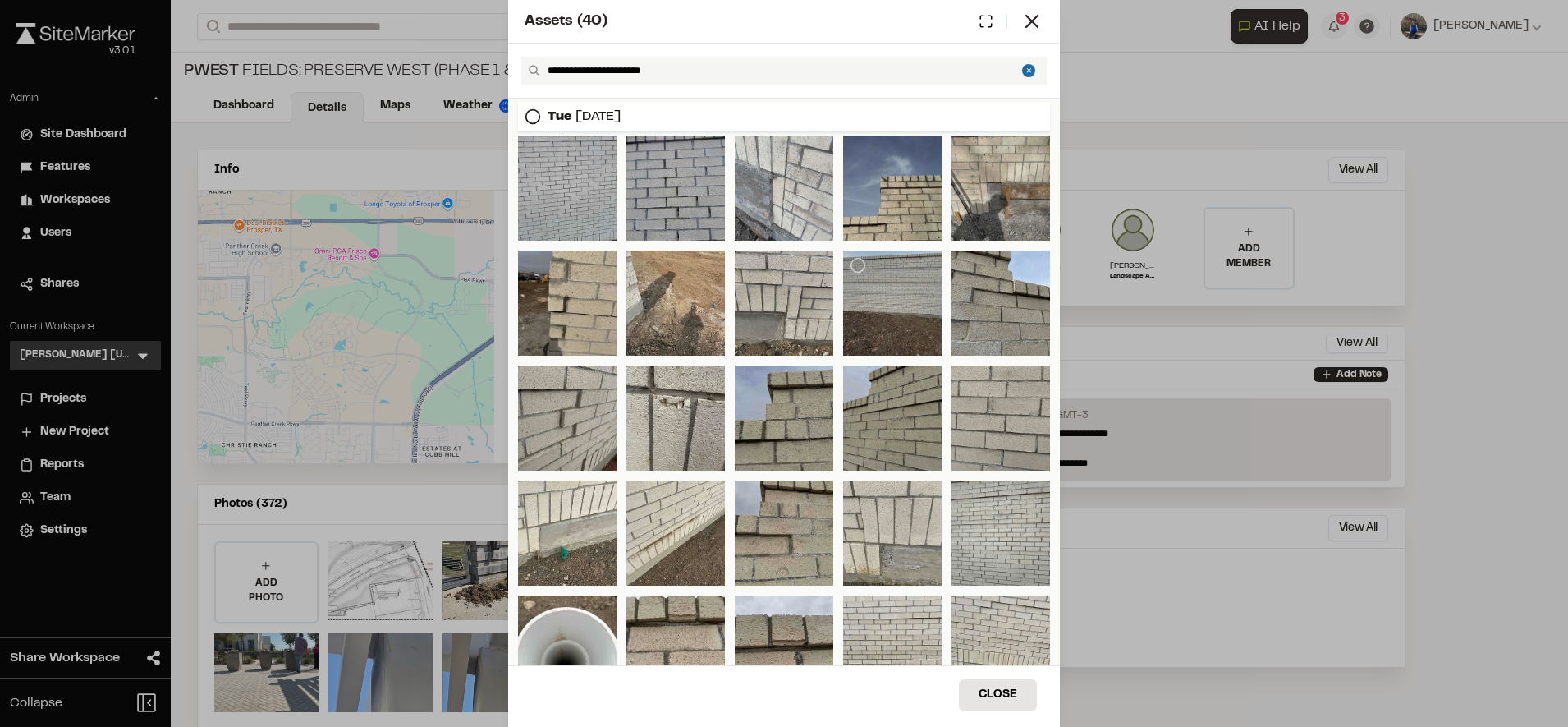
scroll to position [388, 0]
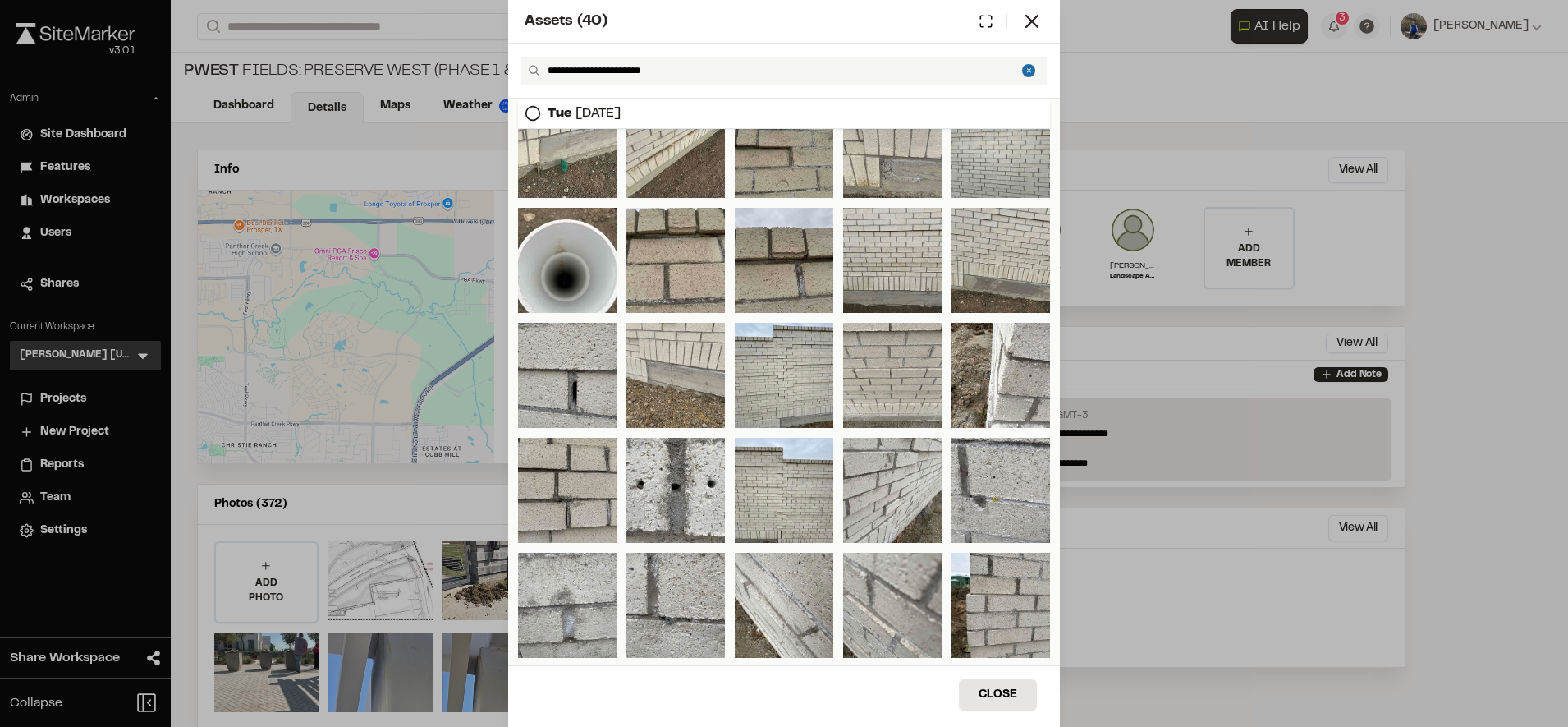
click at [1026, 71] on button "Close" at bounding box center [1031, 71] width 18 height 28
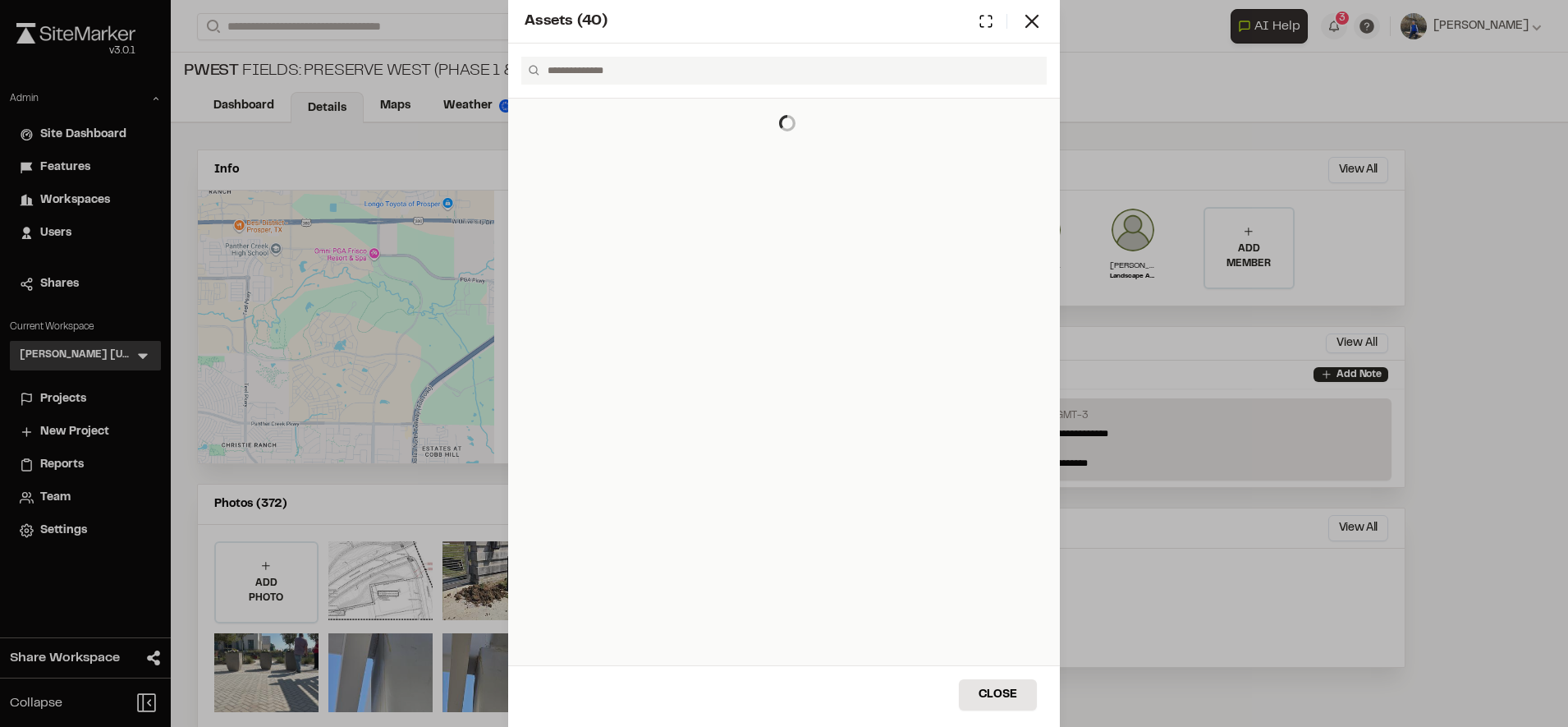
scroll to position [0, 0]
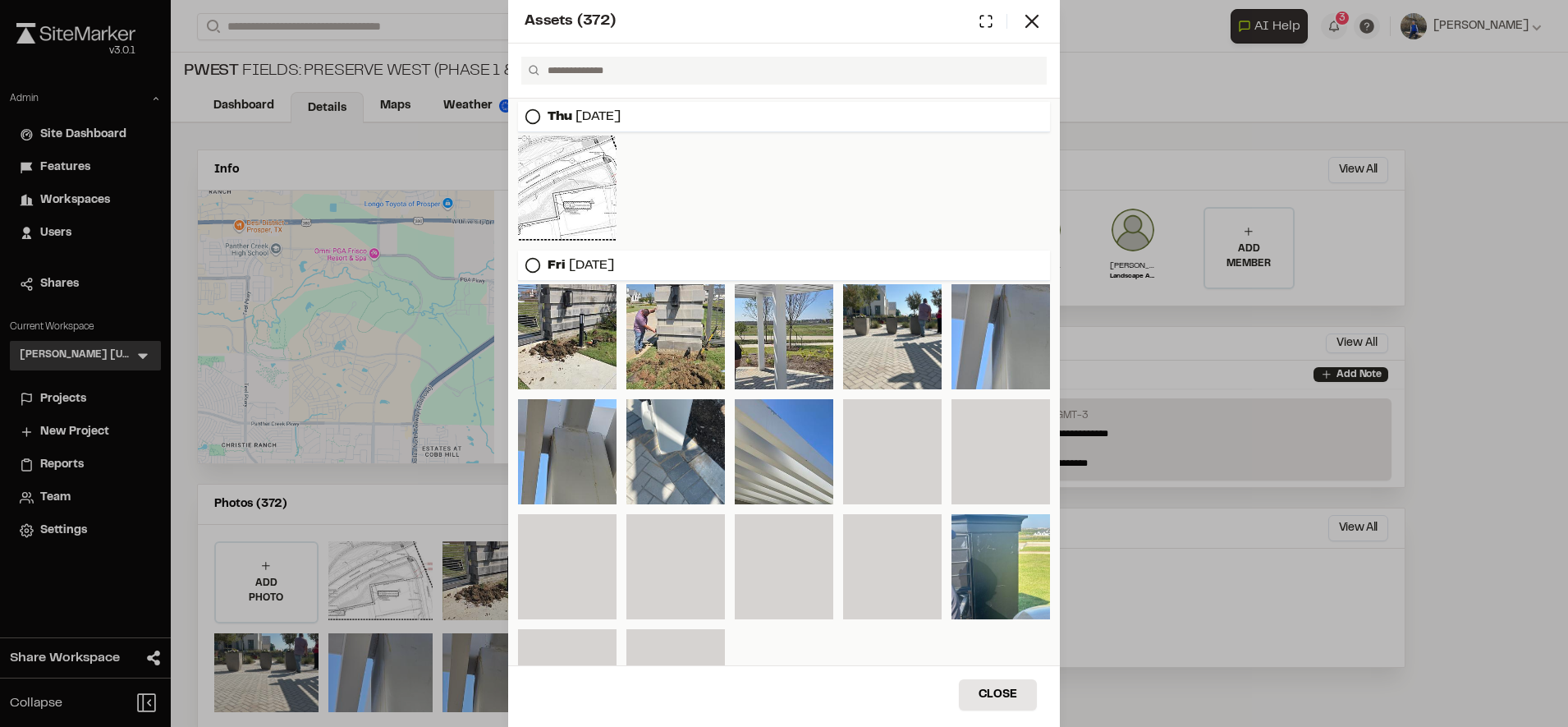
click at [732, 34] on div "Assets ( 372 )" at bounding box center [784, 22] width 551 height 44
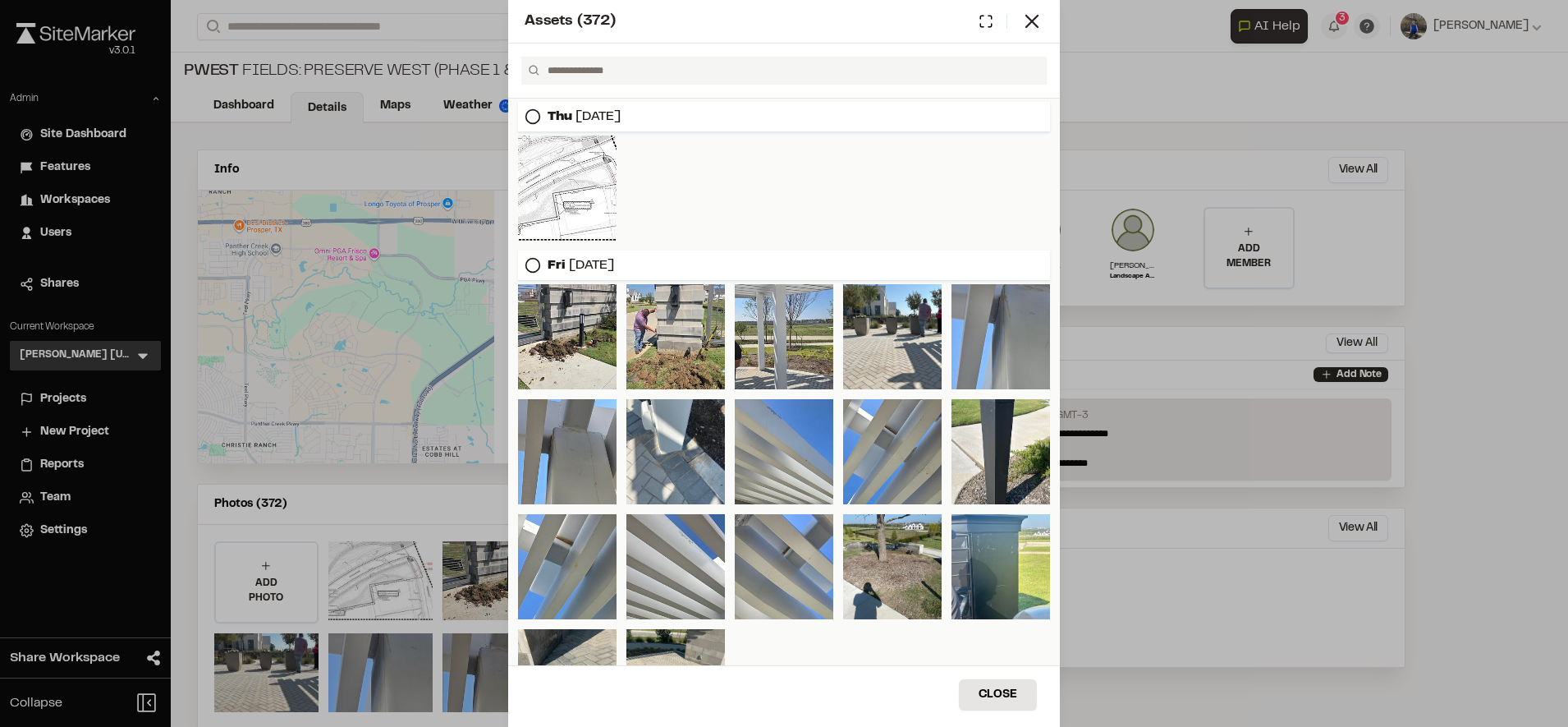
click at [595, 66] on input "text" at bounding box center [790, 71] width 499 height 28
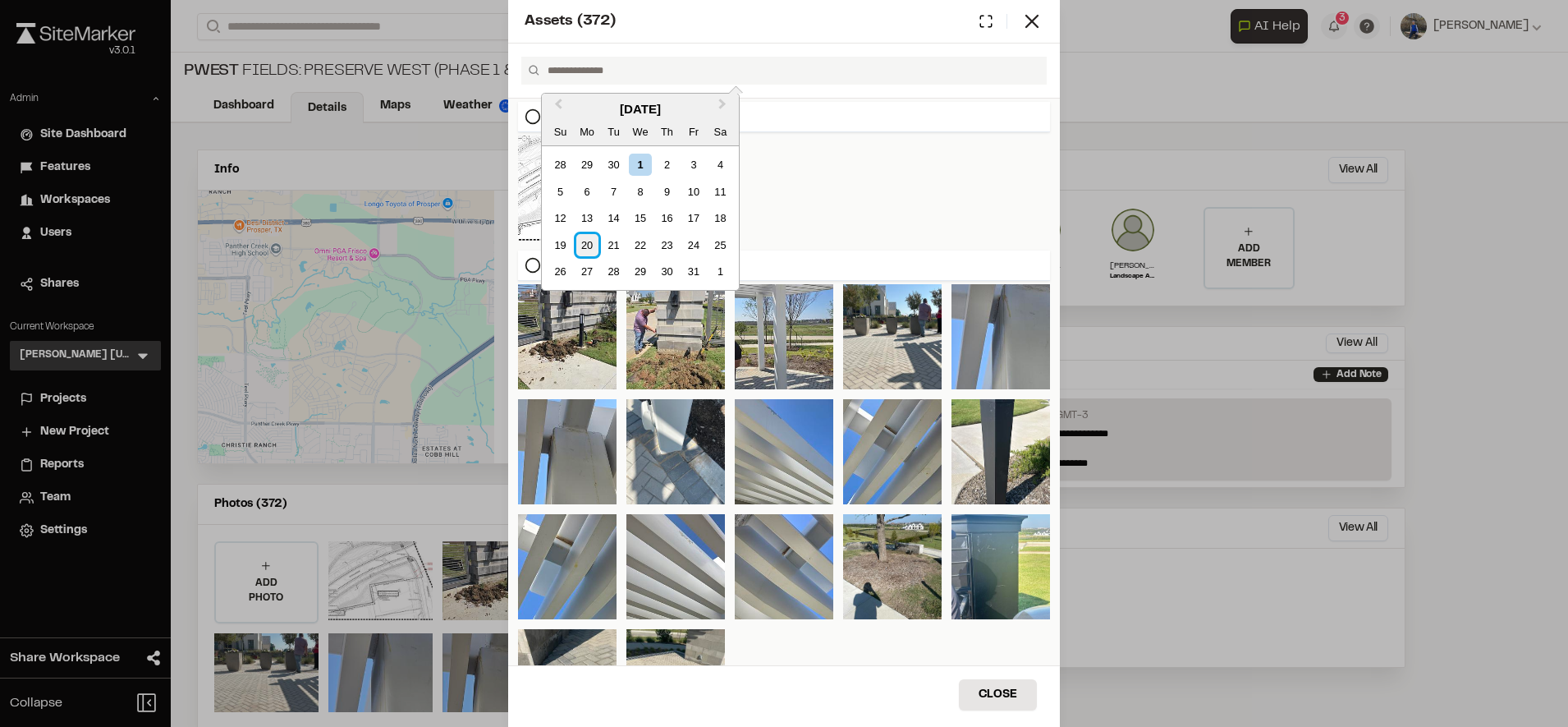
click at [595, 245] on div "20" at bounding box center [587, 245] width 22 height 22
type input "**********"
click at [570, 102] on div "October 2025" at bounding box center [640, 110] width 197 height 19
click at [558, 101] on span "Previous Month" at bounding box center [558, 107] width 0 height 24
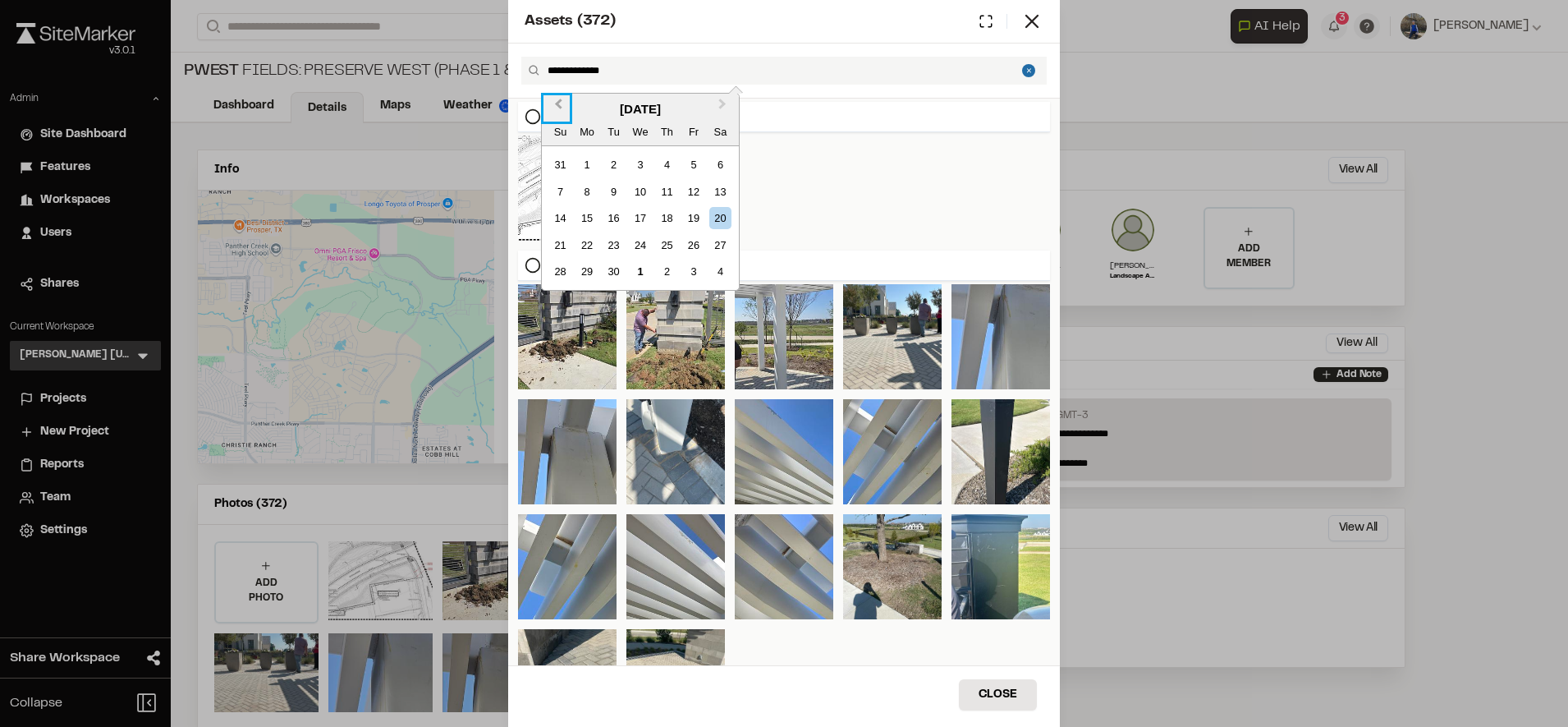
click at [558, 101] on span "Previous Month" at bounding box center [558, 107] width 0 height 24
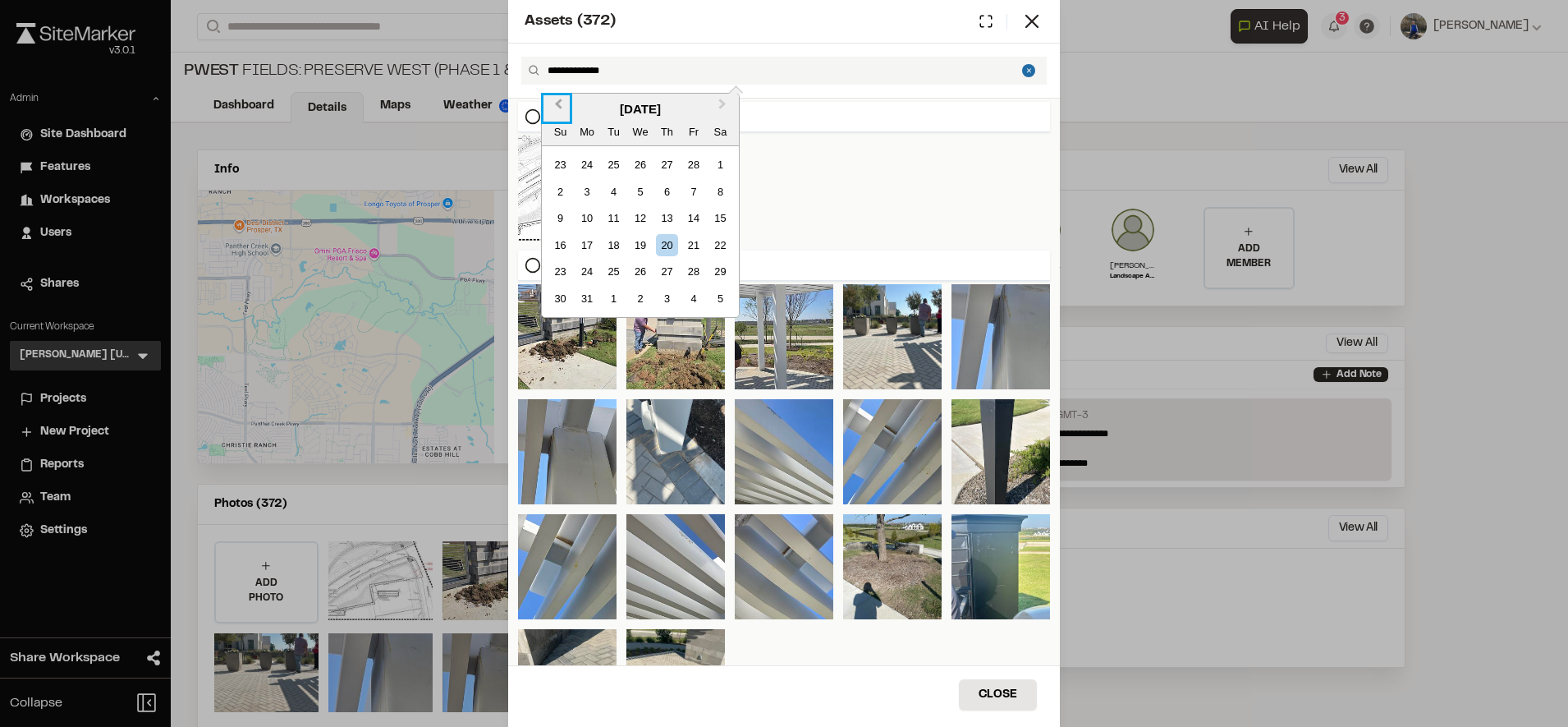
click at [558, 101] on span "Previous Month" at bounding box center [558, 107] width 0 height 24
click at [895, 173] on div at bounding box center [784, 188] width 532 height 105
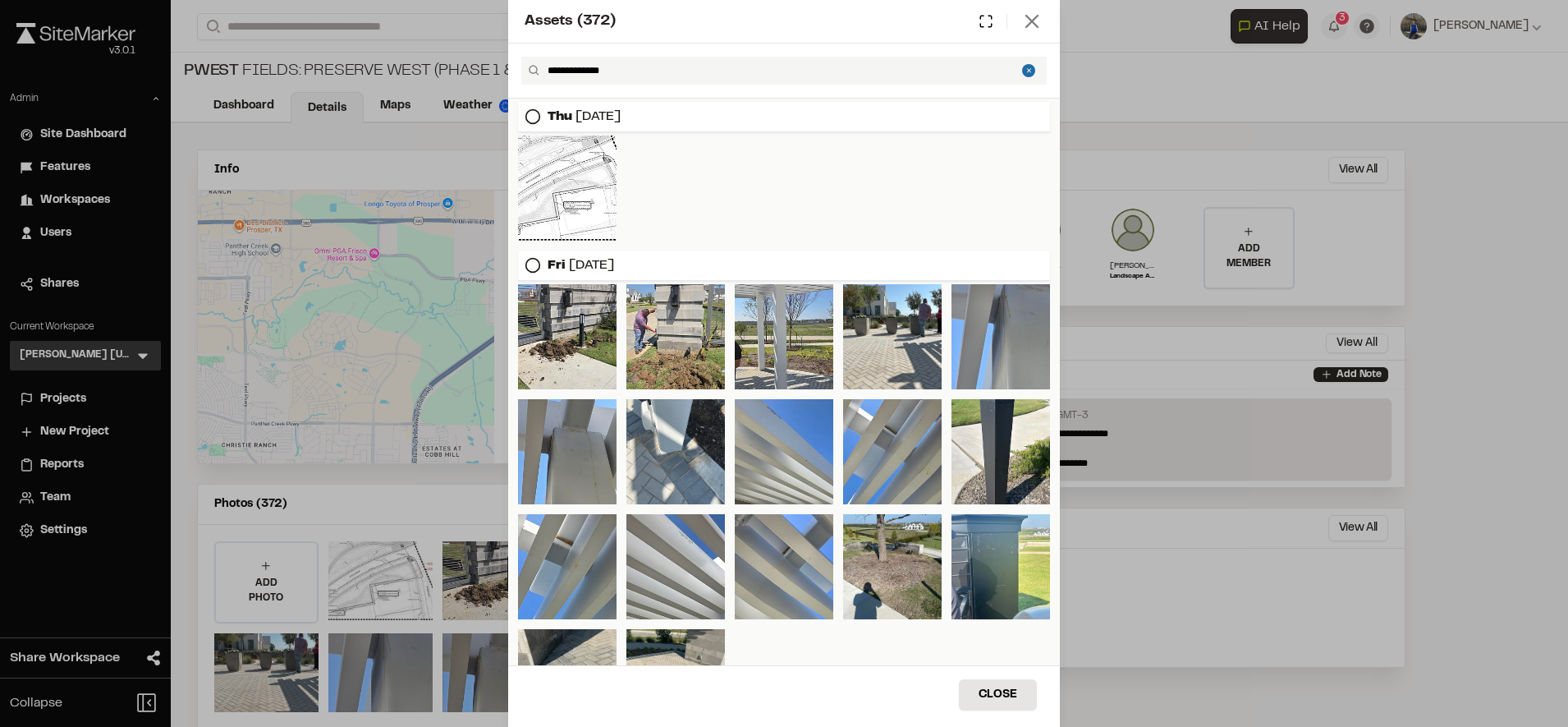
click at [1026, 19] on icon at bounding box center [1032, 21] width 23 height 23
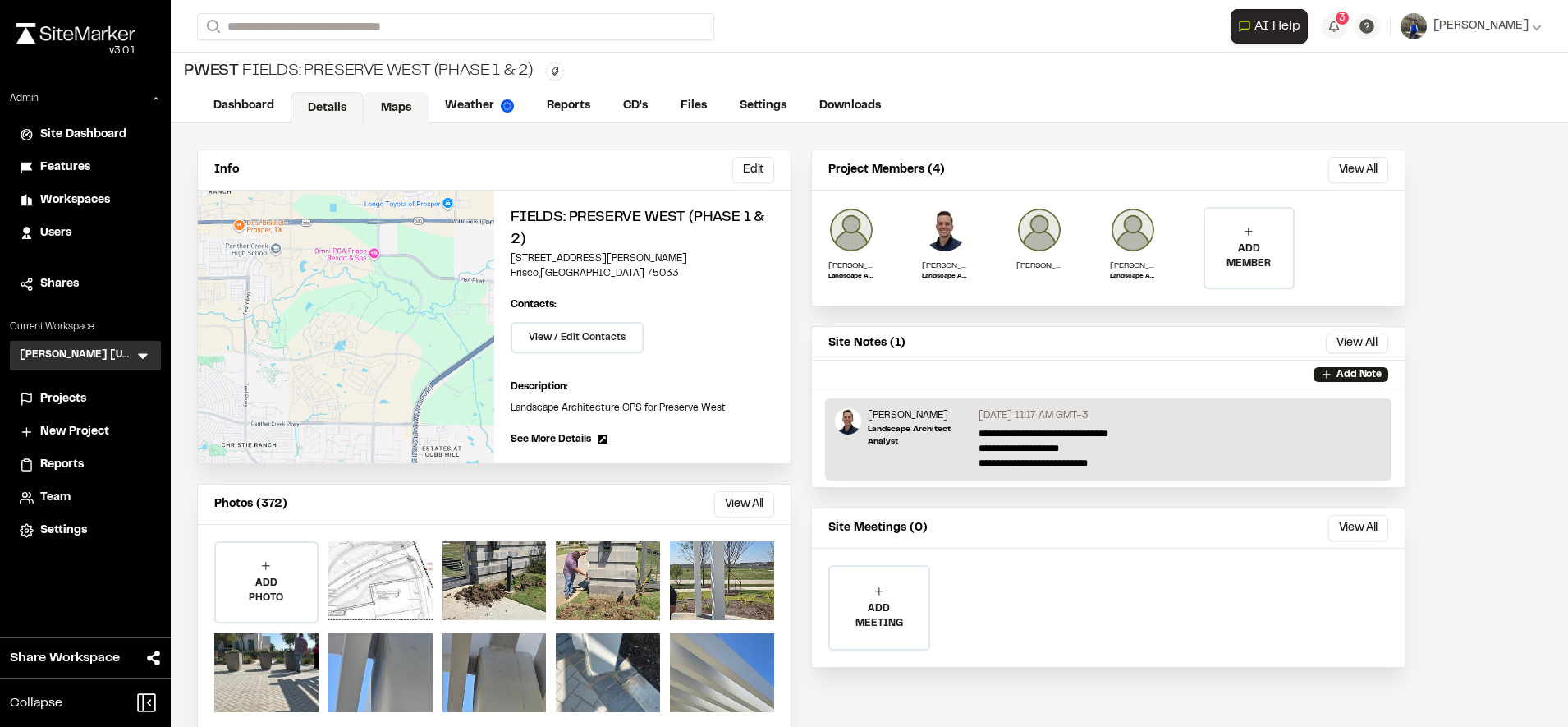
click at [378, 111] on link "Maps" at bounding box center [396, 107] width 65 height 31
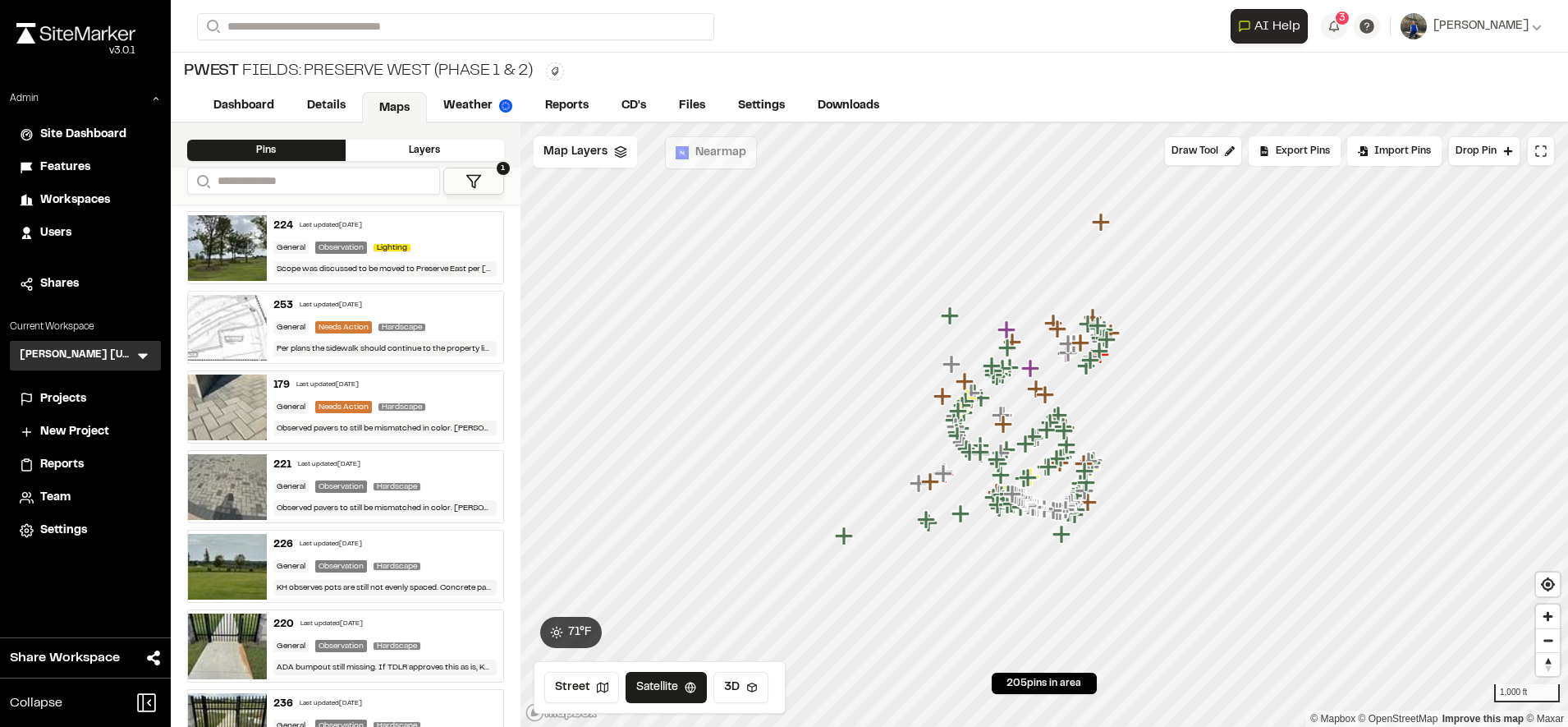
click at [840, 21] on form "Search" at bounding box center [714, 26] width 1033 height 27
click at [659, 52] on div "PWest Fields: Preserve West (Phase 1 & 2) Type Enter or comma to add tag." at bounding box center [868, 71] width 1397 height 38
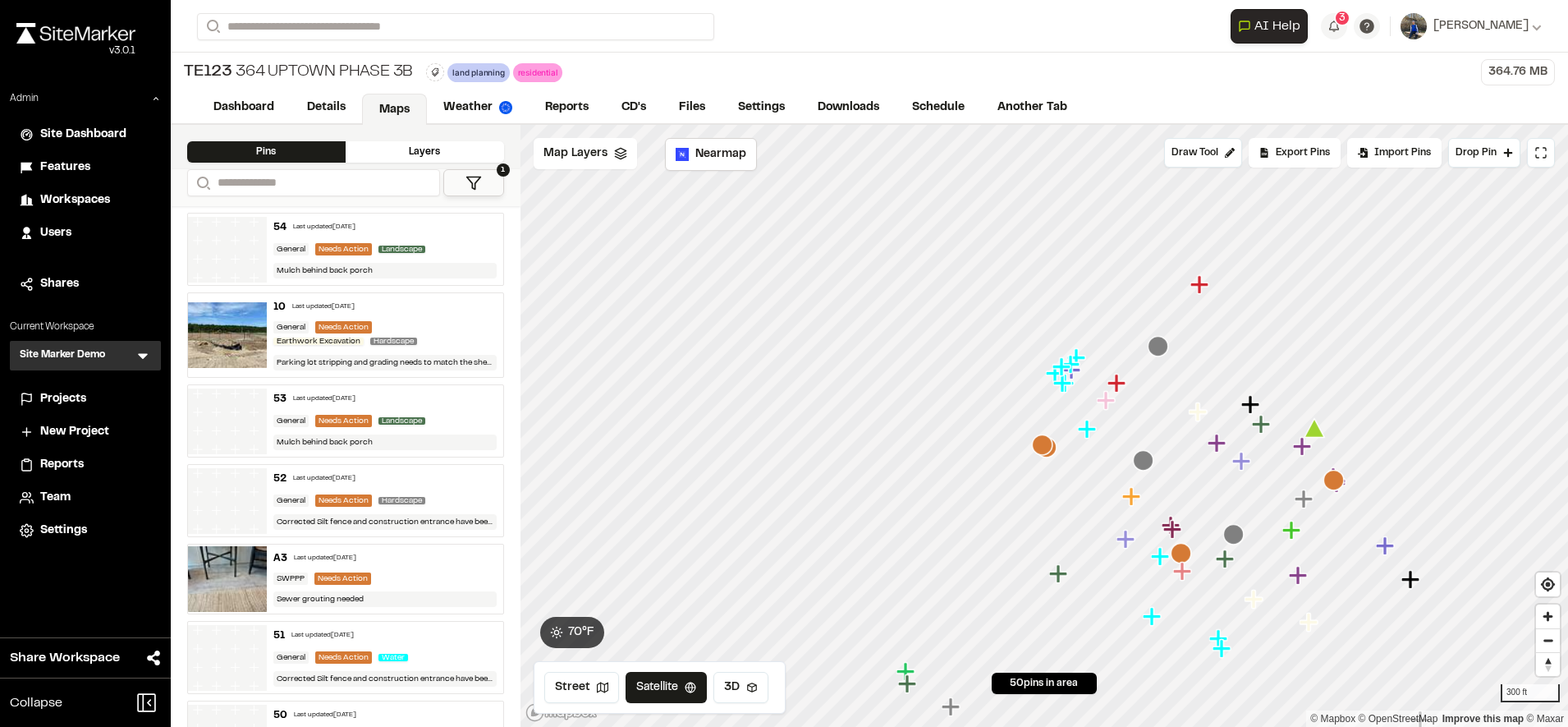
click at [388, 161] on div "Layers" at bounding box center [425, 152] width 158 height 21
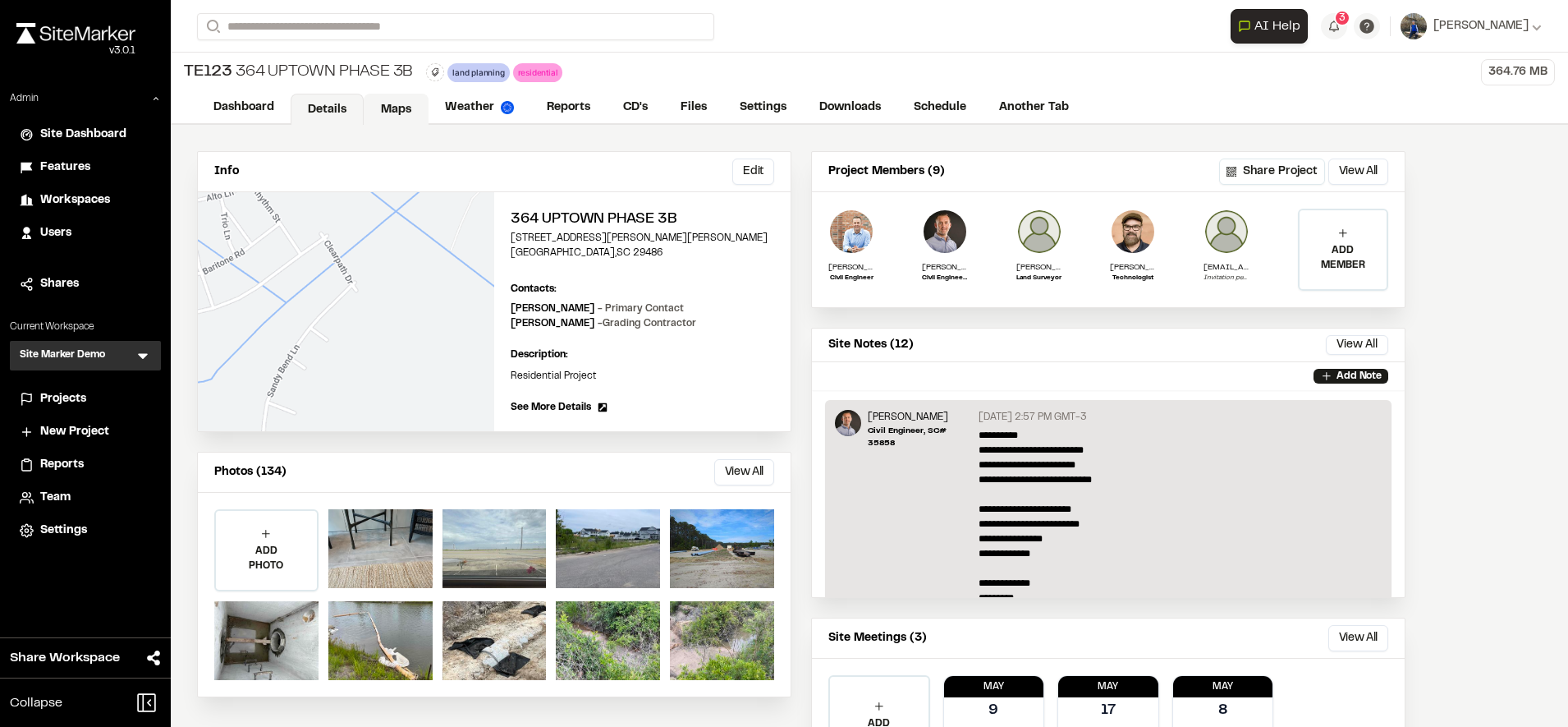
click at [388, 99] on link "Maps" at bounding box center [396, 109] width 65 height 31
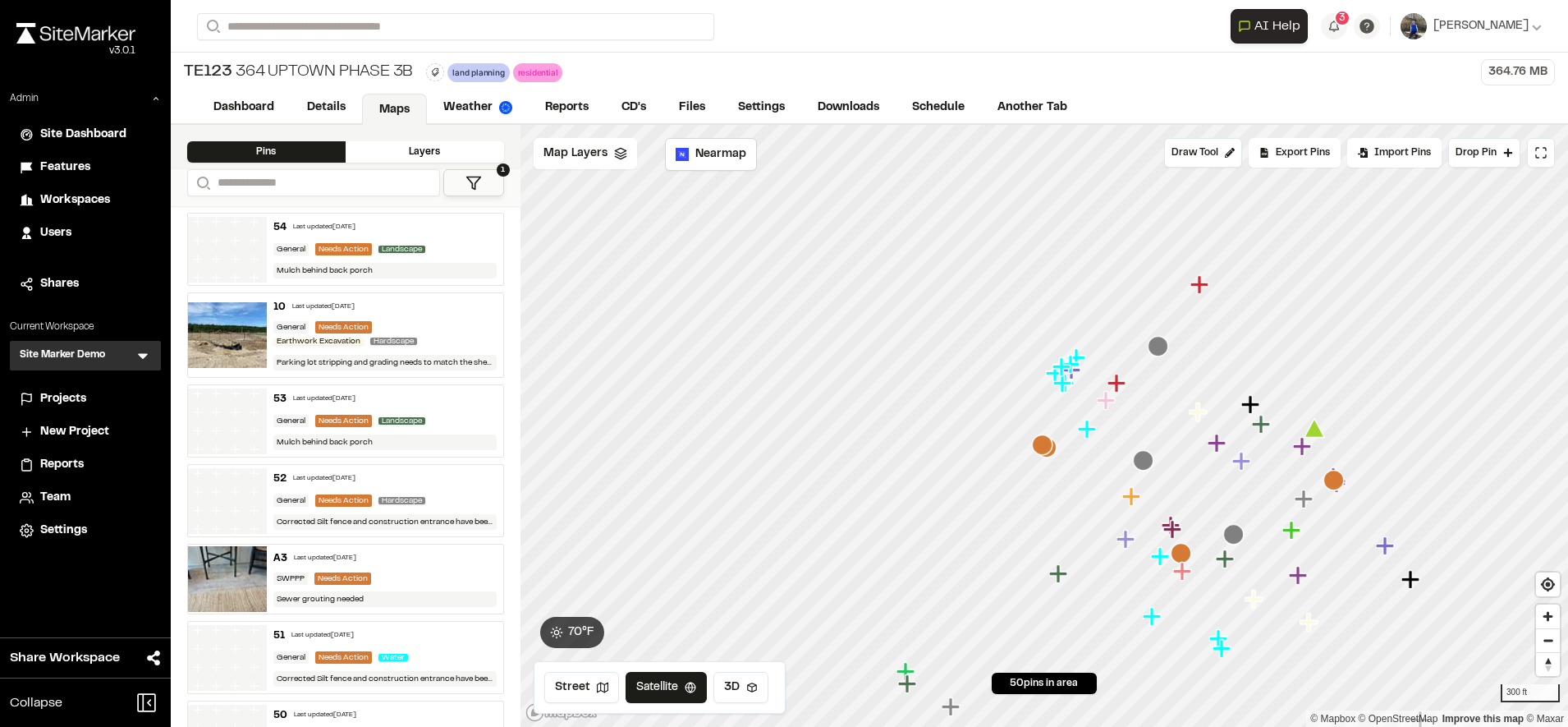
click at [420, 154] on div "Layers" at bounding box center [425, 152] width 158 height 21
